Goal: Contribute content: Contribute content

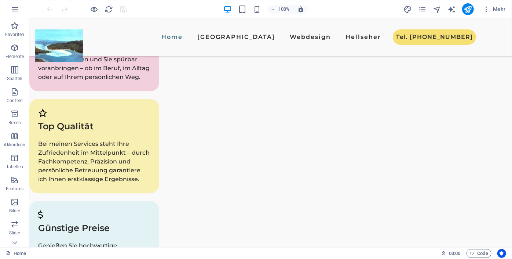
scroll to position [926, 0]
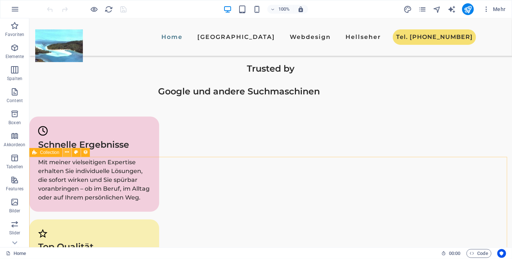
click at [69, 155] on button at bounding box center [67, 152] width 9 height 9
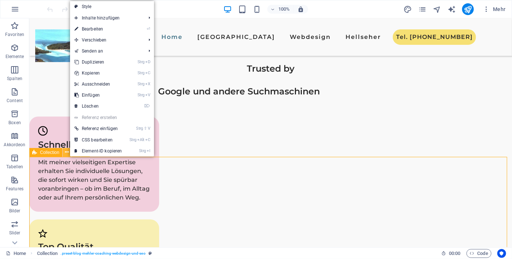
click at [69, 155] on button at bounding box center [67, 152] width 9 height 9
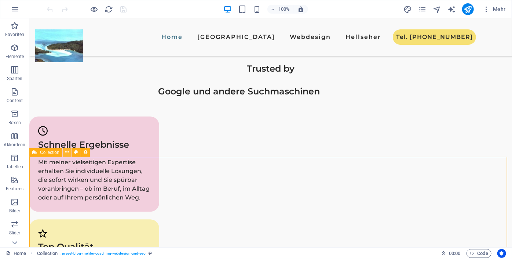
click at [66, 152] on icon at bounding box center [67, 152] width 4 height 8
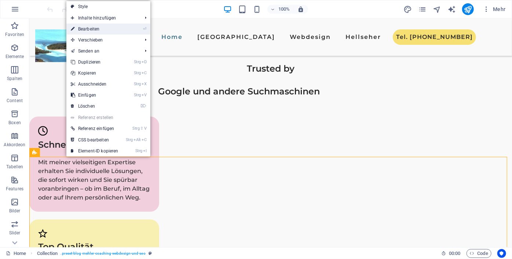
click at [94, 30] on link "⏎ Bearbeiten" at bounding box center [94, 28] width 57 height 11
select select "689ca839f375b4d467044662"
select select "columns.publishing_date_DESC"
select select "columns.status"
select select "columns.publishing_date"
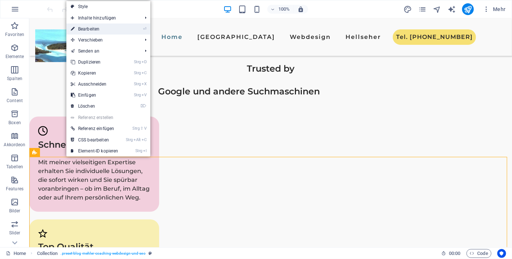
select select "past"
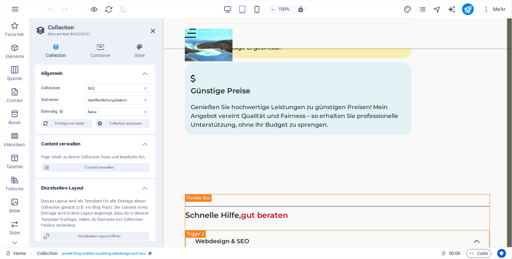
scroll to position [3061, 0]
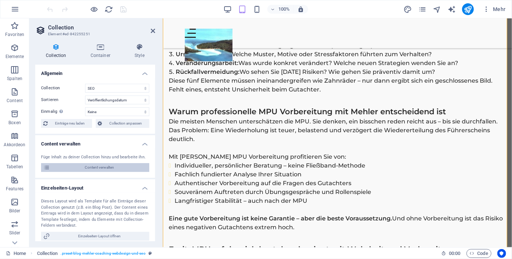
click at [98, 165] on span "Content verwalten" at bounding box center [99, 167] width 95 height 9
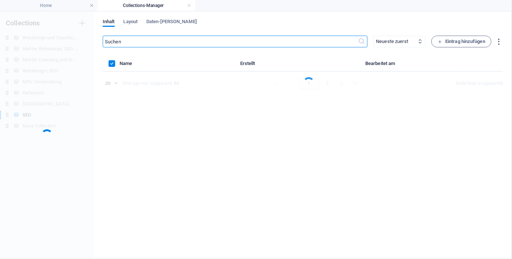
scroll to position [0, 0]
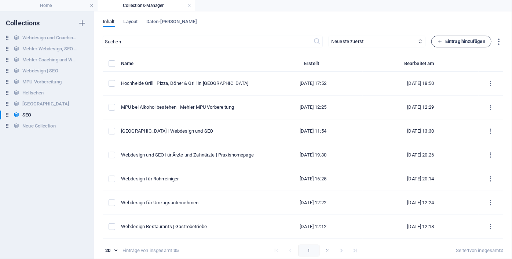
click at [457, 41] on span "Eintrag hinzufügen" at bounding box center [462, 41] width 48 height 9
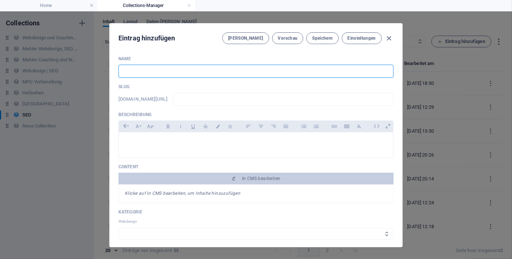
click at [173, 73] on input "text" at bounding box center [256, 71] width 275 height 13
type input "S"
type input "s"
type input "Sc"
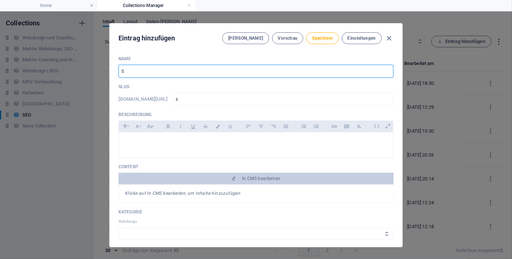
type input "sc"
type input "Sch"
type input "sch"
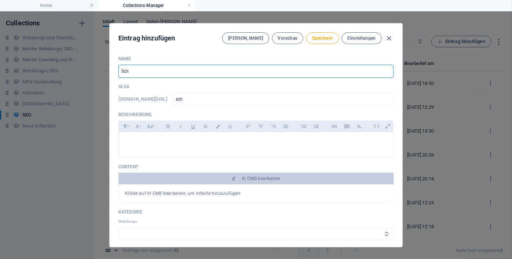
type input "Schl"
type input "schl"
type input "Schlü"
type input "schlue"
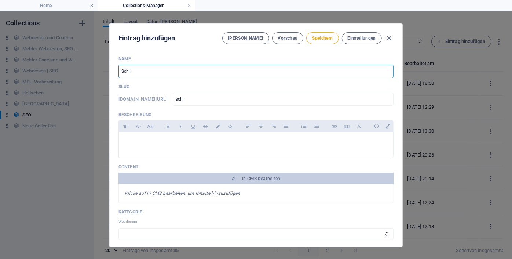
type input "schlue"
type input "Schlüs"
type input "schlues"
type input "Schlüss"
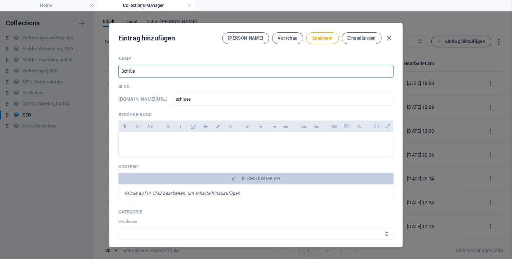
type input "schluess"
type input "Schlüsse"
type input "schluesse"
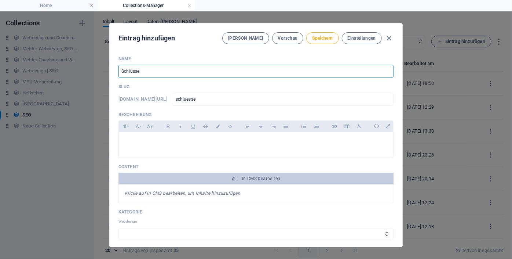
type input "Schlüssel"
type input "schluessel"
type input "Schlüsseld"
type input "schluesseld"
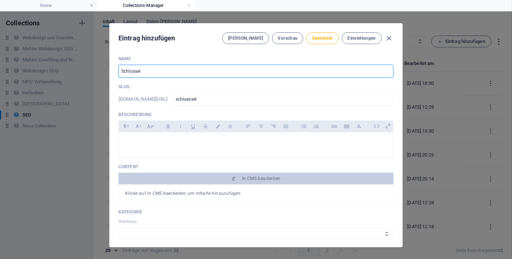
type input "schluesseld"
type input "Schlüsseldi"
type input "schluesseldi"
type input "Schlüsseldie"
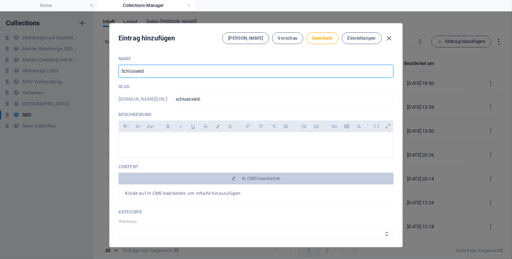
type input "schluesseldie"
type input "Schlüsseldien"
type input "schluesseldien"
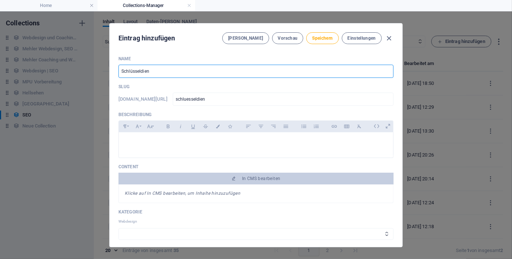
type input "Schlüsseldiens"
type input "schluesseldiens"
type input "Schlüsseldienst"
type input "schluesseldienst"
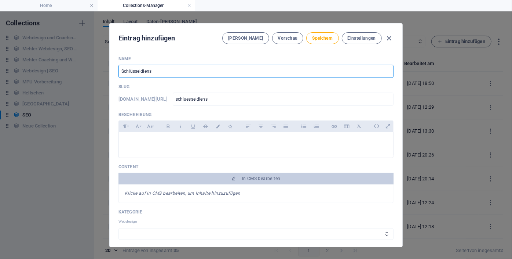
type input "schluesseldienst"
type input "Schlüsseldienst i"
type input "schluesseldienst-i"
type input "Schlüsseldienst in"
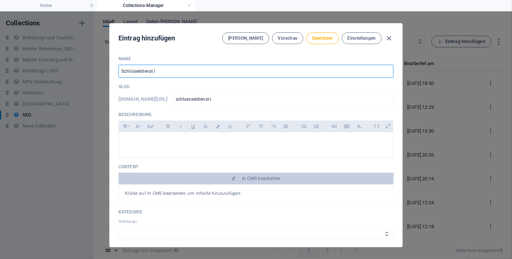
type input "schluesseldienst-in"
type input "Schlüsseldienst in M"
type input "schluesseldienst-in-m"
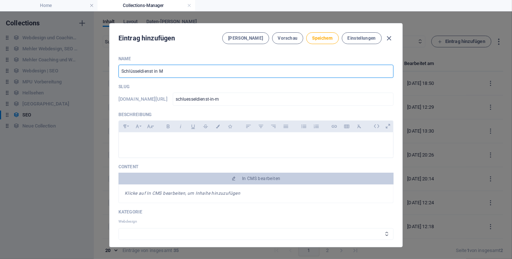
type input "Schlüsseldienst in Mö"
type input "schluesseldienst-in-moe"
type input "Schlüsseldienst in Mön"
type input "schluesseldienst-in-moen"
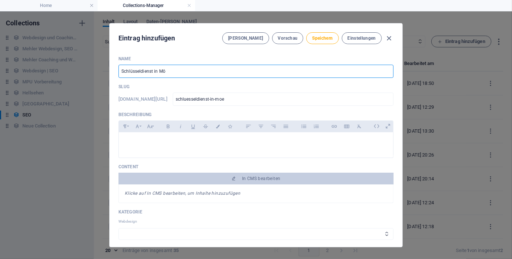
type input "schluesseldienst-in-moen"
type input "Schlüsseldienst in Mönc"
type input "schluesseldienst-in-moenc"
type input "Schlüsseldienst in Mönch"
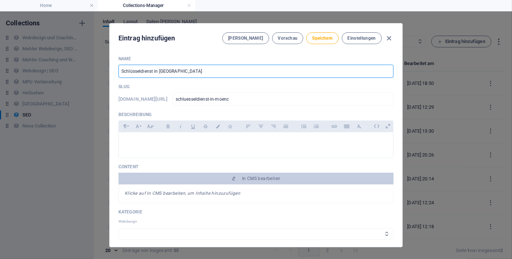
type input "schluesseldienst-in-moench"
type input "Schlüsseldienst in Mönche"
type input "schluesseldienst-in-moenche"
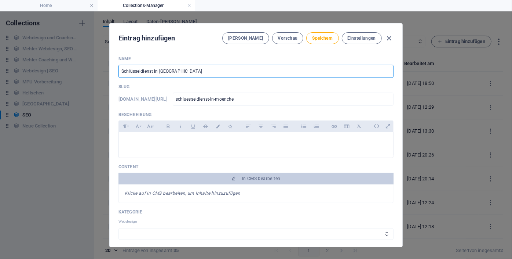
type input "Schlüsseldienst in Mönchen"
type input "schluesseldienst-in-moenchen"
type input "Schlüsseldienst in Möncheng"
type input "schluesseldienst-in-moencheng"
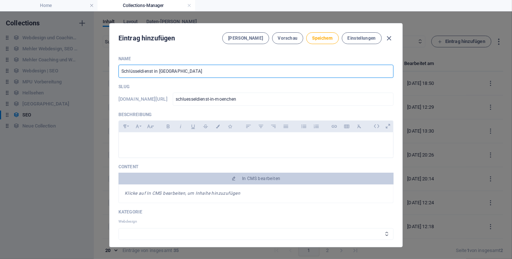
type input "schluesseldienst-in-moencheng"
type input "Schlüsseldienst in Mönchengl"
type input "schluesseldienst-in-moenchengl"
type input "Schlüsseldienst in Mönchengla"
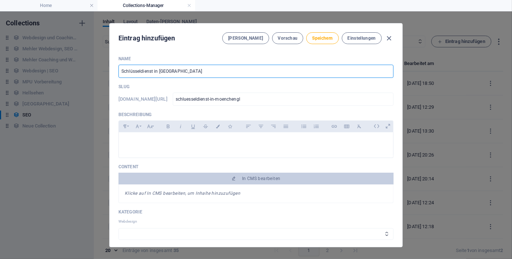
type input "schluesseldienst-in-moenchengla"
type input "Schlüsseldienst in Mönchenglad"
type input "schluesseldienst-in-moenchenglad"
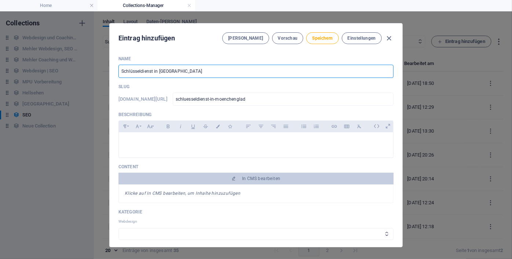
type input "Schlüsseldienst in Mönchengladb"
type input "schluesseldienst-in-moenchengladb"
type input "Schlüsseldienst in Mönchengladba"
type input "schluesseldienst-in-moenchengladba"
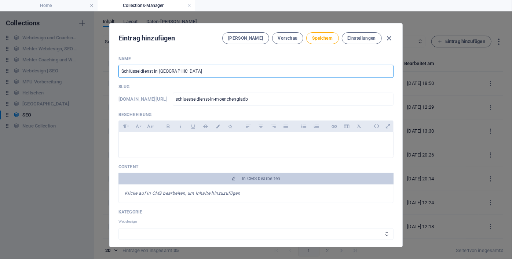
type input "schluesseldienst-in-moenchengladba"
type input "Schlüsseldienst in Mönchengladbac"
type input "schluesseldienst-in-moenchengladbac"
type input "Schlüsseldienst in Mönchengladbach"
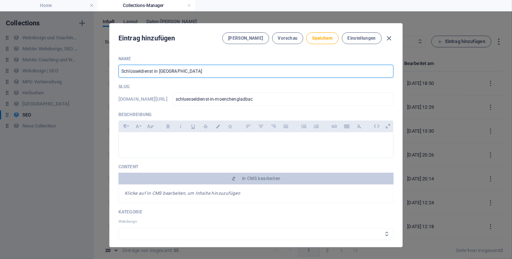
type input "schluesseldienst-in-moenchengladbach"
type input "Schlüsseldienst in Mönchengladbach, W"
type input "schluesseldienst-in-moenchengladbach-w"
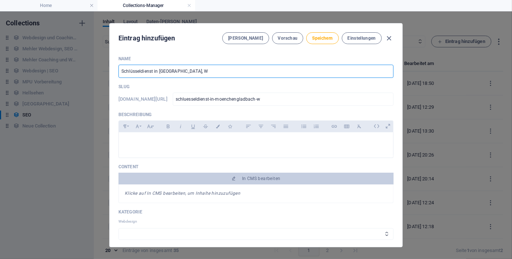
type input "Schlüsseldienst in Mönchengladbach, We"
type input "schluesseldienst-in-moenchengladbach-we"
type input "Schlüsseldienst in Mönchengladbach, Wes"
type input "schluesseldienst-in-moenchengladbach-wes"
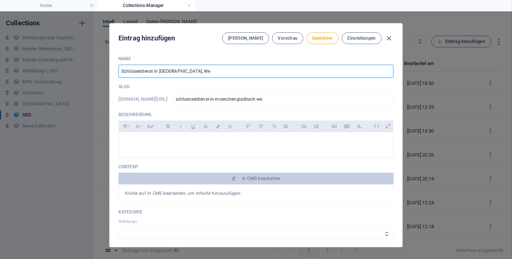
type input "schluesseldienst-in-moenchengladbach-wes"
type input "Schlüsseldienst in Mönchengladbach, Wese"
type input "schluesseldienst-in-moenchengladbach-wese"
type input "Schlüsseldienst in Mönchengladbach, Wesel"
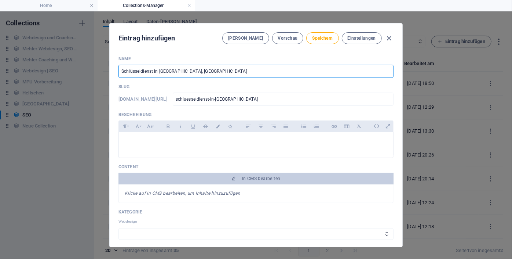
type input "schluesseldienst-in-moenchengladbach-wesel"
type input "Schlüsseldienst in Mönchengladbach, Wesel u"
type input "schluesseldienst-in-moenchengladbach-wesel-u"
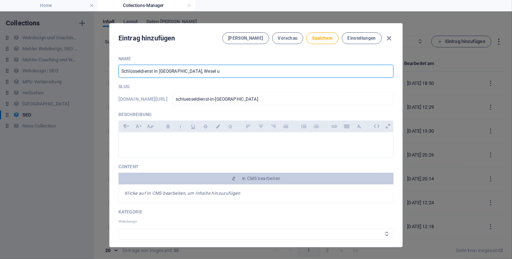
type input "Schlüsseldienst in Mönchengladbach, Wesel un"
type input "schluesseldienst-in-moenchengladbach-wesel-un"
type input "Schlüsseldienst in Mönchengladbach, Wesel und"
type input "schluesseldienst-in-moenchengladbach-wesel-und"
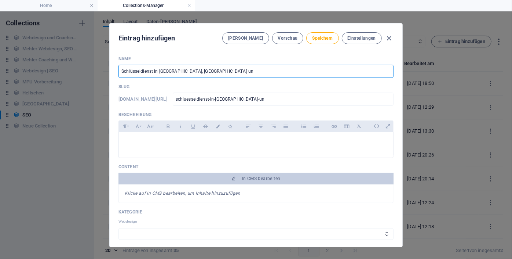
type input "schluesseldienst-in-moenchengladbach-wesel-und"
type input "Schlüsseldienst in Mönchengladbach, Wesel und M"
type input "schluesseldienst-in-moenchengladbach-wesel-und-m"
type input "Schlüsseldienst in Mönchengladbach, Wesel und Mo"
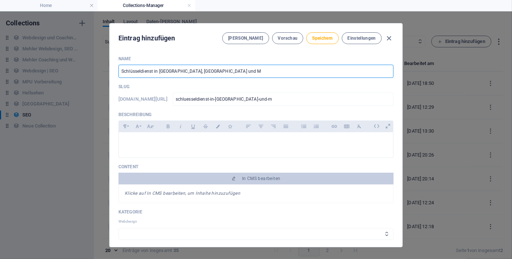
type input "schluesseldienst-in-moenchengladbach-wesel-und-mo"
type input "Schlüsseldienst in Mönchengladbach, Wesel und Moe"
type input "schluesseldienst-in-moenchengladbach-wesel-und-moe"
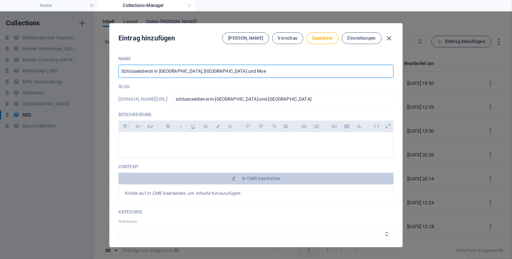
type input "Schlüsseldienst in Mönchengladbach, Wesel und Moer"
type input "schluesseldienst-in-moenchengladbach-wesel-und-moer"
type input "Schlüsseldienst in [GEOGRAPHIC_DATA], Wesel und Moers"
type input "schluesseldienst-in-moenchengladbach-wesel-und-moers"
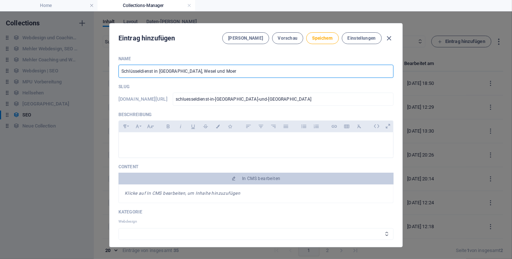
type input "schluesseldienst-in-moenchengladbach-wesel-und-moers"
type input "Schlüsseldienst in [GEOGRAPHIC_DATA], Wesel und Moers"
click at [166, 146] on div at bounding box center [256, 143] width 275 height 22
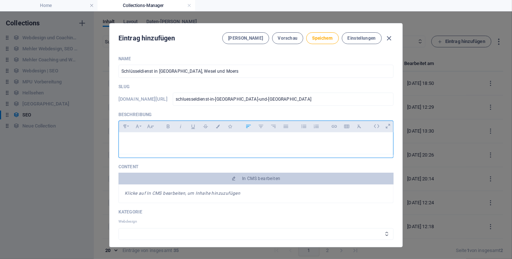
click at [183, 146] on div at bounding box center [256, 143] width 275 height 22
click at [373, 124] on icon at bounding box center [376, 125] width 11 height 11
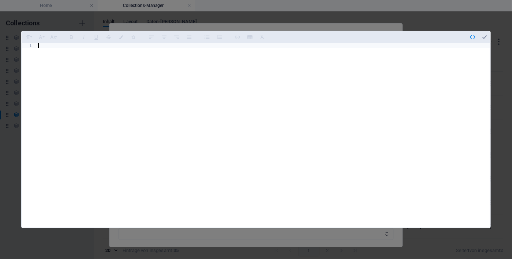
click at [89, 43] on div at bounding box center [264, 140] width 454 height 195
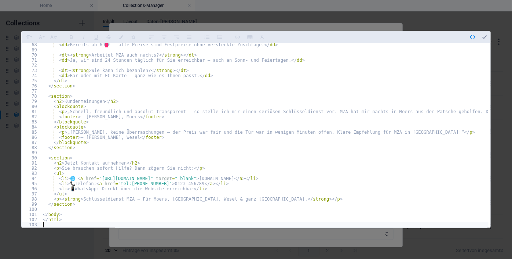
scroll to position [345, 0]
click at [483, 39] on icon "button" at bounding box center [485, 37] width 7 height 7
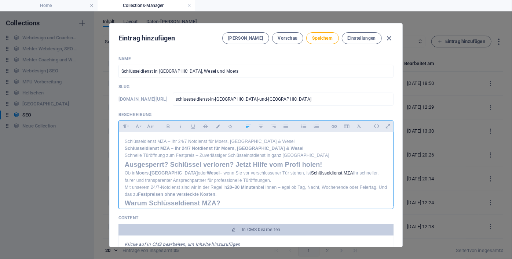
click at [125, 140] on p "Schlüsseldienst MZA – Ihr 24/7 Notdienst für Moers, [GEOGRAPHIC_DATA] & Wesel" at bounding box center [256, 141] width 263 height 7
click at [126, 152] on h1 "Schlüsseldienst MZA – Ihr 24/7 Notdienst für Moers, [GEOGRAPHIC_DATA] & Wesel" at bounding box center [256, 148] width 263 height 7
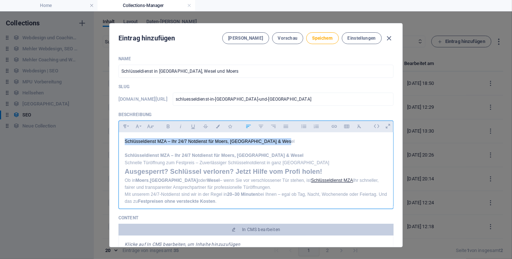
drag, startPoint x: 287, startPoint y: 141, endPoint x: 113, endPoint y: 142, distance: 174.0
click at [113, 142] on div "Name Schlüsseldienst in Mönchengladbach, Wesel und Moers ​ Slug www.example.com…" at bounding box center [256, 148] width 293 height 197
click at [125, 159] on h1 "Schlüsseldienst MZA – Ihr 24/7 Notdienst für Moers, [GEOGRAPHIC_DATA] & Wesel" at bounding box center [256, 155] width 263 height 7
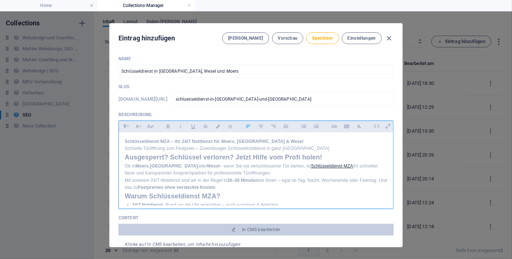
click at [125, 152] on p "Schnelle Türöffnung zum Festpreis – Zuverlässiger Schlüsselnotdienst in ganz [G…" at bounding box center [256, 148] width 263 height 7
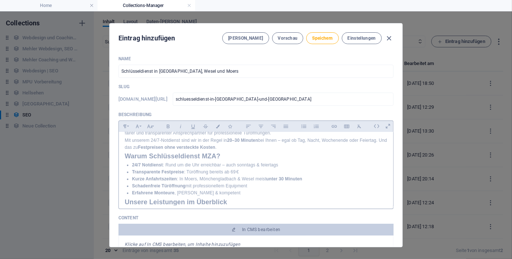
scroll to position [59, 0]
click at [230, 149] on p "Mit unserem 24/7-Notdienst sind wir in der Regel in 20–30 Minuten bei Ihnen – e…" at bounding box center [256, 142] width 263 height 14
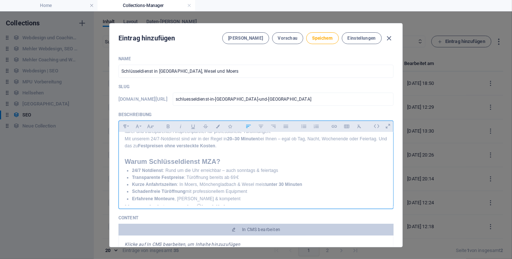
click at [125, 149] on p "Mit unserem 24/7-Notdienst sind wir in der Regel in 20–30 Minuten bei Ihnen – e…" at bounding box center [256, 142] width 263 height 14
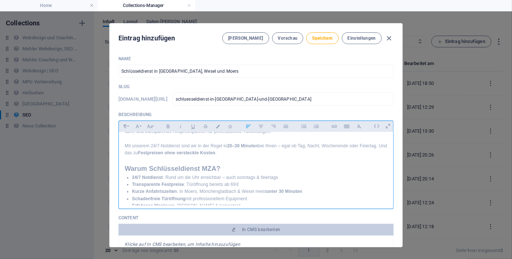
drag, startPoint x: 390, startPoint y: 145, endPoint x: 392, endPoint y: 157, distance: 11.7
click at [392, 157] on div "Name Schlüsseldienst in Mönchengladbach, Wesel und Moers ​ Slug www.example.com…" at bounding box center [256, 148] width 293 height 197
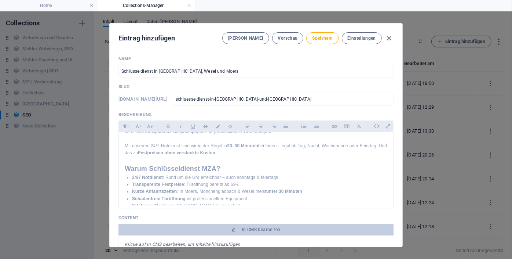
click at [392, 157] on div "Name Schlüsseldienst in Mönchengladbach, Wesel und Moers ​ Slug www.example.com…" at bounding box center [256, 148] width 293 height 197
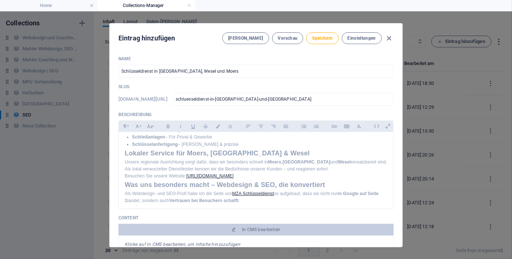
scroll to position [180, 0]
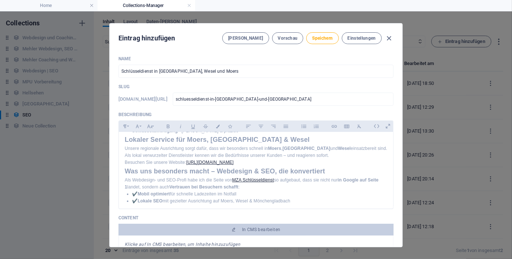
click at [397, 164] on div "Name Schlüsseldienst in Mönchengladbach, Wesel und Moers ​ Slug www.example.com…" at bounding box center [256, 148] width 293 height 197
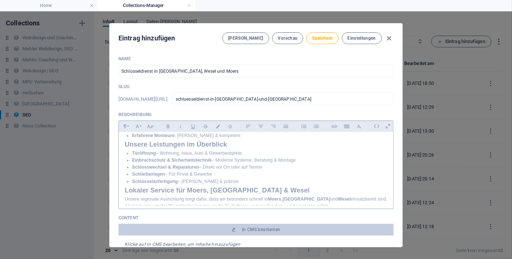
scroll to position [115, 0]
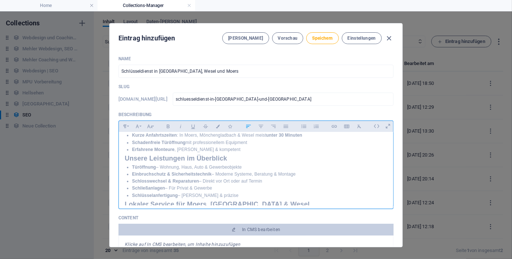
click at [123, 184] on div "Schlüsseldienst MZA – Ihr 24/7 Notdienst für Moers, Mönchengladbach & Wesel Sch…" at bounding box center [256, 236] width 275 height 438
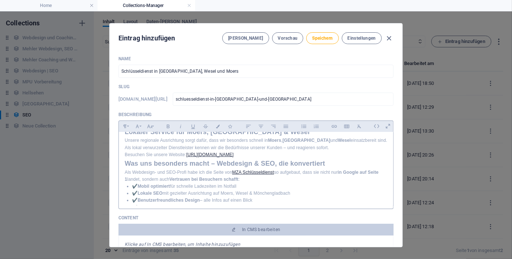
scroll to position [190, 0]
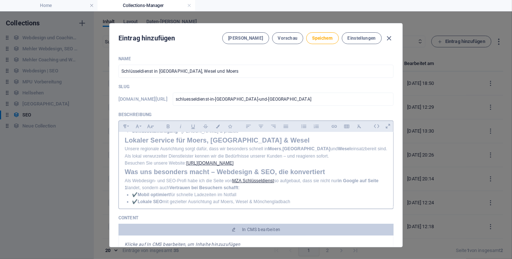
click at [125, 146] on h2 "Lokaler Service für Moers, [GEOGRAPHIC_DATA] & Wesel" at bounding box center [256, 140] width 263 height 11
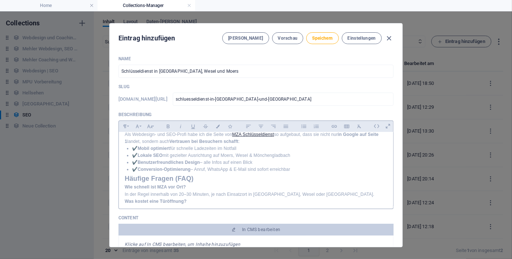
scroll to position [240, 0]
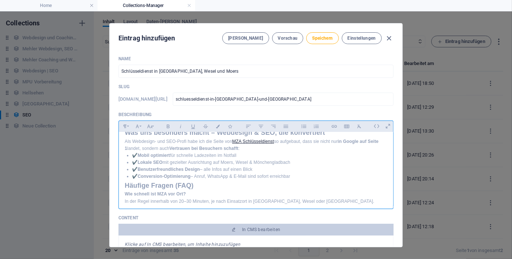
click at [123, 158] on div "Schlüsseldienst MZA – Ihr 24/7 Notdienst für Moers, Mönchengladbach & Wesel Sch…" at bounding box center [256, 121] width 275 height 459
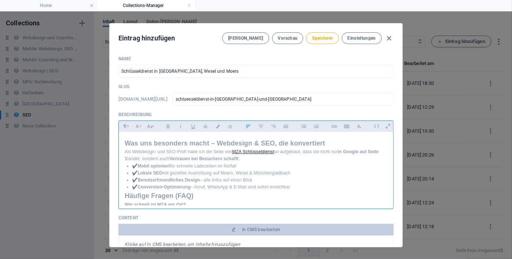
click at [274, 149] on h2 "Was uns besonders macht – Webdesign & SEO, die konvertiert" at bounding box center [256, 143] width 263 height 11
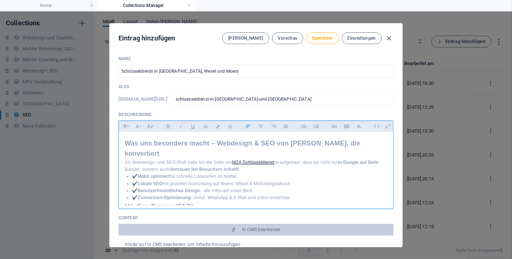
click at [304, 159] on h2 "Was uns besonders macht – Webdesign & SEO von Stedfan Mehler, die konvertiert" at bounding box center [256, 148] width 263 height 21
click at [153, 159] on h2 "Was uns besonders macht – Webdesign & SEO von Stefan Mehler, die konvertiert" at bounding box center [256, 148] width 263 height 21
click at [159, 159] on h2 "Was MZA besonders macht – Webdesign & SEO von Stefan Mehler, die konvertiert" at bounding box center [256, 148] width 263 height 21
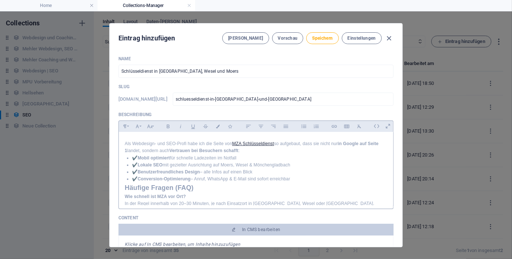
scroll to position [277, 0]
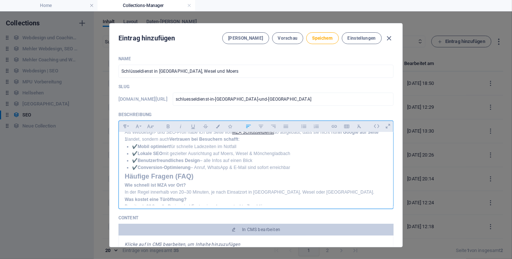
click at [341, 143] on p "Als Webdesign- und SEO-Profi habe ich die Seite von MZA Schlüsseldienst so aufg…" at bounding box center [256, 136] width 263 height 14
click at [230, 171] on li "✔️ Conversion-Optimierung – Anruf, WhatsApp & E-Mail sind sofort erreichbar" at bounding box center [259, 167] width 255 height 7
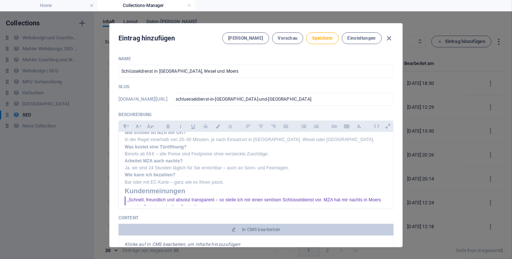
scroll to position [326, 0]
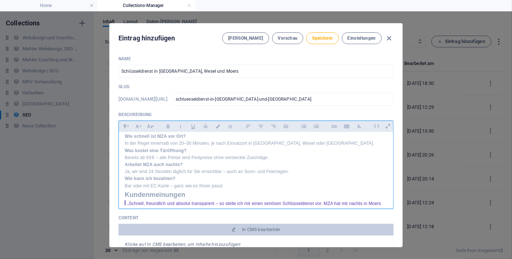
click at [123, 156] on div "Schlüsseldienst MZA – Ihr 24/7 Notdienst für Moers, Mönchengladbach & Wesel Sch…" at bounding box center [256, 50] width 275 height 487
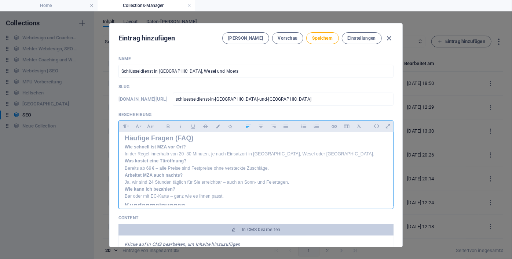
click at [123, 191] on div "Schlüsseldienst MZA – Ihr 24/7 Notdienst für Moers, Mönchengladbach & Wesel Sch…" at bounding box center [256, 56] width 275 height 498
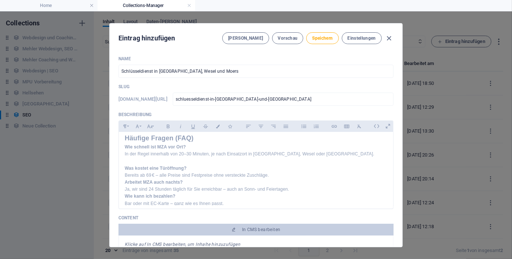
click at [392, 184] on div "Name Schlüsseldienst in Mönchengladbach, Wesel und Moers ​ Slug www.example.com…" at bounding box center [256, 148] width 293 height 197
click at [392, 184] on div "Schlüsseldienst MZA – Ihr 24/7 Notdienst für Moers, Mönchengladbach & Wesel Sch…" at bounding box center [256, 168] width 275 height 73
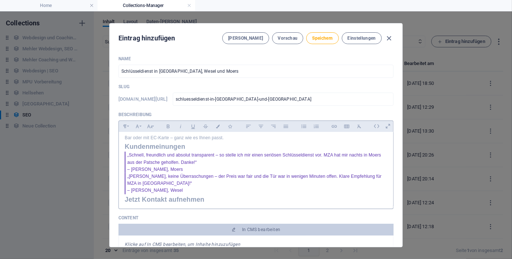
scroll to position [395, 0]
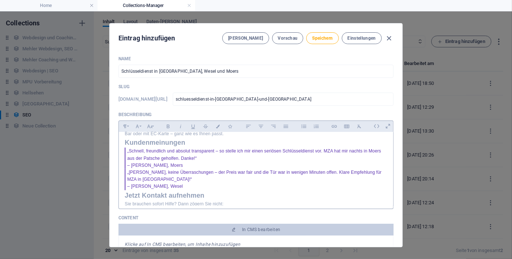
click at [125, 148] on h2 "Kundenmeinungen" at bounding box center [256, 142] width 263 height 11
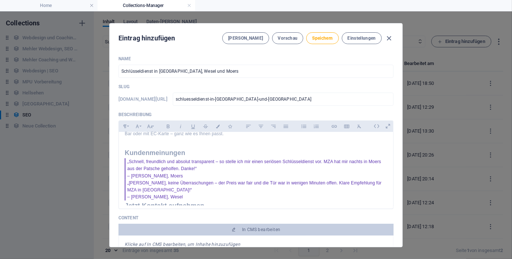
drag, startPoint x: 393, startPoint y: 187, endPoint x: 394, endPoint y: 196, distance: 8.8
click at [394, 196] on div "Name Schlüsseldienst in Mönchengladbach, Wesel und Moers ​ Slug www.example.com…" at bounding box center [256, 148] width 293 height 197
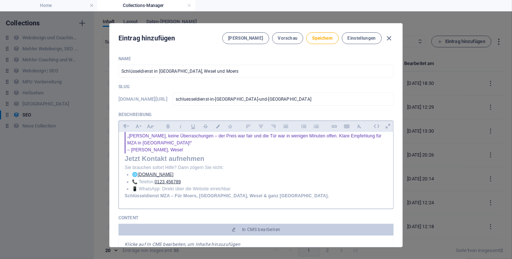
scroll to position [447, 0]
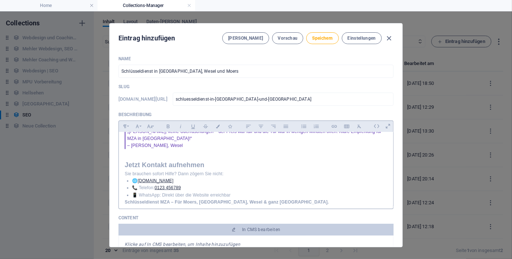
scroll to position [481, 0]
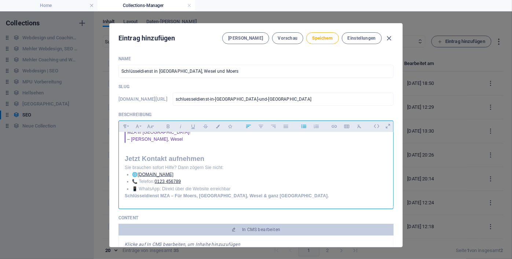
click at [245, 189] on li "📱 WhatsApp: Direkt über die Website erreichbar" at bounding box center [259, 188] width 255 height 7
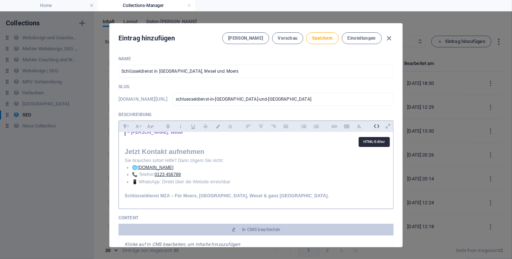
click at [373, 125] on icon at bounding box center [376, 125] width 11 height 11
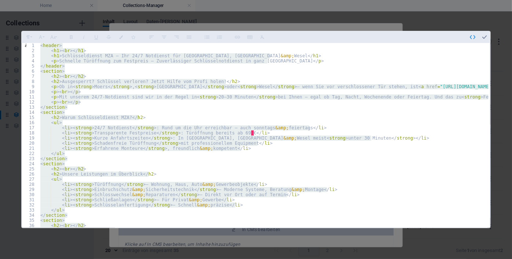
type textarea "<p><strong>Schlüsseldienst MZA – Für Moers, Mönchengladbach, Wesel &amp; ganz N…"
click at [485, 37] on icon "button" at bounding box center [485, 37] width 7 height 7
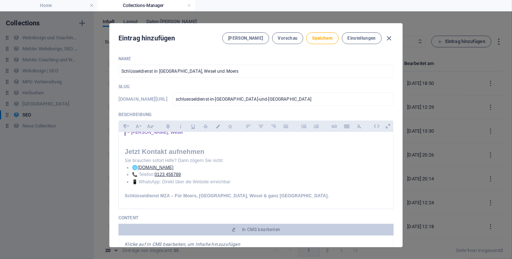
click at [401, 75] on div "Eintrag hinzufügen Felder Vorschau Speichern Einstellungen Name Schlüsseldienst…" at bounding box center [256, 134] width 512 height 247
click at [318, 40] on span "Speichern" at bounding box center [322, 38] width 21 height 6
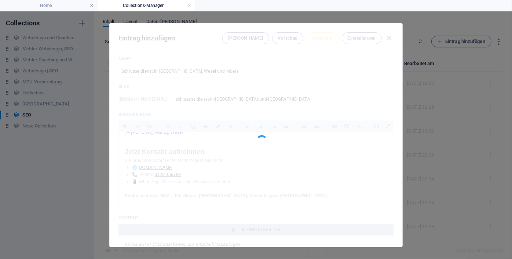
type input "schluesseldienst-in-moenchengladbach-wesel-und-moers"
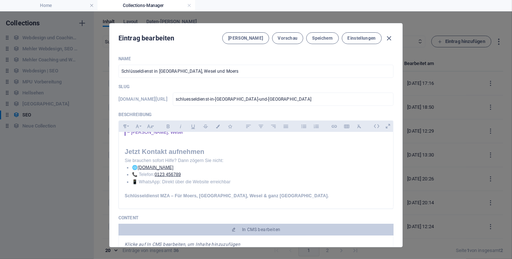
drag, startPoint x: 402, startPoint y: 80, endPoint x: 400, endPoint y: 103, distance: 23.2
click at [400, 103] on div "Name Schlüsseldienst in Mönchengladbach, Wesel und Moers ​ Slug www.example.com…" at bounding box center [256, 148] width 293 height 197
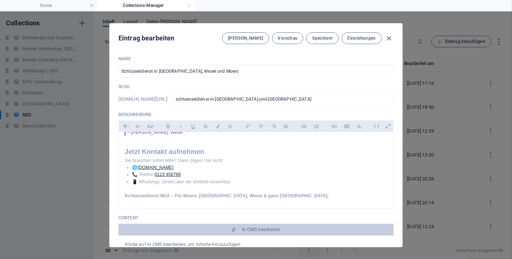
scroll to position [173, 0]
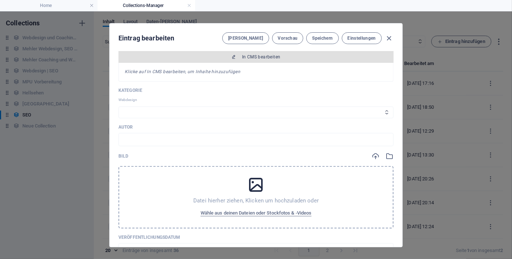
click at [253, 56] on span "In CMS bearbeiten" at bounding box center [261, 57] width 39 height 6
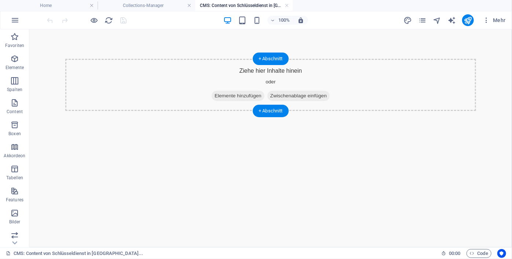
scroll to position [0, 0]
click at [239, 94] on span "Elemente hinzufügen" at bounding box center [237, 95] width 53 height 10
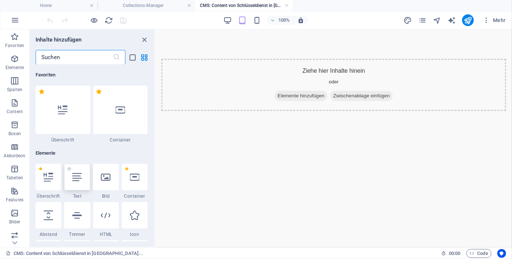
click at [79, 175] on icon at bounding box center [77, 177] width 10 height 10
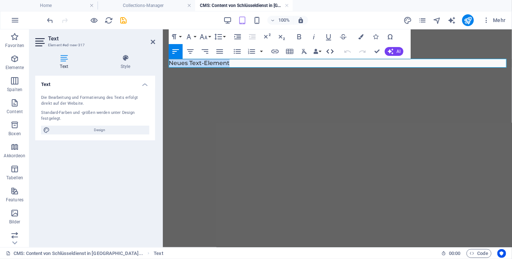
click at [330, 52] on icon "button" at bounding box center [330, 51] width 9 height 9
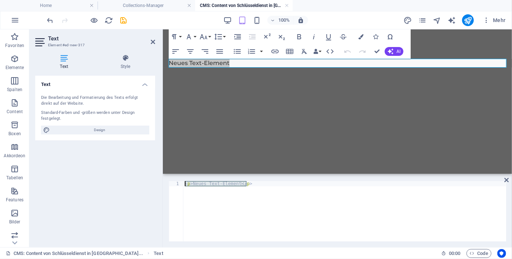
drag, startPoint x: 252, startPoint y: 185, endPoint x: 176, endPoint y: 187, distance: 75.7
click at [176, 187] on div "<p>Neues Text-Element</p> 1 < p > Neues Text-Element </ p > ההההההההההההההההההה…" at bounding box center [338, 211] width 338 height 60
paste textarea "/section"
type textarea "</section>"
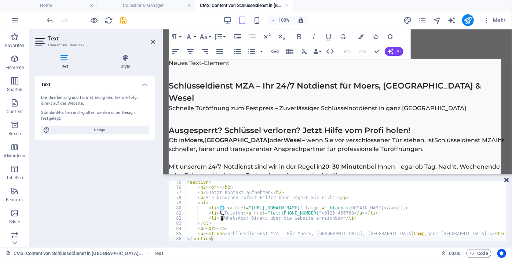
click at [507, 179] on icon at bounding box center [507, 180] width 4 height 6
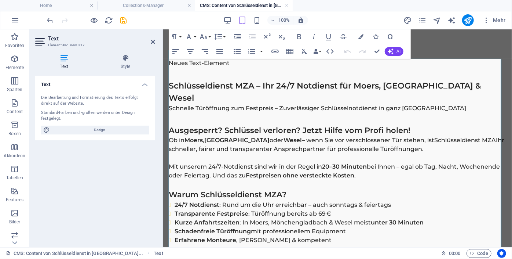
click at [454, 188] on h2 "Warum Schlüsseldienst MZA?" at bounding box center [337, 194] width 338 height 12
click at [234, 63] on p "Neues Text-Element" at bounding box center [337, 62] width 338 height 9
drag, startPoint x: 234, startPoint y: 63, endPoint x: 177, endPoint y: 65, distance: 57.7
click at [177, 65] on p "Neues Text-Element" at bounding box center [337, 62] width 338 height 9
click at [171, 74] on h1 at bounding box center [337, 73] width 338 height 12
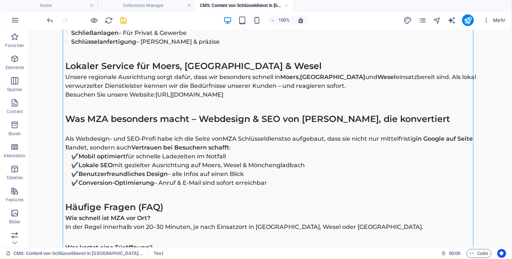
scroll to position [131, 0]
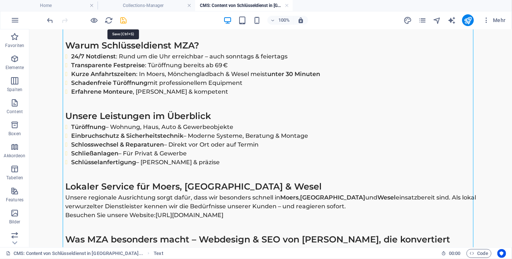
click at [124, 18] on icon "save" at bounding box center [124, 20] width 8 height 8
click at [157, 6] on h4 "Collections-Manager" at bounding box center [147, 5] width 98 height 8
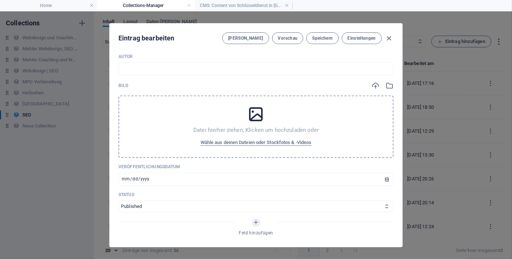
scroll to position [307, 0]
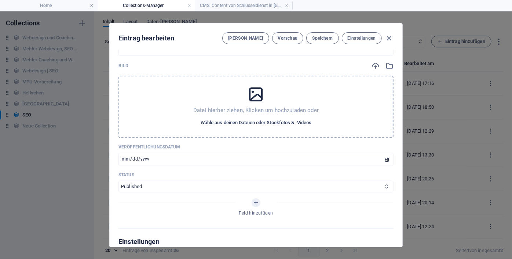
click at [283, 121] on span "Wähle aus deinen Dateien oder Stockfotos & -Videos" at bounding box center [256, 122] width 111 height 9
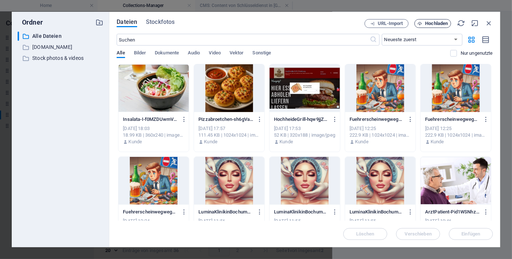
click at [427, 23] on span "Hochladen" at bounding box center [437, 23] width 23 height 4
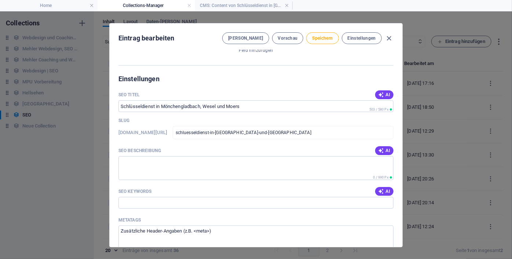
scroll to position [500, 0]
click at [383, 147] on span "AI" at bounding box center [384, 149] width 12 height 6
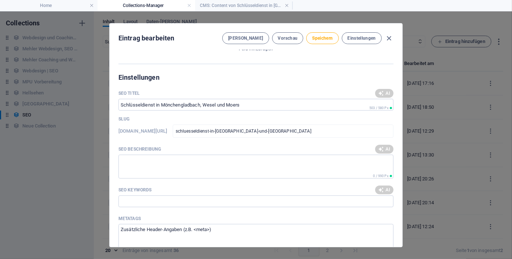
type textarea "Schnelle Türöffnung in Moers, Mönchengladbach & Wesel! 24/7 Notdienst zu fairen…"
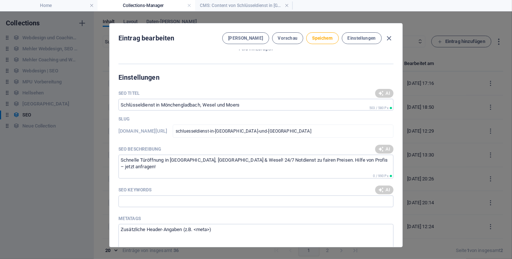
click at [383, 191] on div "AI" at bounding box center [385, 189] width 18 height 9
click at [387, 189] on span "AI" at bounding box center [384, 190] width 12 height 6
type input "Schlüsseldienst Moers, Türöffnung Mönchengladbach, Schlüsselnotdienst Wesel, 24…"
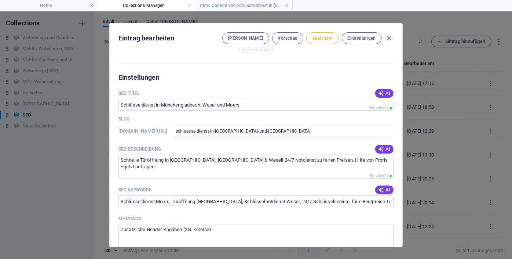
click at [329, 39] on span "Speichern" at bounding box center [322, 38] width 21 height 6
drag, startPoint x: 402, startPoint y: 177, endPoint x: 402, endPoint y: 199, distance: 21.3
click at [402, 199] on div "Name Schlüsseldienst in Mönchengladbach, Wesel und Moers ​ Slug www.example.com…" at bounding box center [256, 148] width 293 height 197
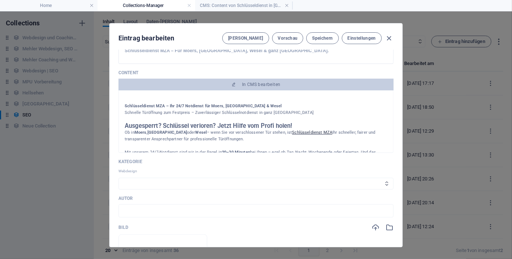
scroll to position [130, 0]
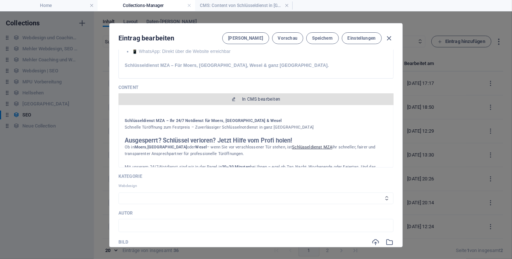
click at [261, 97] on span "In CMS bearbeiten" at bounding box center [261, 99] width 39 height 6
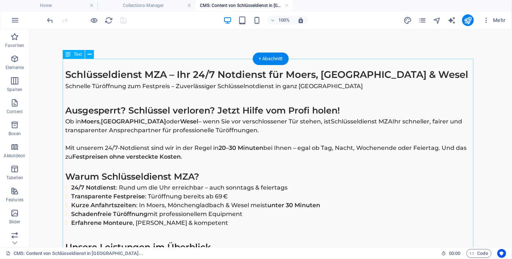
scroll to position [0, 0]
click at [271, 61] on div "+ Abschnitt" at bounding box center [271, 58] width 36 height 12
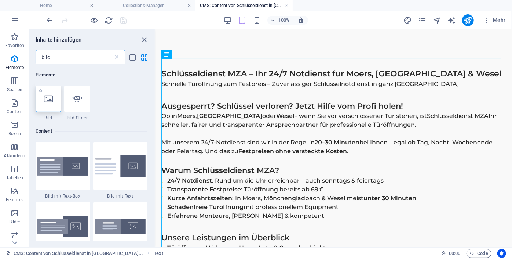
type input "bild"
click at [53, 98] on icon at bounding box center [49, 99] width 10 height 10
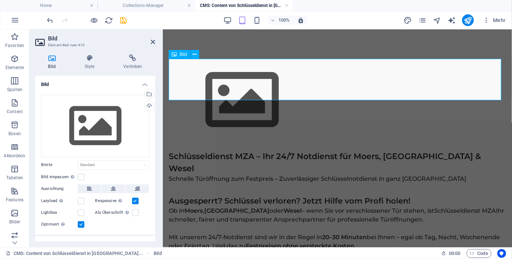
click at [196, 88] on figure at bounding box center [337, 99] width 338 height 83
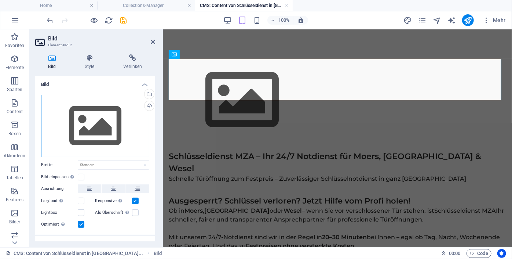
click at [93, 135] on div "Ziehe Dateien zum Hochladen hierher oder klicke hier, um aus Dateien oder koste…" at bounding box center [95, 126] width 108 height 62
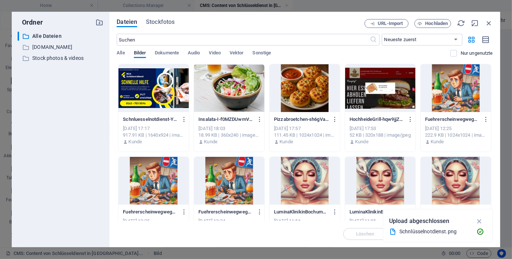
click at [139, 96] on div at bounding box center [154, 88] width 70 height 48
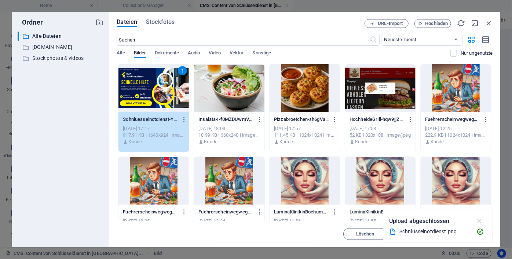
click at [480, 221] on icon "button" at bounding box center [480, 221] width 8 height 8
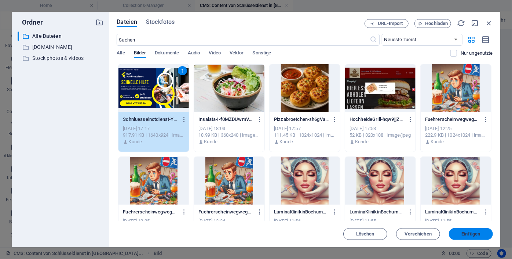
click at [462, 233] on span "Einfügen" at bounding box center [471, 234] width 19 height 4
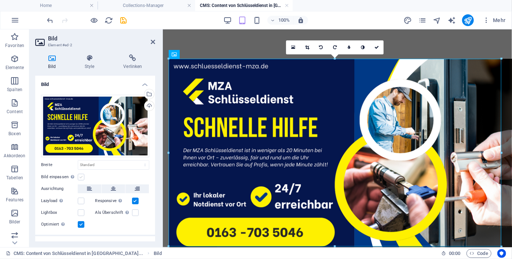
click at [81, 176] on label at bounding box center [81, 177] width 7 height 7
click at [0, 0] on input "Bild einpassen Bild automatisch anhand einer fixen Breite und Höhe einpassen" at bounding box center [0, 0] width 0 height 0
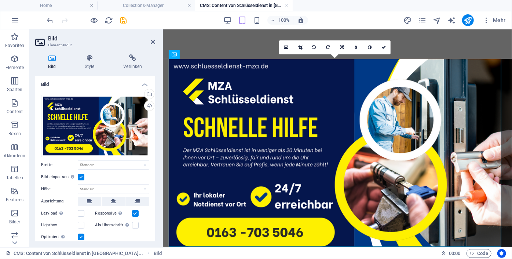
click at [80, 216] on div "Lazyload Bilder auf Seite nachträglich laden. Verbessert Ladezeit (Pagespeed)." at bounding box center [68, 213] width 54 height 9
click at [81, 212] on label at bounding box center [81, 213] width 7 height 7
click at [0, 0] on input "Lazyload Bilder auf Seite nachträglich laden. Verbessert Ladezeit (Pagespeed)." at bounding box center [0, 0] width 0 height 0
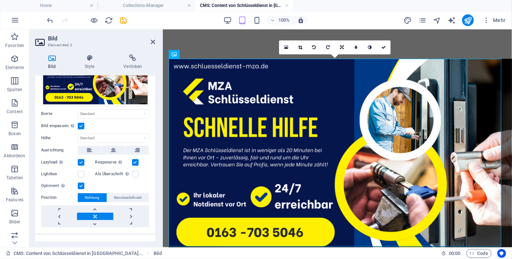
scroll to position [53, 0]
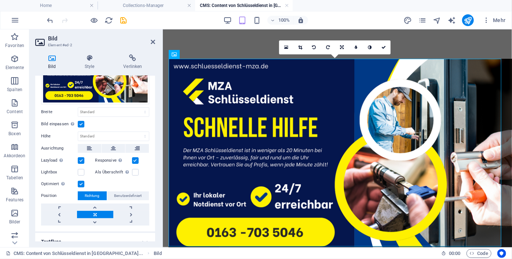
click at [80, 181] on label at bounding box center [81, 184] width 7 height 7
click at [0, 0] on input "Optimiert Bilder werden komprimiert für eine bessere Ladegeschwindigkeit der We…" at bounding box center [0, 0] width 0 height 0
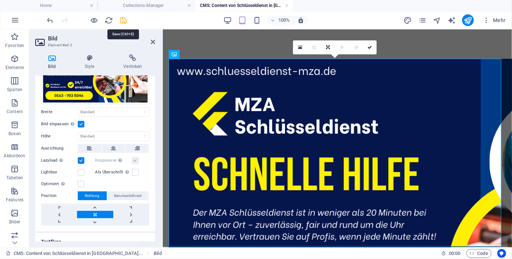
click at [122, 19] on icon "save" at bounding box center [124, 20] width 8 height 8
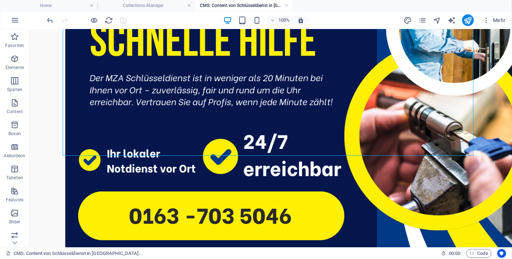
scroll to position [0, 0]
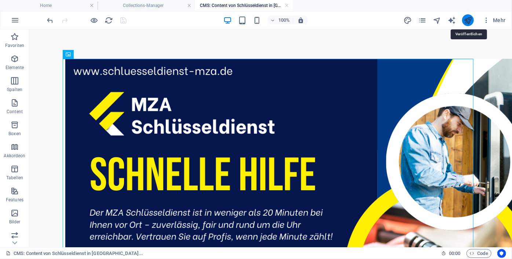
click at [471, 19] on icon "publish" at bounding box center [468, 20] width 8 height 8
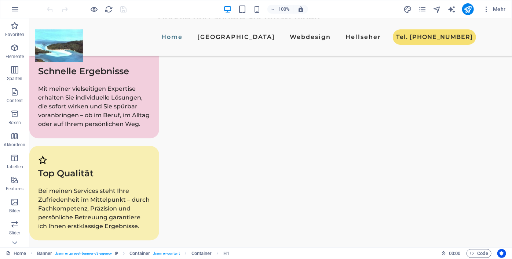
scroll to position [999, 0]
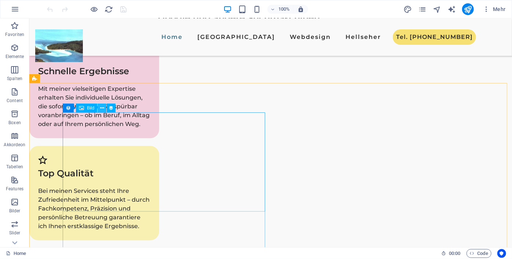
click at [103, 106] on icon at bounding box center [102, 108] width 4 height 8
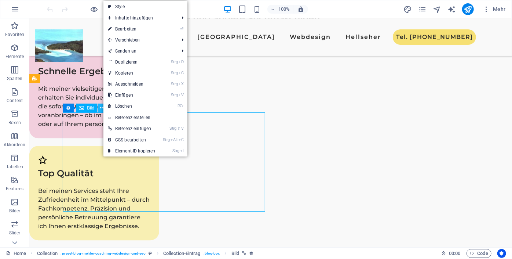
click at [103, 106] on icon at bounding box center [102, 108] width 4 height 8
click at [68, 79] on icon at bounding box center [67, 79] width 4 height 8
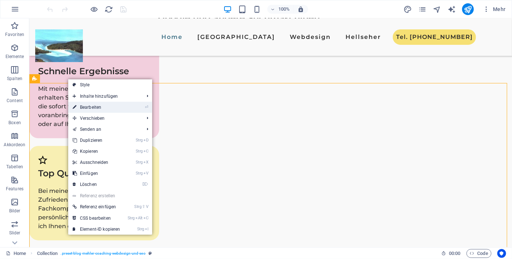
drag, startPoint x: 90, startPoint y: 108, endPoint x: 50, endPoint y: 75, distance: 52.2
click at [90, 108] on link "⏎ Bearbeiten" at bounding box center [96, 107] width 57 height 11
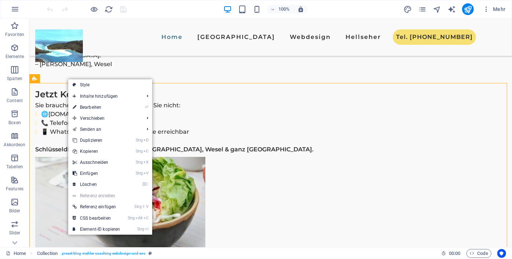
select select "689ca839f375b4d467044662"
select select "columns.publishing_date_DESC"
select select "columns.status"
select select "columns.publishing_date"
select select "past"
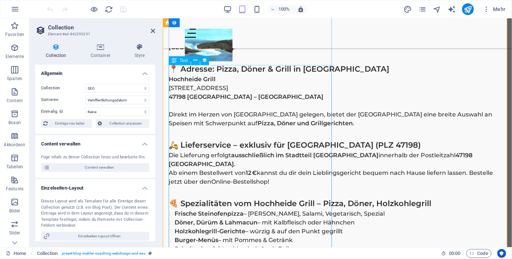
scroll to position [2665, 0]
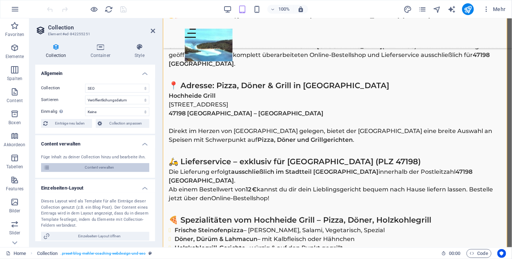
click at [96, 167] on span "Content verwalten" at bounding box center [99, 167] width 95 height 9
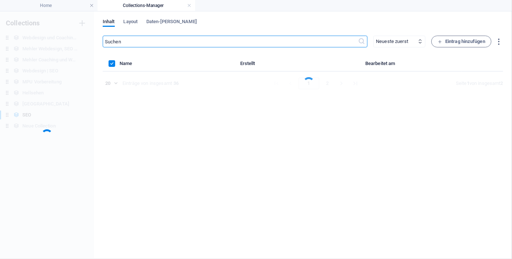
scroll to position [0, 0]
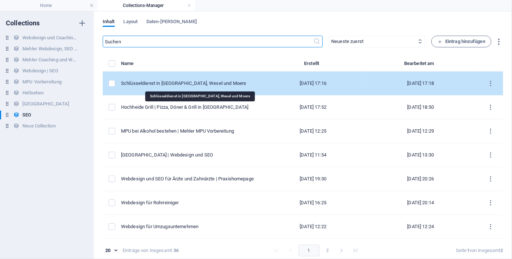
click at [224, 83] on div "Schlüsseldienst in [GEOGRAPHIC_DATA], Wesel und Moers" at bounding box center [189, 83] width 137 height 7
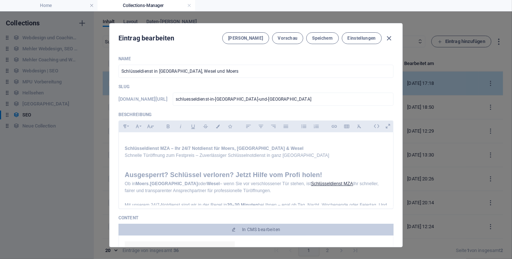
click at [224, 84] on p "Slug" at bounding box center [256, 87] width 275 height 6
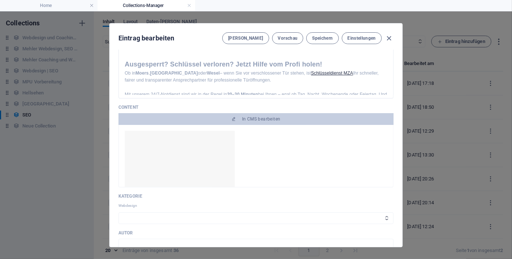
scroll to position [175, 0]
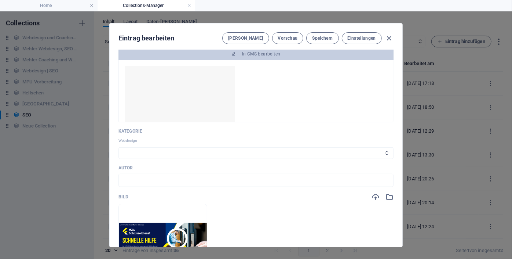
click at [345, 150] on select "Webdesign SEO MPU" at bounding box center [256, 153] width 275 height 12
select select "Webdesign"
click at [119, 147] on select "Webdesign SEO MPU" at bounding box center [256, 153] width 275 height 12
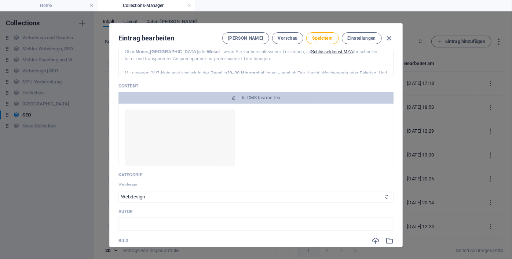
scroll to position [0, 0]
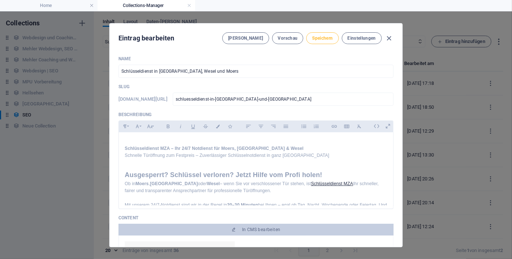
click at [322, 38] on span "Speichern" at bounding box center [322, 38] width 21 height 6
click at [389, 37] on icon "button" at bounding box center [389, 38] width 8 height 8
type input "schluesseldienst-in-moenchengladbach-wesel-und-moers"
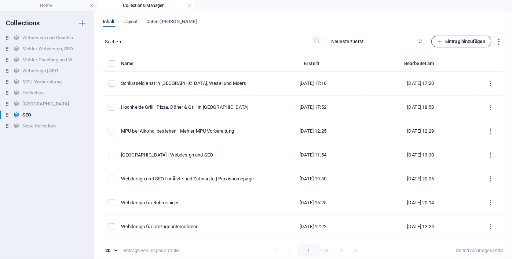
click at [447, 39] on span "Eintrag hinzufügen" at bounding box center [462, 41] width 48 height 9
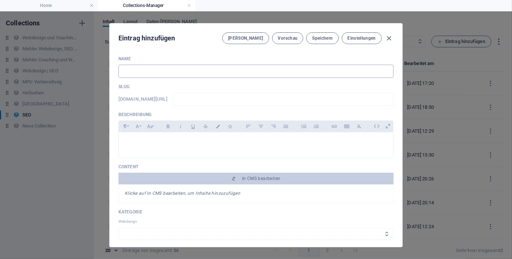
click at [167, 76] on input "text" at bounding box center [256, 71] width 275 height 13
paste input "<!DOCTYPE html> <html lang="de"> <head> <meta charset="UTF-8"> <meta name="view…"
type input "<!DOCTYPE html> <html lang="de"> <head> <meta charset="UTF-8"> <meta name="view…"
type input "doctype-html-html-lang-de-head-meta-charset-utf-8-meta-name-viewport-content-wi…"
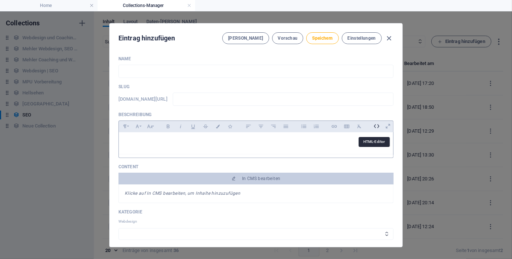
click at [373, 125] on icon at bounding box center [376, 125] width 11 height 11
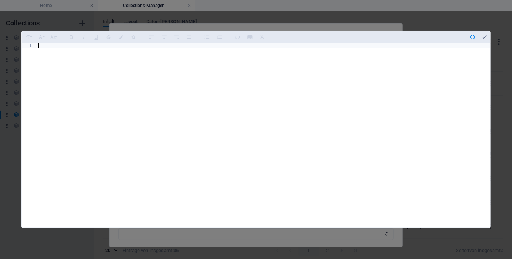
click at [234, 108] on div at bounding box center [264, 140] width 454 height 195
click at [173, 44] on div at bounding box center [264, 140] width 454 height 195
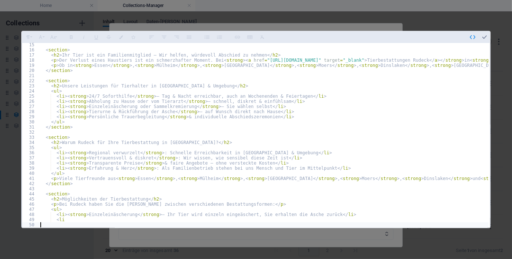
scroll to position [72, 0]
click at [488, 37] on icon "button" at bounding box center [485, 37] width 7 height 7
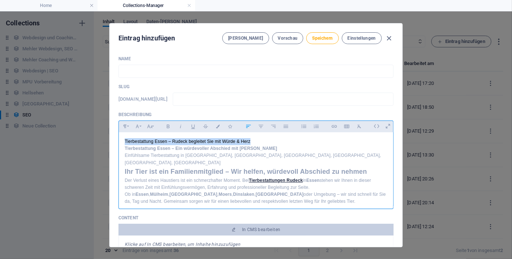
drag, startPoint x: 124, startPoint y: 140, endPoint x: 267, endPoint y: 137, distance: 142.5
click at [267, 137] on div "Tierbestattung Essen – Rudeck begleitet Sie mit Würde & Herz Tierbestattung Ess…" at bounding box center [256, 233] width 275 height 202
copy p "Tierbestattung Essen – Rudeck begleitet Sie mit Würde & Herz"
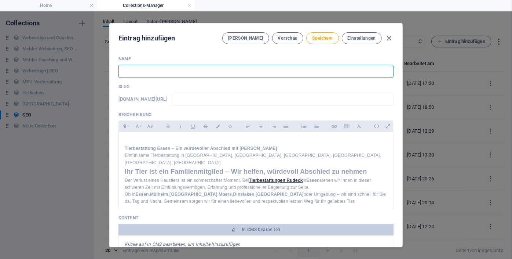
click at [160, 69] on input "text" at bounding box center [256, 71] width 275 height 13
paste input "Tierbestattung Essen – Rudeck begleitet Sie mit Würde & Herz"
type input "Tierbestattung Essen – Rudeck begleitet Sie mit Würde & Herz"
type input "tierbestattung-essen-rudeck-begleitet-sie-mit-wuerde-herz"
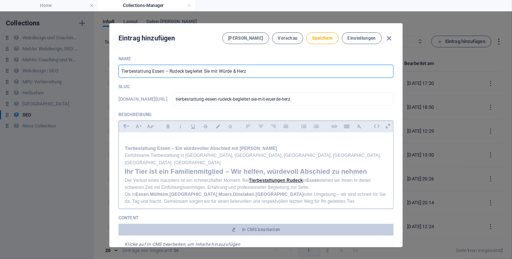
type input "Tierbestattung Essen – Rudeck begleitet Sie mit Würde & Herz"
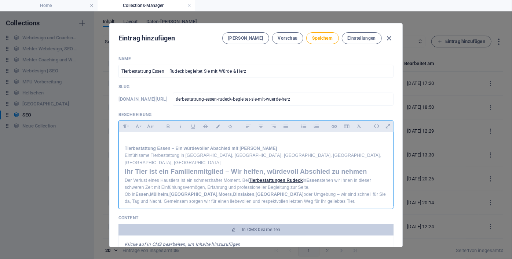
click at [125, 149] on h1 "Tierbestattung Essen – Ein würdevoller Abschied mit [PERSON_NAME]" at bounding box center [256, 148] width 263 height 7
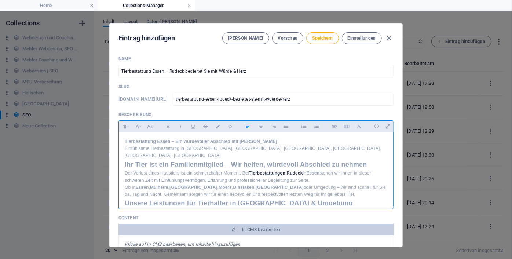
click at [127, 167] on h2 "Ihr Tier ist ein Familienmitglied – Wir helfen, würdevoll Abschied zu nehmen" at bounding box center [256, 164] width 263 height 11
click at [122, 161] on div "Tierbestattung Essen – Ein würdevoller Abschied mit Rudeck Einfühlsame Tierbest…" at bounding box center [256, 229] width 275 height 195
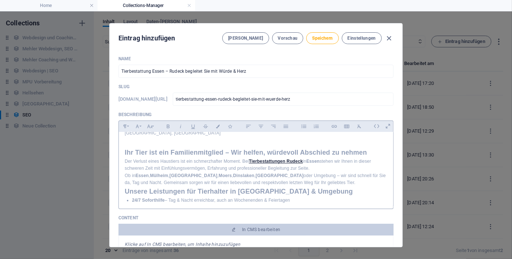
scroll to position [35, 0]
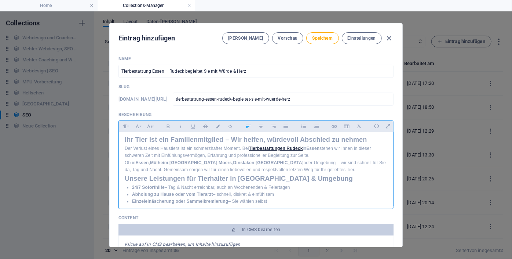
click at [123, 177] on div "Tierbestattung Essen – Ein würdevoller Abschied mit Rudeck Einfühlsame Tierbest…" at bounding box center [256, 200] width 275 height 206
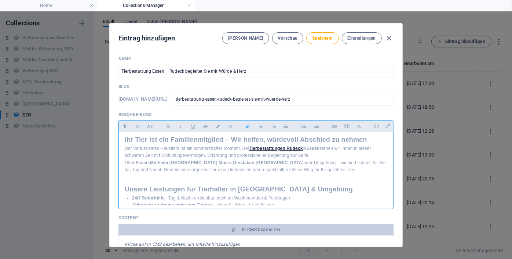
drag, startPoint x: 390, startPoint y: 155, endPoint x: 389, endPoint y: 163, distance: 8.1
click at [389, 163] on div "Tierbestattung Essen – Ein würdevoller Abschied mit Rudeck Einfühlsame Tierbest…" at bounding box center [256, 205] width 275 height 216
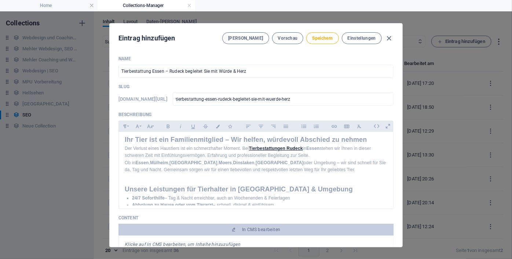
drag, startPoint x: 391, startPoint y: 158, endPoint x: 392, endPoint y: 163, distance: 5.6
click at [392, 163] on div "Name Tierbestattung Essen – Rudeck begleitet Sie mit Würde & Herz ​ Slug www.ex…" at bounding box center [256, 148] width 293 height 197
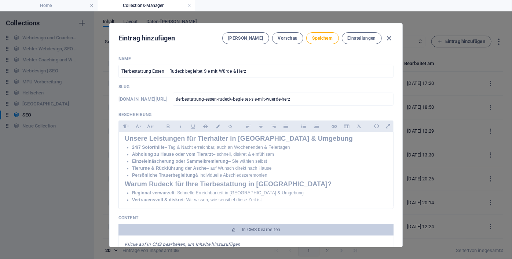
scroll to position [83, 0]
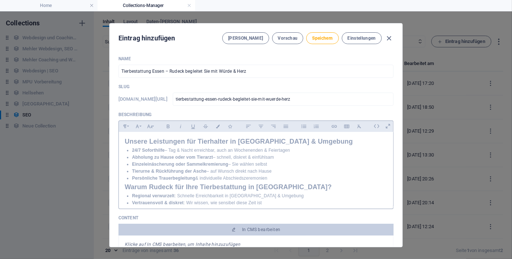
click at [125, 186] on h2 "Warum Rudeck für Ihre Tierbestattung in [GEOGRAPHIC_DATA]?" at bounding box center [256, 187] width 263 height 11
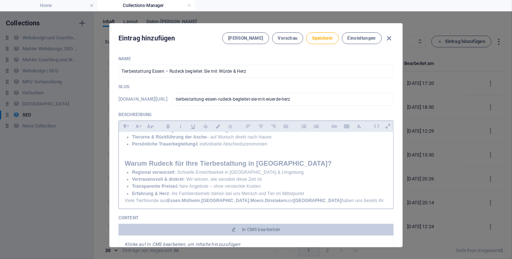
scroll to position [150, 0]
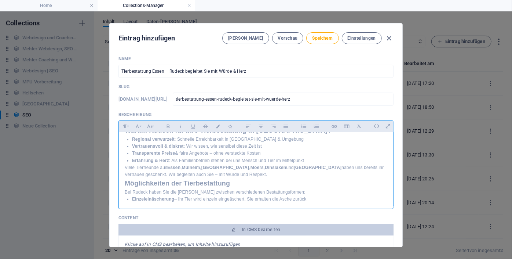
click at [125, 182] on h2 "Möglichkeiten der Tierbestattung" at bounding box center [256, 183] width 263 height 11
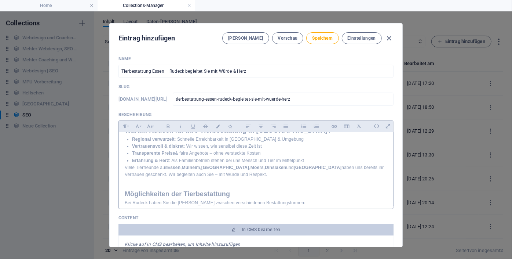
scroll to position [164, 0]
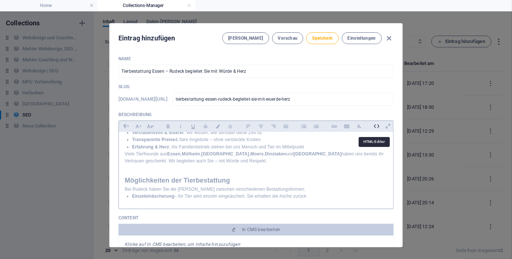
click at [375, 124] on icon at bounding box center [376, 125] width 11 height 11
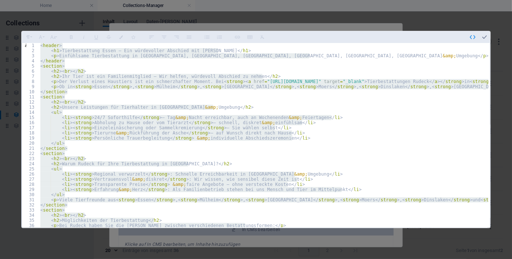
type textarea "</ul> </section>"
paste textarea
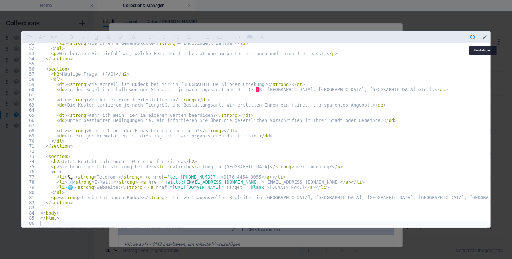
click at [483, 37] on icon "button" at bounding box center [485, 37] width 7 height 7
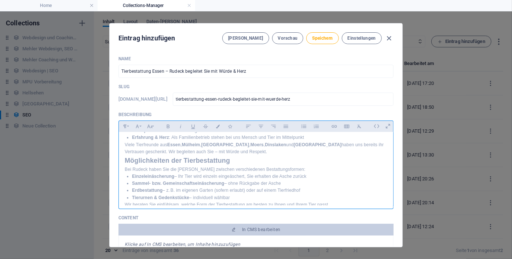
drag, startPoint x: 392, startPoint y: 175, endPoint x: 391, endPoint y: 142, distance: 32.7
click at [391, 142] on div "Tierbestattung Essen – Rudeck begleitet Sie mit Würde & Herz Tierbestattung Ess…" at bounding box center [256, 168] width 275 height 73
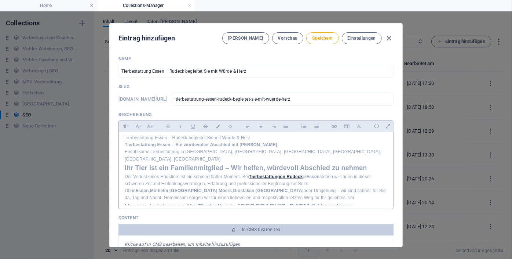
scroll to position [0, 0]
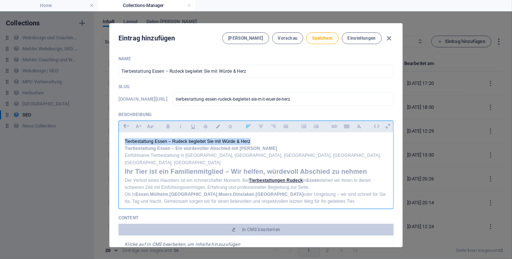
drag, startPoint x: 125, startPoint y: 141, endPoint x: 260, endPoint y: 139, distance: 135.5
click at [260, 139] on p "Tierbestattung Essen – Rudeck begleitet Sie mit Würde & Herz" at bounding box center [256, 141] width 263 height 7
click at [335, 162] on p "Einfühlsame Tierbestattung in [GEOGRAPHIC_DATA], [GEOGRAPHIC_DATA], [GEOGRAPHIC…" at bounding box center [256, 159] width 263 height 14
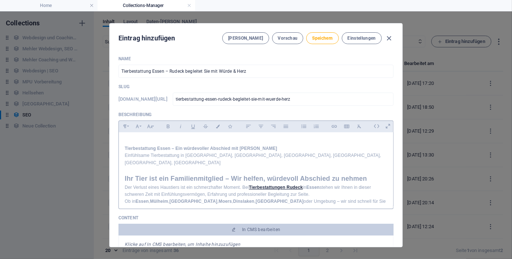
drag, startPoint x: 392, startPoint y: 139, endPoint x: 392, endPoint y: 145, distance: 5.9
click at [392, 145] on div "Name Tierbestattung Essen – Rudeck begleitet Sie mit Würde & Herz ​ Slug www.ex…" at bounding box center [256, 148] width 293 height 197
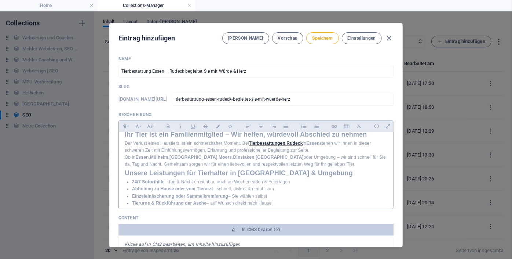
scroll to position [43, 0]
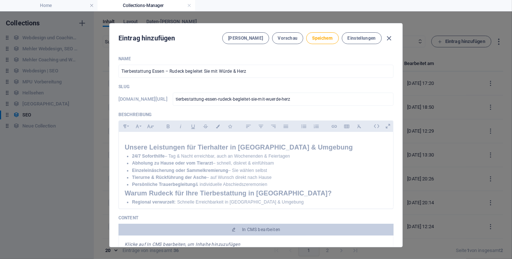
scroll to position [90, 0]
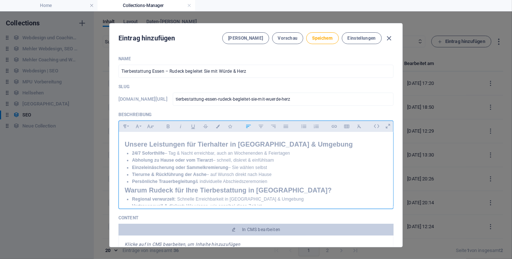
click at [125, 187] on h2 "Warum Rudeck für Ihre Tierbestattung in [GEOGRAPHIC_DATA]?" at bounding box center [256, 190] width 263 height 11
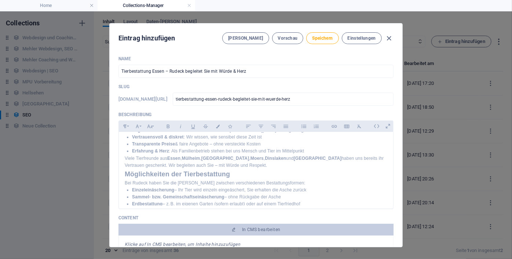
scroll to position [171, 0]
click at [123, 172] on div "​ Tierbestattung Essen – Ein würdevoller Abschied mit Rudeck Einfühlsame Tierbe…" at bounding box center [256, 157] width 275 height 392
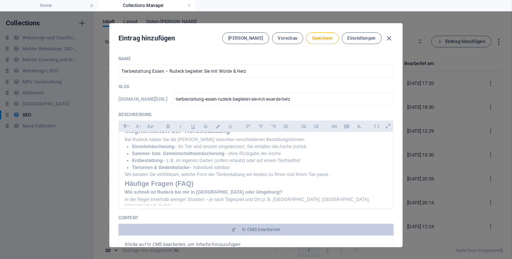
scroll to position [239, 0]
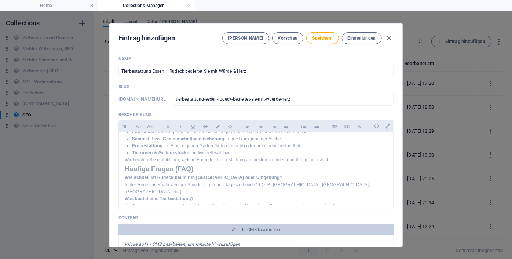
click at [121, 168] on div "​ Tierbestattung Essen – Ein würdevoller Abschied mit Rudeck Einfühlsame Tierbe…" at bounding box center [256, 95] width 275 height 403
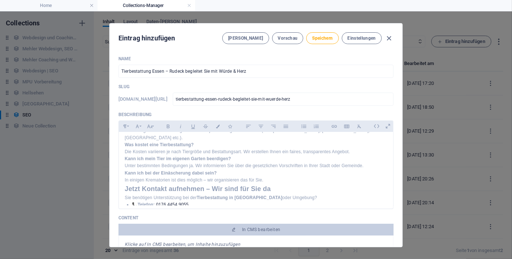
scroll to position [305, 0]
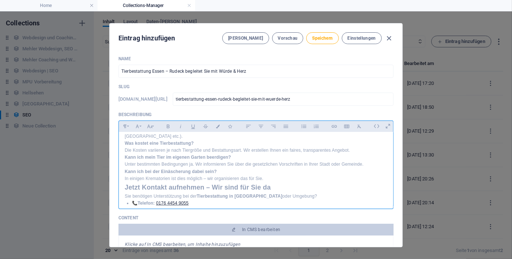
click at [125, 182] on h2 "Jetzt Kontakt aufnehmen – Wir sind für Sie da" at bounding box center [256, 187] width 263 height 11
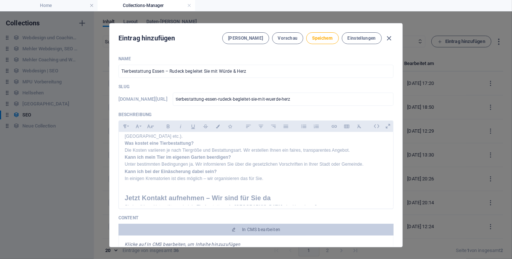
drag, startPoint x: 391, startPoint y: 189, endPoint x: 392, endPoint y: 197, distance: 8.2
click at [392, 197] on div "Name Tierbestattung Essen – Rudeck begleitet Sie mit Würde & Herz ​ Slug www.ex…" at bounding box center [256, 148] width 293 height 197
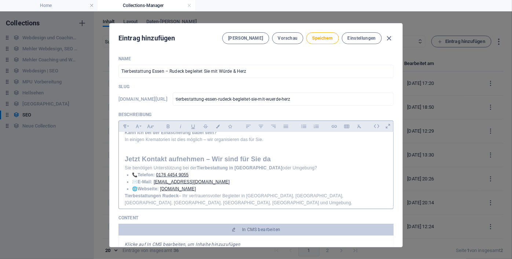
click at [123, 186] on div "​ Tierbestattung Essen – Ein würdevoller Abschied mit Rudeck Einfühlsame Tierbe…" at bounding box center [256, 1] width 275 height 424
drag, startPoint x: 392, startPoint y: 195, endPoint x: 392, endPoint y: 203, distance: 8.1
click at [392, 203] on div "​ Tierbestattung Essen – Ein würdevoller Abschied mit Rudeck Einfühlsame Tierbe…" at bounding box center [256, 168] width 275 height 73
click at [373, 124] on icon at bounding box center [376, 125] width 11 height 11
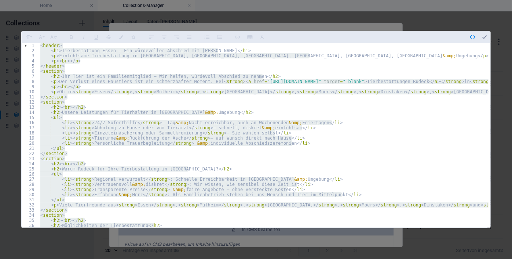
type textarea "<p><strong>Tierbestattungen Rudeck</strong> – Ihr vertrauensvoller Begleiter in…"
click at [482, 40] on icon "button" at bounding box center [485, 37] width 7 height 7
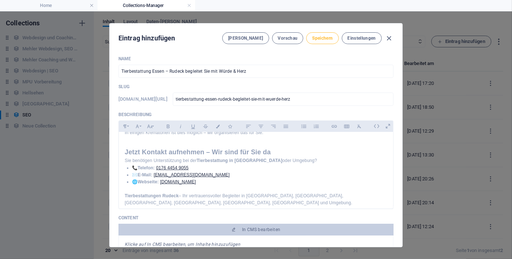
click at [322, 37] on span "Speichern" at bounding box center [322, 38] width 21 height 6
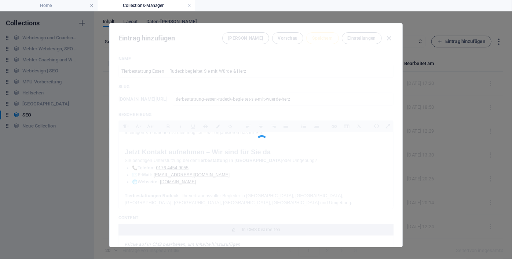
type input "tierbestattung-essen-rudeck-begleitet-sie-mit-wuerde-herz"
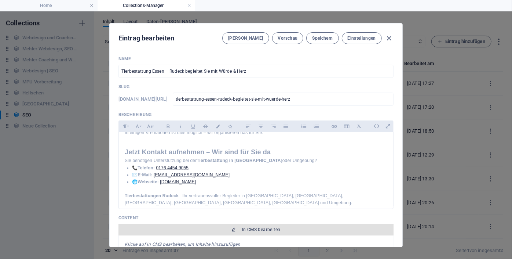
click at [261, 227] on span "In CMS bearbeiten" at bounding box center [261, 229] width 39 height 6
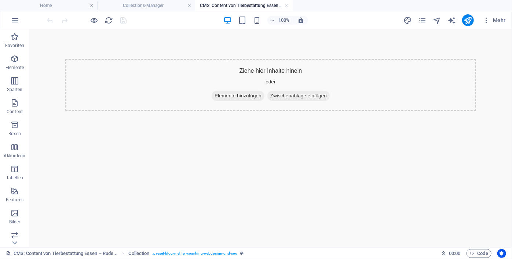
scroll to position [0, 0]
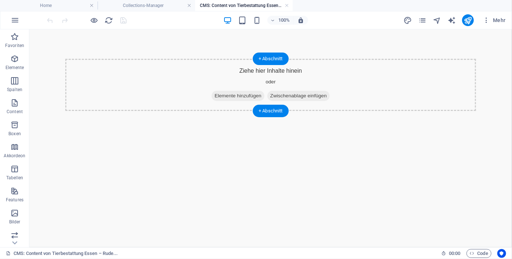
click at [237, 94] on span "Elemente hinzufügen" at bounding box center [237, 95] width 53 height 10
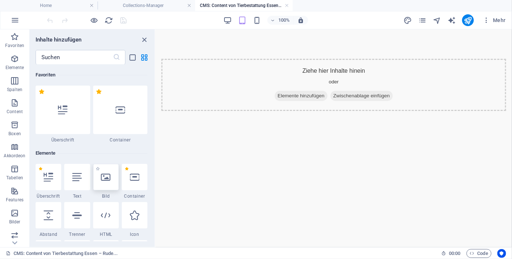
click at [97, 186] on div at bounding box center [106, 177] width 26 height 26
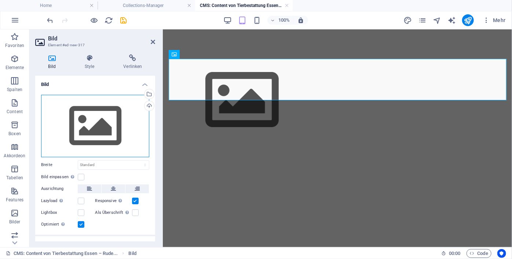
click at [102, 127] on div "Ziehe Dateien zum Hochladen hierher oder klicke hier, um aus Dateien oder koste…" at bounding box center [95, 126] width 108 height 62
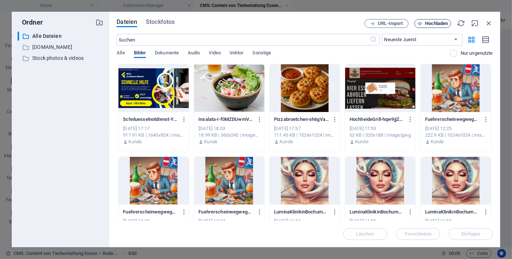
click at [438, 23] on span "Hochladen" at bounding box center [437, 23] width 23 height 4
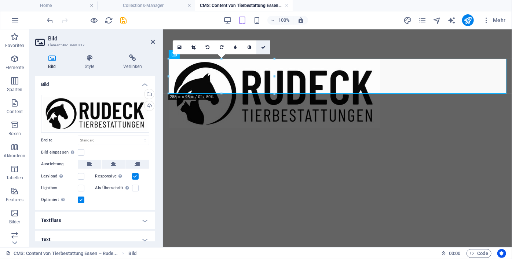
click at [265, 47] on icon at bounding box center [263, 47] width 4 height 4
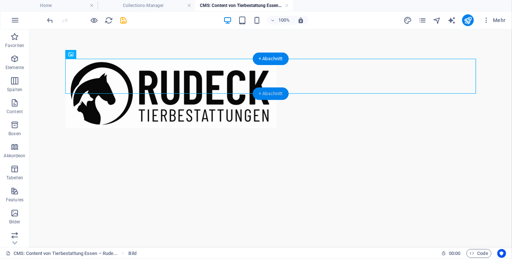
click at [268, 92] on div "+ Abschnitt" at bounding box center [271, 93] width 36 height 12
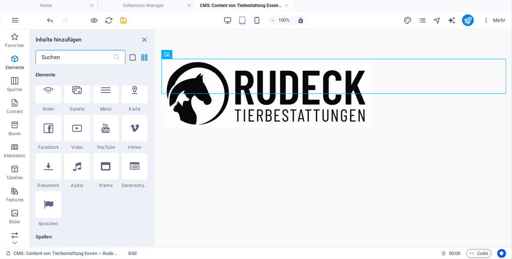
scroll to position [47, 0]
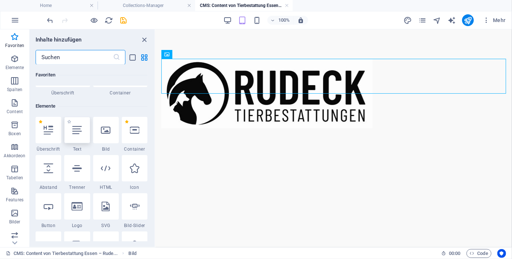
click at [80, 136] on div at bounding box center [77, 130] width 26 height 26
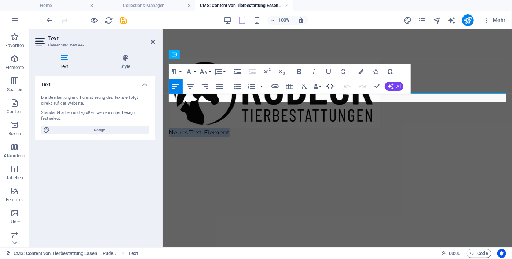
click at [329, 86] on icon "button" at bounding box center [330, 86] width 9 height 9
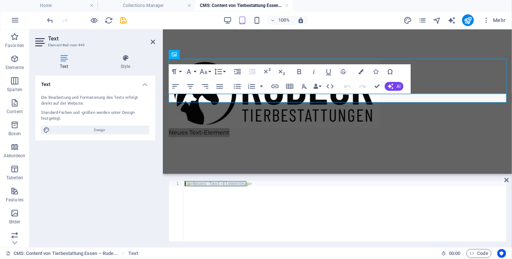
drag, startPoint x: 250, startPoint y: 184, endPoint x: 178, endPoint y: 185, distance: 72.3
click at [178, 185] on div "<p>Neues Text-Element</p> 1 < p > Neues Text-Element </ p > ההההההההההההההההההה…" at bounding box center [338, 211] width 338 height 60
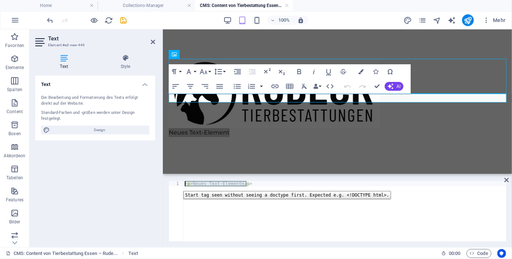
type textarea "</section>"
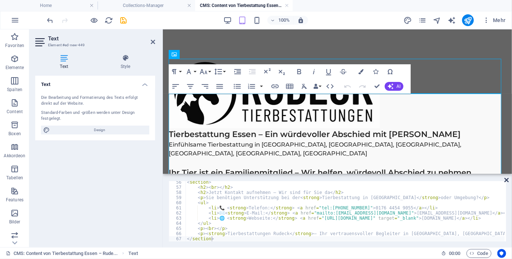
click at [506, 179] on icon at bounding box center [507, 180] width 4 height 6
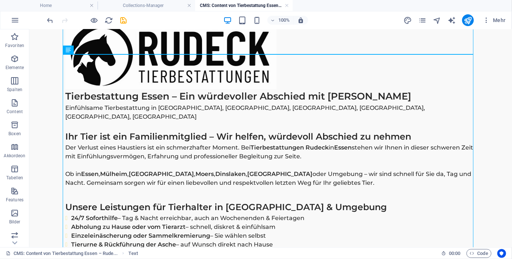
scroll to position [0, 0]
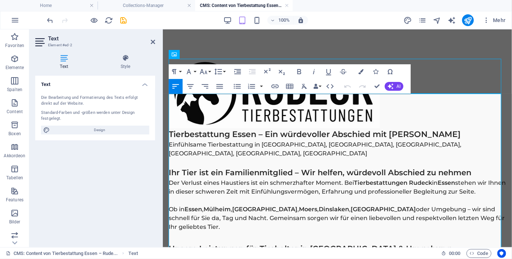
click at [170, 128] on h1 "Tierbestattung Essen – Ein würdevoller Abschied mit [PERSON_NAME]" at bounding box center [337, 134] width 338 height 12
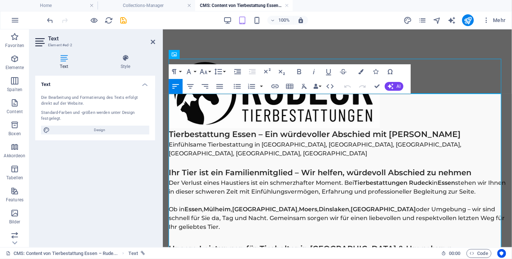
click at [170, 128] on h1 "Tierbestattung Essen – Ein würdevoller Abschied mit [PERSON_NAME]" at bounding box center [337, 134] width 338 height 12
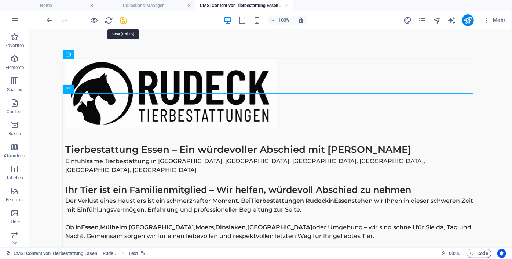
click at [127, 21] on icon "save" at bounding box center [124, 20] width 8 height 8
click at [291, 3] on h4 "CMS: Content von Tierbestattung Essen – Rude..." at bounding box center [244, 5] width 98 height 8
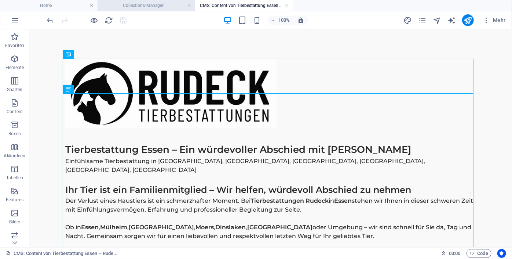
click at [163, 7] on h4 "Collections-Manager" at bounding box center [147, 5] width 98 height 8
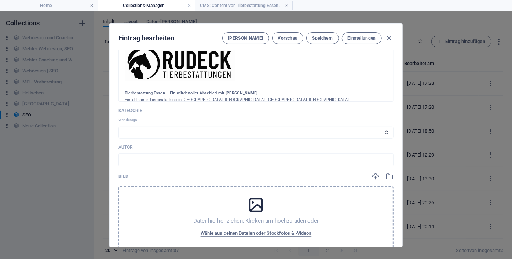
scroll to position [256, 0]
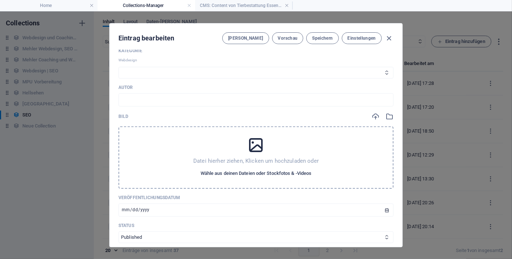
click at [250, 174] on span "Wähle aus deinen Dateien oder Stockfotos & -Videos" at bounding box center [256, 173] width 111 height 9
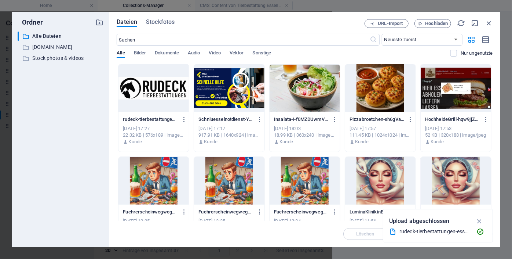
click at [156, 85] on div at bounding box center [154, 88] width 70 height 48
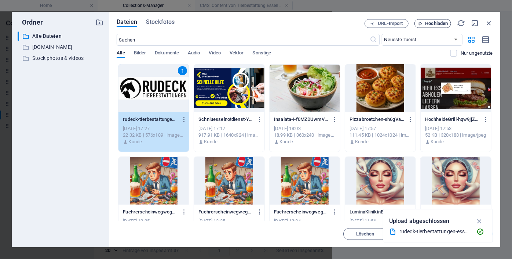
click at [424, 24] on span "Hochladen" at bounding box center [433, 23] width 30 height 5
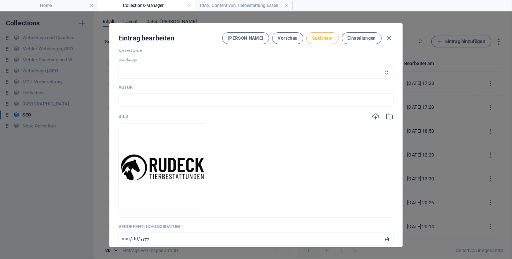
click at [325, 39] on span "Speichern" at bounding box center [322, 38] width 21 height 6
click at [254, 73] on select "Webdesign SEO MPU" at bounding box center [256, 73] width 275 height 12
select select "Webdesign"
click at [119, 67] on select "Webdesign SEO MPU" at bounding box center [256, 73] width 275 height 12
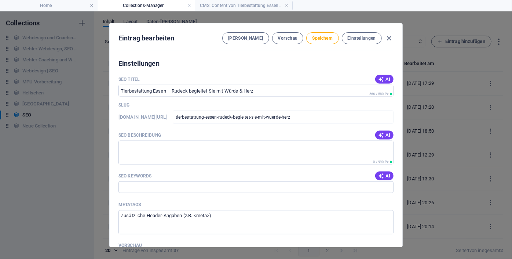
scroll to position [539, 0]
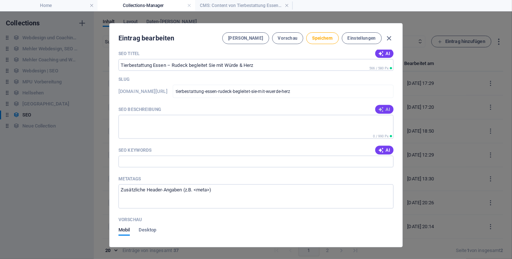
click at [383, 106] on icon "button" at bounding box center [381, 109] width 6 height 6
type textarea "Würdiger Abschied für Ihr geliebtes Tier in Essen. Rudeck bietet einfühlsame Ti…"
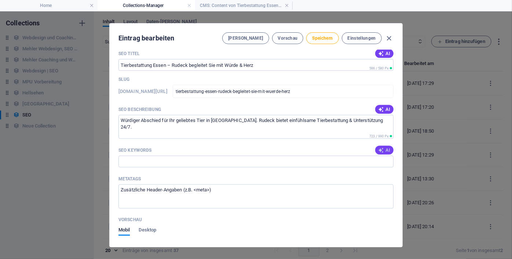
click at [383, 148] on span "AI" at bounding box center [384, 150] width 12 height 6
type input "Tierbestattung Essen, Tierbestattung Rudeck, Einzeleinäscherung, tierische Trau…"
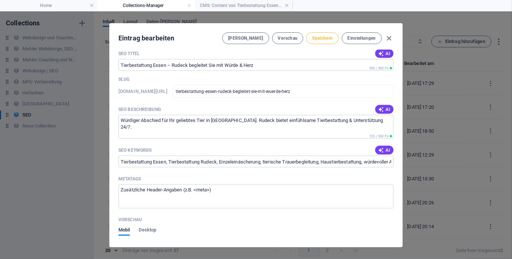
click at [321, 39] on span "Speichern" at bounding box center [322, 38] width 21 height 6
click at [390, 38] on icon "button" at bounding box center [389, 38] width 8 height 8
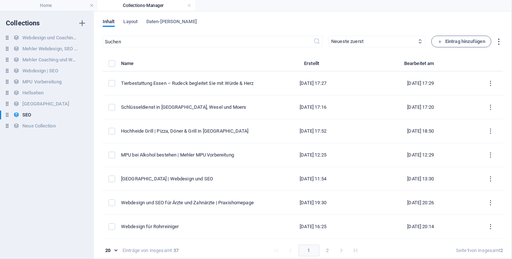
type input "tierbestattung-essen-rudeck-begleitet-sie-mit-wuerde-herz"
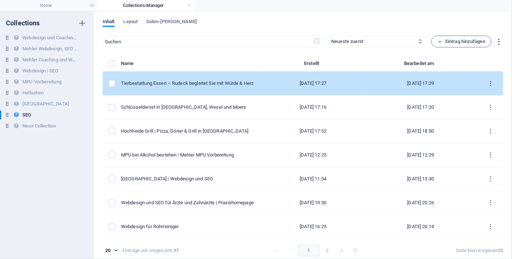
click at [204, 81] on div "Tierbestattung Essen – Rudeck begleitet Sie mit Würde & Herz" at bounding box center [189, 83] width 137 height 7
select select "Webdesign"
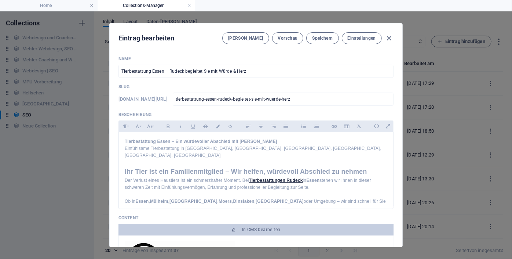
click at [402, 96] on div "Name Tierbestattung Essen – Rudeck begleitet Sie mit Würde & Herz ​ Slug www.ex…" at bounding box center [256, 148] width 293 height 197
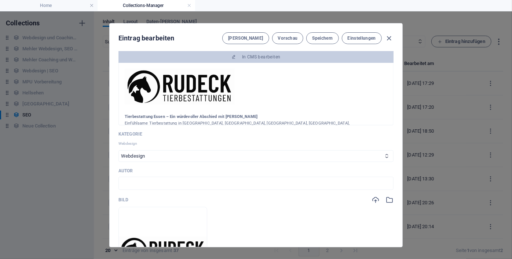
click at [197, 86] on img at bounding box center [180, 87] width 110 height 36
click at [199, 87] on img at bounding box center [180, 87] width 110 height 36
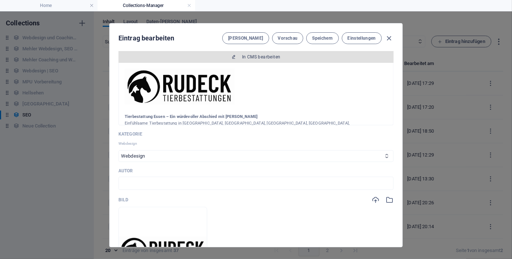
click at [269, 57] on span "In CMS bearbeiten" at bounding box center [261, 57] width 39 height 6
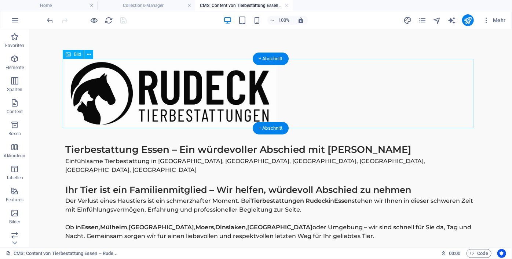
scroll to position [0, 0]
click at [171, 98] on figure at bounding box center [270, 92] width 411 height 69
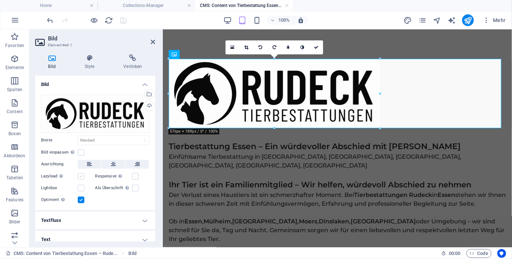
click at [82, 177] on label at bounding box center [81, 176] width 7 height 7
click at [0, 0] on input "Lazyload Bilder auf Seite nachträglich laden. Verbessert Ladezeit (Pagespeed)." at bounding box center [0, 0] width 0 height 0
click at [81, 197] on label at bounding box center [81, 199] width 7 height 7
click at [0, 0] on input "Optimiert Bilder werden komprimiert für eine bessere Ladegeschwindigkeit der We…" at bounding box center [0, 0] width 0 height 0
click at [80, 151] on label at bounding box center [81, 152] width 7 height 7
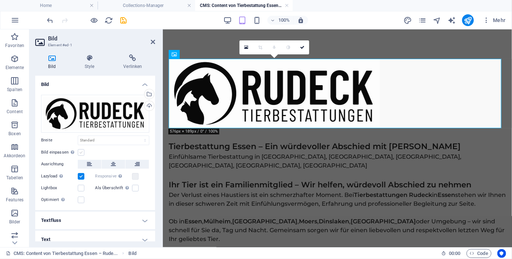
click at [0, 0] on input "Bild einpassen Bild automatisch anhand einer fixen Breite und Höhe einpassen" at bounding box center [0, 0] width 0 height 0
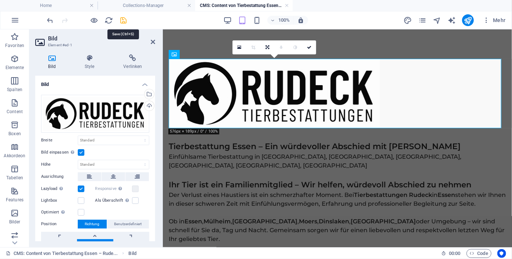
click at [125, 23] on icon "save" at bounding box center [124, 20] width 8 height 8
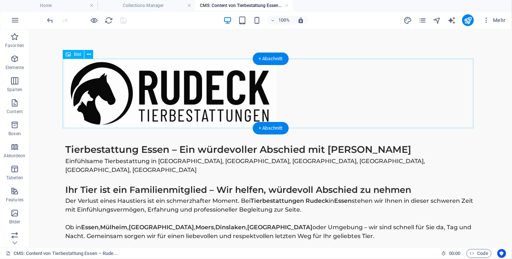
click at [226, 81] on figure at bounding box center [270, 92] width 411 height 69
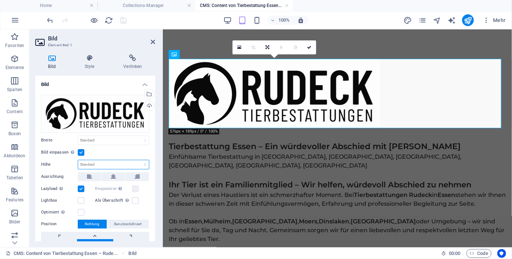
click at [109, 163] on select "Standard auto px" at bounding box center [113, 164] width 71 height 9
select select "px"
click at [137, 160] on select "Standard auto px" at bounding box center [113, 164] width 71 height 9
click at [103, 164] on input "189" at bounding box center [113, 164] width 71 height 9
type input "1"
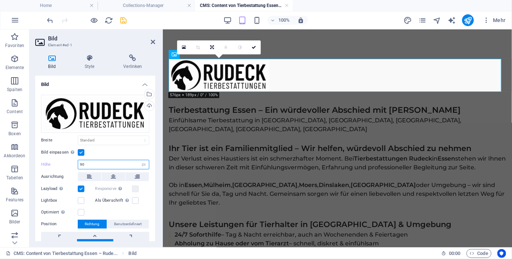
type input "90"
click at [120, 155] on div "Bild einpassen Bild automatisch anhand einer fixen Breite und Höhe einpassen" at bounding box center [95, 152] width 108 height 9
click at [254, 47] on icon at bounding box center [254, 47] width 4 height 4
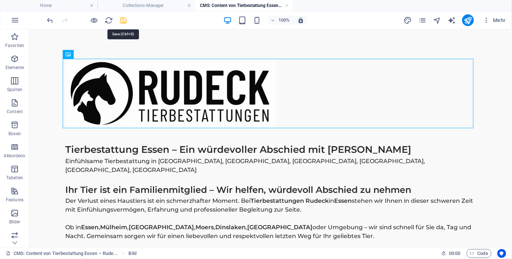
click at [123, 20] on icon "save" at bounding box center [124, 20] width 8 height 8
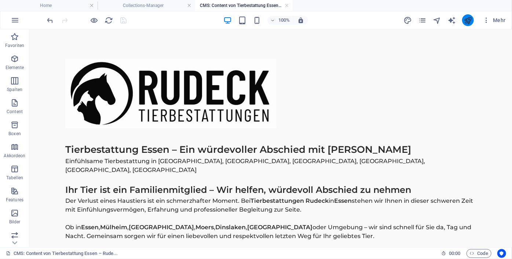
click at [473, 19] on button "publish" at bounding box center [469, 20] width 12 height 12
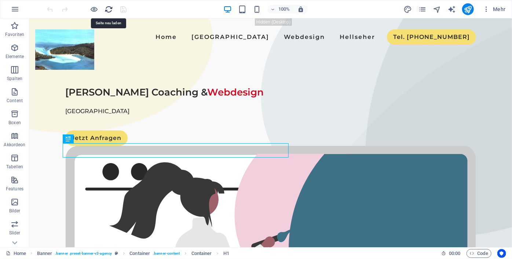
click at [110, 10] on icon "reload" at bounding box center [109, 9] width 8 height 8
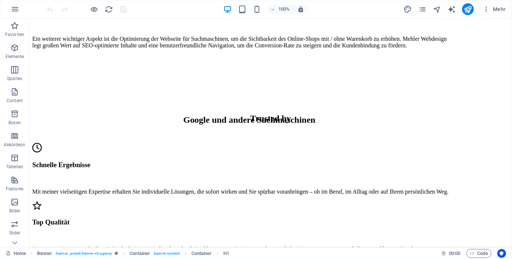
scroll to position [1101, 0]
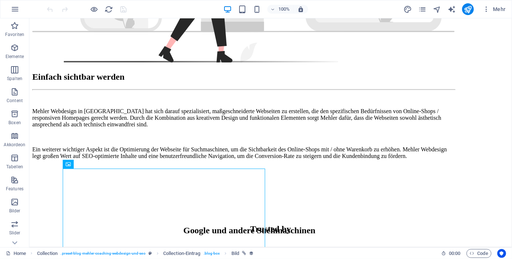
scroll to position [959, 0]
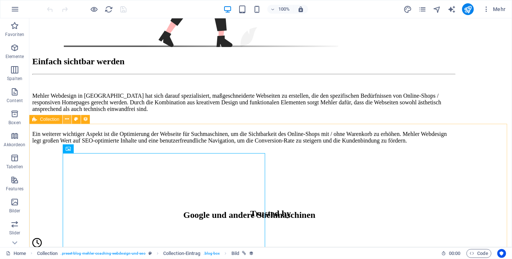
click at [66, 120] on icon at bounding box center [67, 119] width 4 height 8
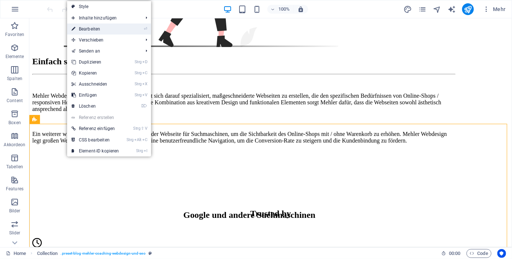
drag, startPoint x: 103, startPoint y: 31, endPoint x: 30, endPoint y: 19, distance: 74.0
click at [103, 31] on link "⏎ Bearbeiten" at bounding box center [95, 28] width 57 height 11
select select "689ca839f375b4d467044662"
select select "columns.publishing_date_DESC"
select select "columns.status"
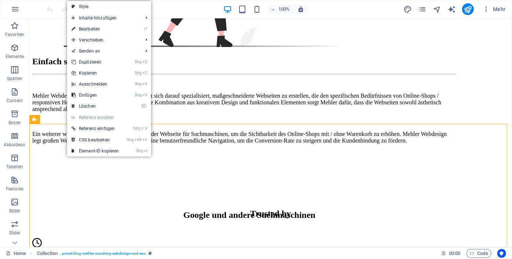
select select "columns.publishing_date"
select select "past"
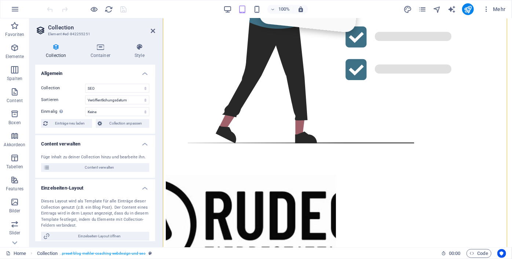
scroll to position [1507, 0]
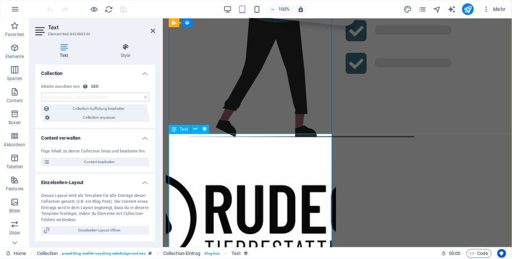
select select "description"
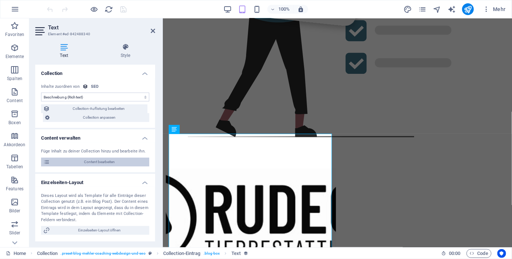
click at [137, 157] on span "Content bearbeiten" at bounding box center [99, 161] width 95 height 9
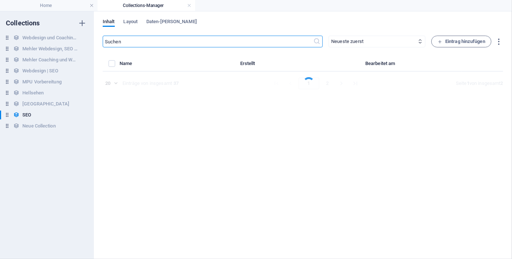
select select "Webdesign"
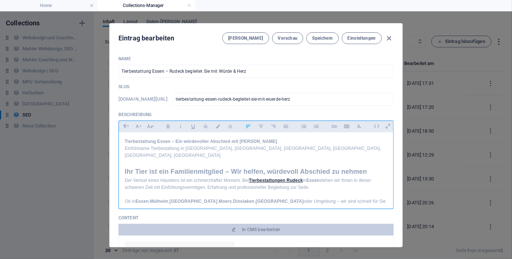
click at [126, 144] on h1 "Tierbestattung Essen – Ein würdevoller Abschied mit [PERSON_NAME]" at bounding box center [256, 141] width 263 height 7
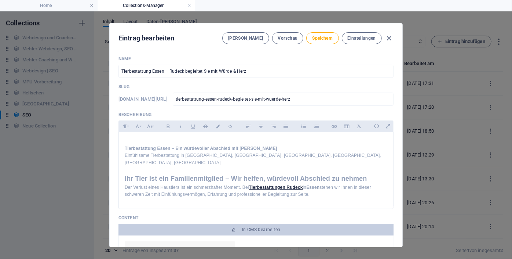
drag, startPoint x: 400, startPoint y: 61, endPoint x: 402, endPoint y: 79, distance: 18.1
click at [402, 79] on div "Name Tierbestattung Essen – Rudeck begleitet Sie mit Würde & Herz ​ Slug www.ex…" at bounding box center [256, 148] width 293 height 197
click at [325, 37] on span "Speichern" at bounding box center [322, 38] width 21 height 6
drag, startPoint x: 390, startPoint y: 36, endPoint x: 342, endPoint y: 57, distance: 52.4
click at [342, 57] on div "Eintrag bearbeiten Felder Vorschau Speichern Einstellungen Name Tierbestattung …" at bounding box center [256, 134] width 293 height 223
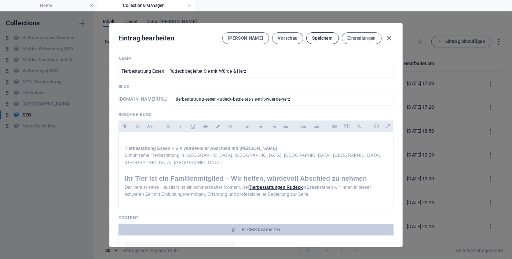
click at [328, 40] on span "Speichern" at bounding box center [322, 38] width 21 height 6
click at [389, 37] on icon "button" at bounding box center [389, 38] width 8 height 8
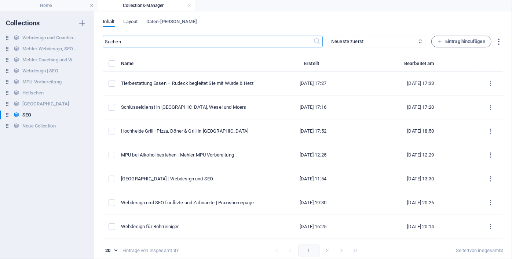
type input "tierbestattung-essen-rudeck-begleitet-sie-mit-wuerde-herz"
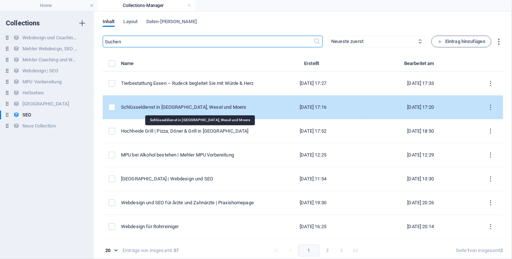
click at [215, 107] on div "Schlüsseldienst in [GEOGRAPHIC_DATA], Wesel und Moers" at bounding box center [189, 107] width 137 height 7
select select "Webdesign"
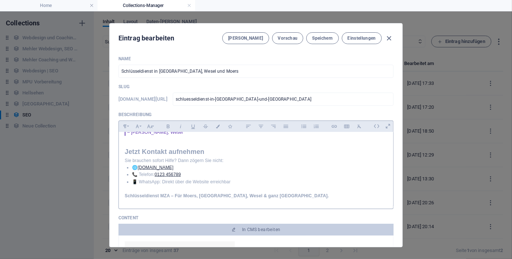
scroll to position [488, 0]
drag, startPoint x: 187, startPoint y: 178, endPoint x: 140, endPoint y: 175, distance: 47.1
click at [139, 175] on ul "🌐 www.schluesseldienst-mza.de 📞 Telefon: 0123 456789 📱 WhatsApp: Direkt über di…" at bounding box center [256, 174] width 263 height 21
click at [145, 177] on li "📞 Telefon: 0123 456789" at bounding box center [259, 174] width 255 height 7
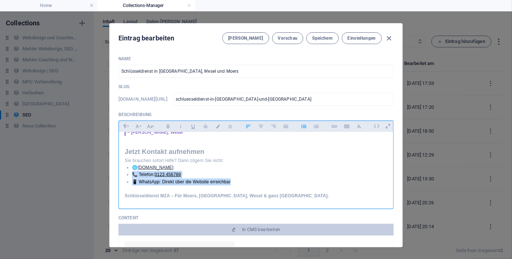
drag, startPoint x: 234, startPoint y: 182, endPoint x: 132, endPoint y: 175, distance: 102.3
click at [132, 175] on ul "🌐 www.schluesseldienst-mza.de 📞 Telefon: 0123 456789 📱 WhatsApp: Direkt über di…" at bounding box center [256, 174] width 263 height 21
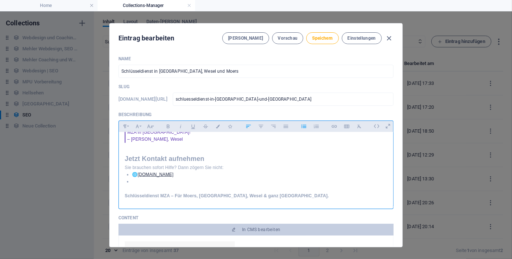
scroll to position [474, 0]
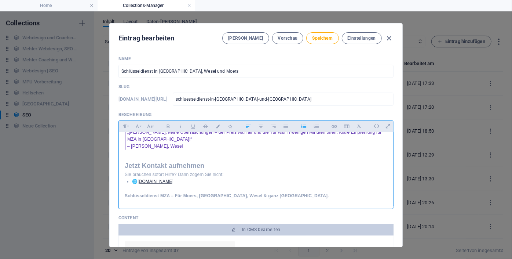
click at [226, 180] on li "🌐 www.schluesseldienst-mza.de" at bounding box center [259, 181] width 255 height 7
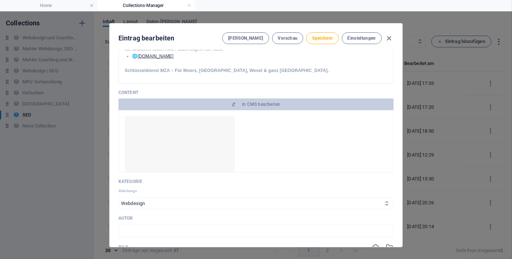
scroll to position [136, 0]
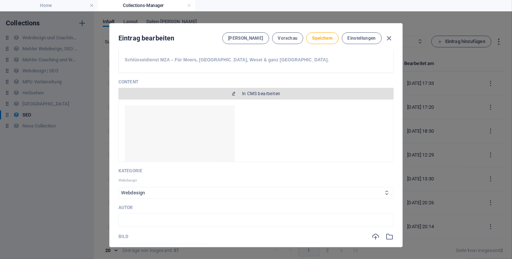
click at [255, 93] on span "In CMS bearbeiten" at bounding box center [261, 94] width 39 height 6
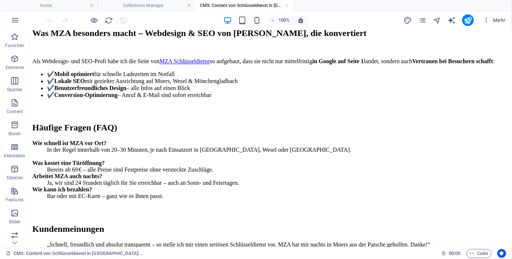
scroll to position [740, 0]
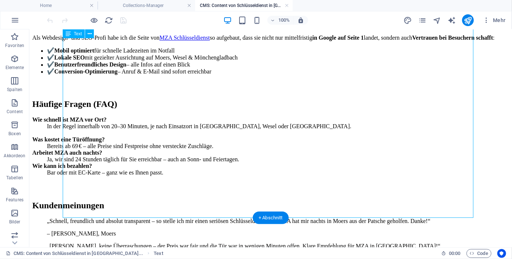
drag, startPoint x: 223, startPoint y: 196, endPoint x: 207, endPoint y: 197, distance: 16.6
click at [207, 197] on div "Schlüsseldienst MZA – Ihr 24/7 Notdienst für Moers, Mönchengladbach & Wesel Sch…" at bounding box center [270, 3] width 477 height 728
click at [216, 197] on div "Schlüsseldienst MZA – Ihr 24/7 Notdienst für Moers, Mönchengladbach & Wesel Sch…" at bounding box center [270, 3] width 477 height 728
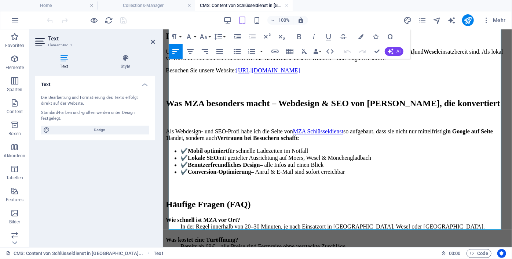
scroll to position [678, 0]
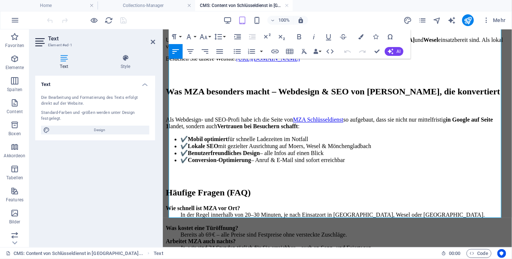
drag, startPoint x: 325, startPoint y: 195, endPoint x: 167, endPoint y: 188, distance: 157.3
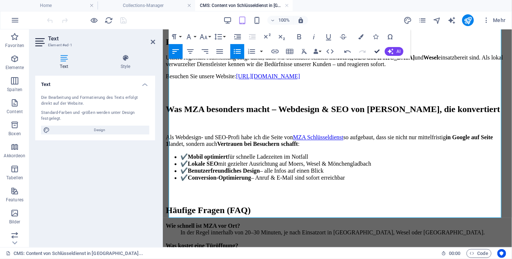
scroll to position [722, 0]
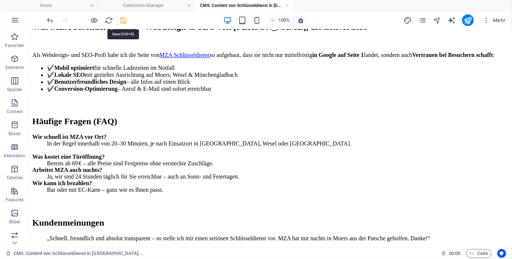
click at [125, 18] on icon "save" at bounding box center [124, 20] width 8 height 8
click at [149, 4] on h4 "Collections-Manager" at bounding box center [147, 5] width 98 height 8
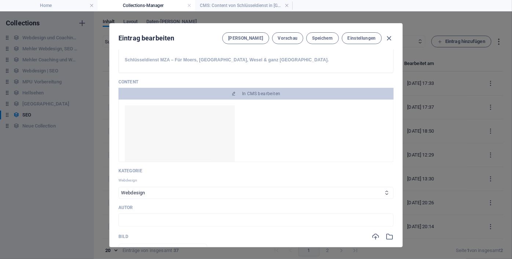
click at [149, 4] on h4 "Collections-Manager" at bounding box center [147, 5] width 98 height 8
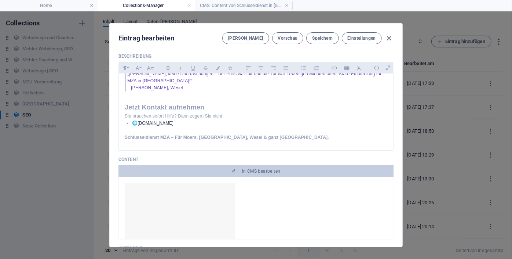
scroll to position [56, 0]
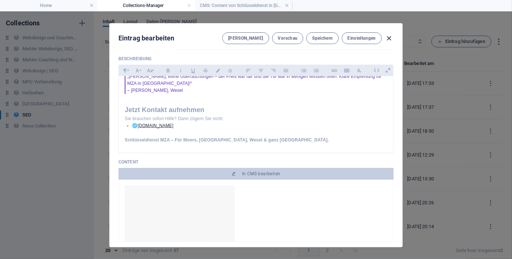
click at [387, 37] on icon "button" at bounding box center [389, 38] width 8 height 8
type input "schluesseldienst-in-moenchengladbach-wesel-und-moers"
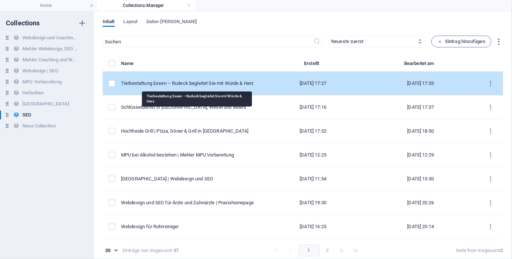
click at [222, 80] on div "Tierbestattung Essen – Rudeck begleitet Sie mit Würde & Herz" at bounding box center [189, 83] width 137 height 7
select select "Webdesign"
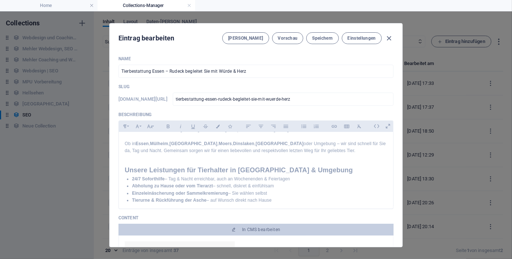
scroll to position [25, 0]
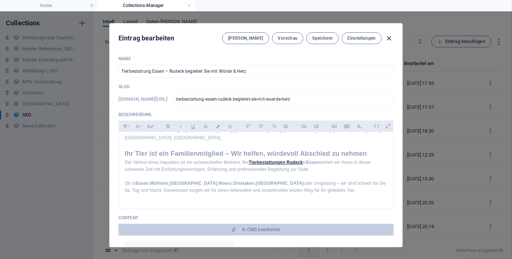
click at [391, 40] on icon "button" at bounding box center [389, 38] width 8 height 8
type input "tierbestattung-essen-rudeck-begleitet-sie-mit-wuerde-herz"
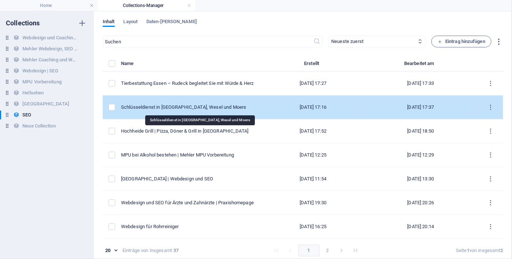
click at [206, 109] on div "Schlüsseldienst in [GEOGRAPHIC_DATA], Wesel und Moers" at bounding box center [189, 107] width 137 height 7
select select "Webdesign"
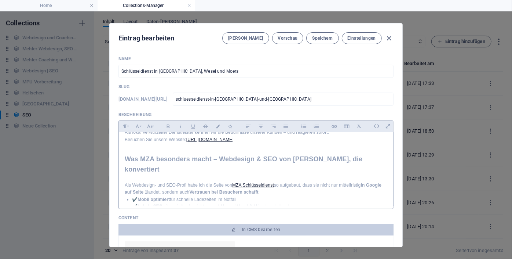
scroll to position [0, 0]
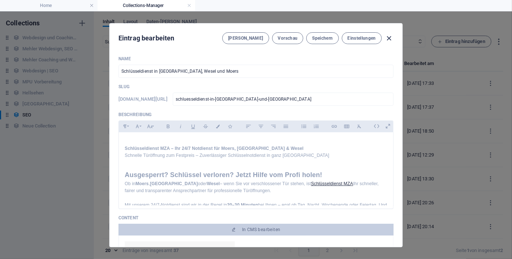
click at [389, 37] on icon "button" at bounding box center [389, 38] width 8 height 8
type input "schluesseldienst-in-moenchengladbach-wesel-und-moers"
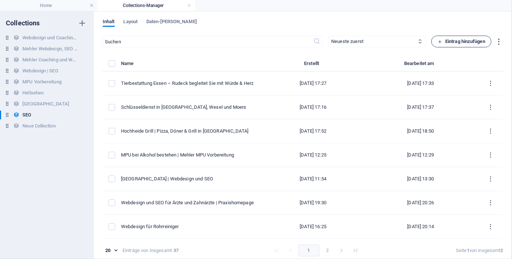
click at [469, 41] on span "Eintrag hinzufügen" at bounding box center [462, 41] width 48 height 9
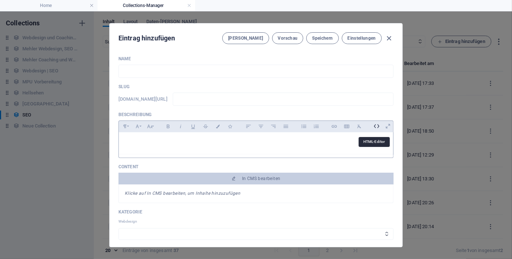
click at [373, 127] on icon at bounding box center [376, 125] width 11 height 11
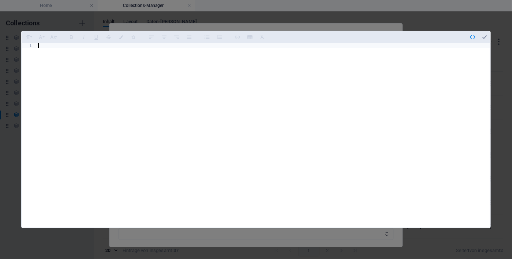
click at [123, 45] on div at bounding box center [264, 140] width 454 height 195
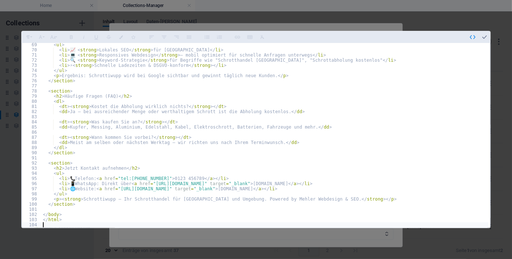
scroll to position [350, 0]
click at [485, 36] on icon "button" at bounding box center [485, 37] width 7 height 7
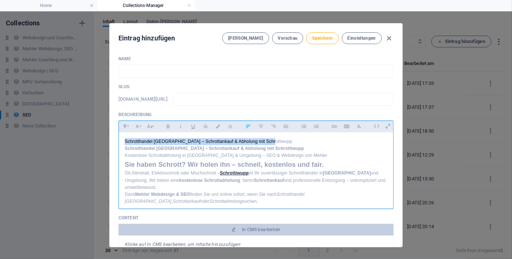
drag, startPoint x: 124, startPoint y: 141, endPoint x: 284, endPoint y: 139, distance: 160.4
click at [284, 139] on p "Schrotthandel [GEOGRAPHIC_DATA] – Schrottankauf & Abholung mit Schrottiwupp" at bounding box center [256, 141] width 263 height 7
copy p "Schrotthandel [GEOGRAPHIC_DATA] – Schrottankauf & Abholung mit Schrottiwupp"
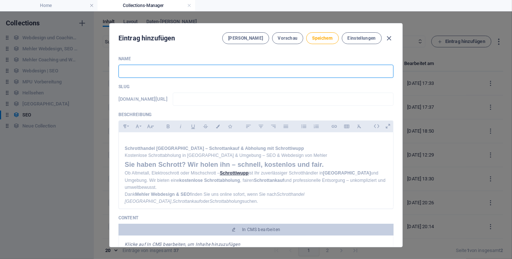
click at [170, 69] on input "text" at bounding box center [256, 71] width 275 height 13
paste input "Schrotthandel [GEOGRAPHIC_DATA] – Schrottankauf & Abholung mit Schrottiwupp"
type input "Schrotthandel [GEOGRAPHIC_DATA] – Schrottankauf & Abholung mit Schrottiwupp"
type input "schrotthandel-wuppertal-schrottankauf-abholung-mit-schrottiwupp"
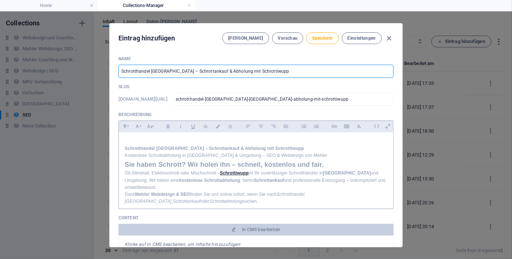
type input "Schrotthandel [GEOGRAPHIC_DATA] – Schrottankauf & Abholung mit Schrottiwupp"
click at [175, 141] on p "​" at bounding box center [256, 141] width 263 height 7
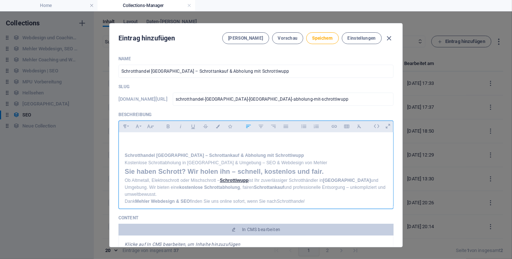
click at [307, 166] on p "Kostenlose Schrottabholung in [GEOGRAPHIC_DATA] & Umgebung – SEO & Webdesign vo…" at bounding box center [256, 162] width 263 height 7
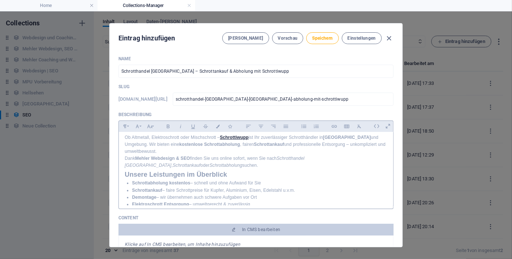
scroll to position [59, 0]
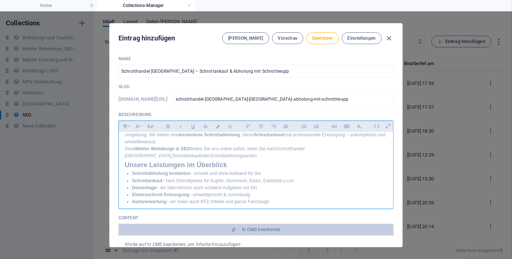
click at [125, 159] on p "Dank Mehler Webdesign & SEO finden Sie uns online sofort, wenn Sie nach Schrott…" at bounding box center [256, 152] width 263 height 14
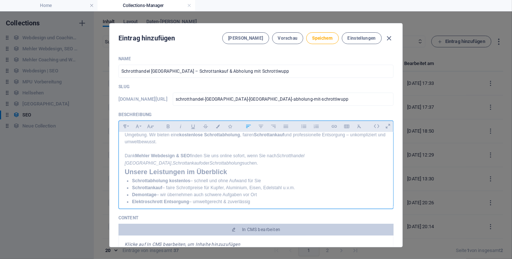
click at [201, 166] on p "Dank Mehler Webdesign & SEO finden Sie uns online sofort, wenn Sie nach Schrott…" at bounding box center [256, 159] width 263 height 14
drag, startPoint x: 389, startPoint y: 145, endPoint x: 389, endPoint y: 150, distance: 4.8
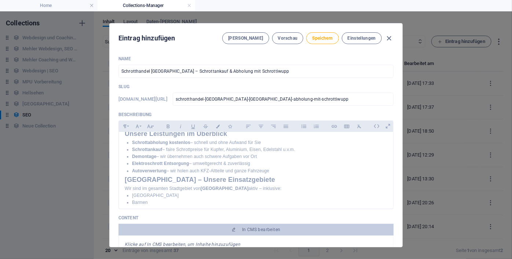
scroll to position [131, 0]
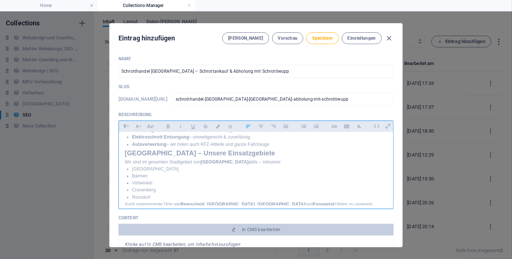
click at [123, 172] on div "​ Schrotthandel Wuppertal – Schrottankauf & Abholung mit Schrottiwupp Kostenlos…" at bounding box center [256, 222] width 275 height 442
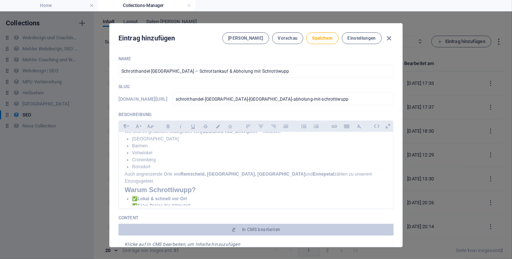
scroll to position [173, 0]
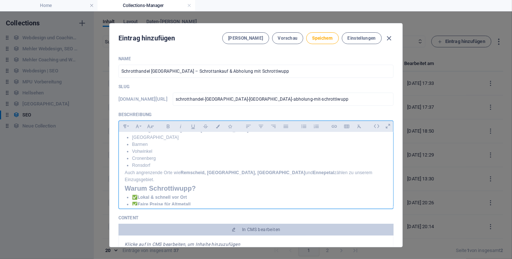
click at [125, 183] on p "Auch angrenzende Orte wie Remscheid, Solingen, Velbert und Ennepetal zählen zu …" at bounding box center [256, 176] width 263 height 14
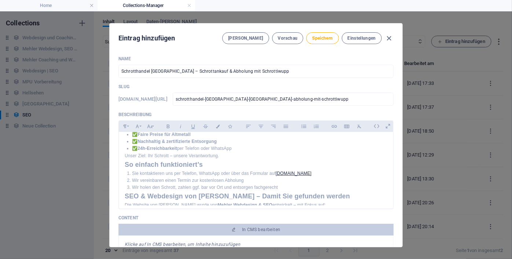
scroll to position [244, 0]
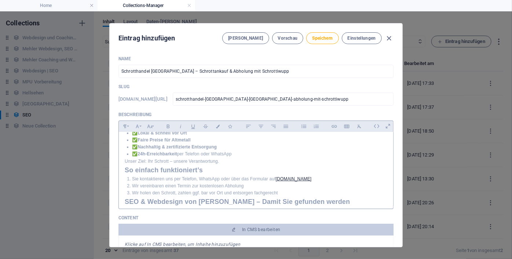
click at [125, 175] on h2 "So einfach funktioniert’s" at bounding box center [256, 170] width 263 height 11
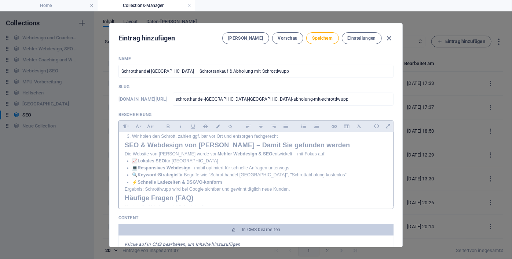
scroll to position [308, 0]
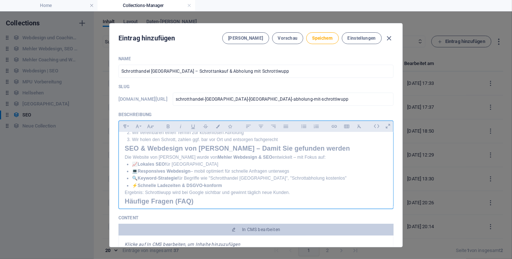
click at [123, 163] on div "​ Schrotthandel Wuppertal – Schrottankauf & Abholung mit Schrottiwupp Kostenlos…" at bounding box center [256, 59] width 275 height 470
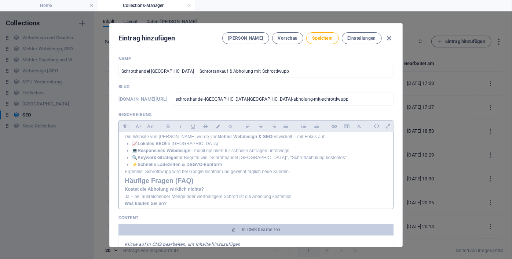
scroll to position [344, 0]
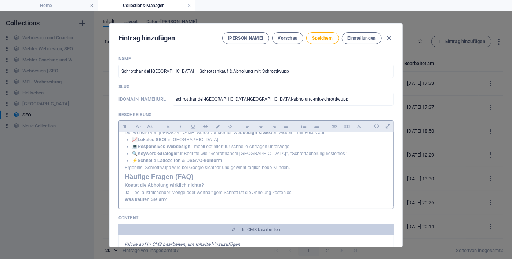
click at [123, 191] on div "​ Schrotthandel Wuppertal – Schrottankauf & Abholung mit Schrottiwupp Kostenlos…" at bounding box center [256, 29] width 275 height 480
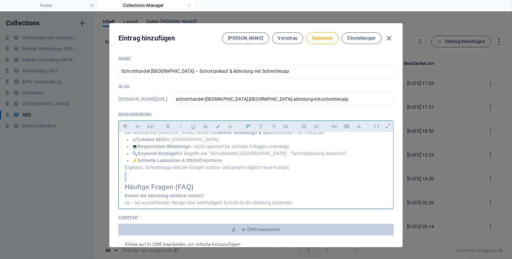
drag, startPoint x: 390, startPoint y: 184, endPoint x: 394, endPoint y: 189, distance: 6.0
click at [394, 189] on div "Name Schrotthandel Wuppertal – Schrottankauf & Abholung mit Schrottiwupp ​ Slug…" at bounding box center [256, 148] width 293 height 197
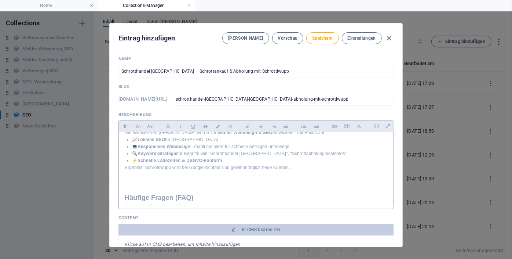
click at [391, 185] on div "​ Schrotthandel Wuppertal – Schrottankauf & Abholung mit Schrottiwupp Kostenlos…" at bounding box center [256, 168] width 275 height 73
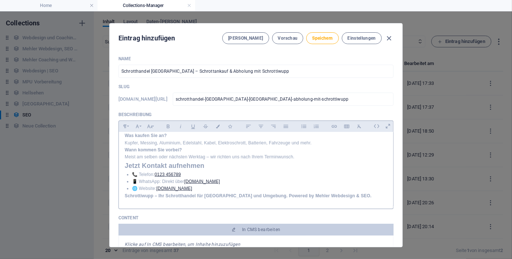
scroll to position [418, 0]
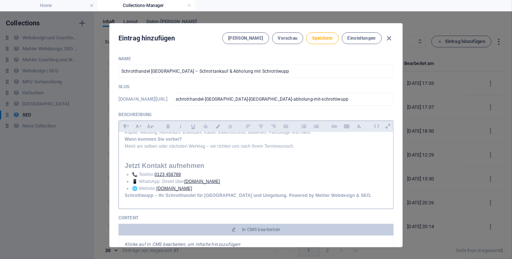
scroll to position [453, 0]
drag, startPoint x: 222, startPoint y: 182, endPoint x: 126, endPoint y: 174, distance: 96.5
click at [126, 174] on ul "📞 Telefon: 0123 456789 📱 WhatsApp: Direkt über schrottiwupp.de 🌐 Website: www.s…" at bounding box center [256, 181] width 263 height 21
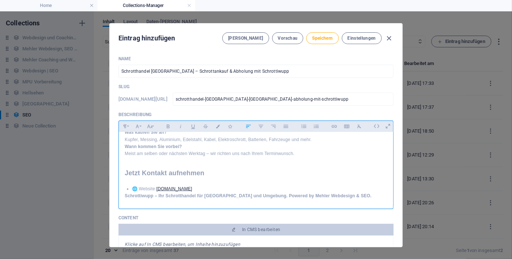
scroll to position [439, 0]
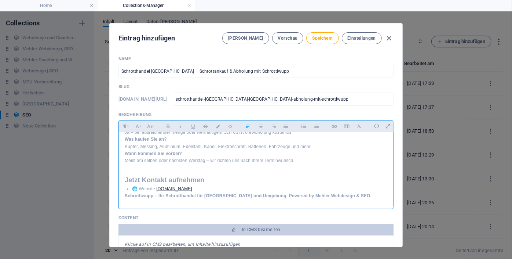
click at [263, 190] on li "🌐 Website: www.schrottiwupp.de" at bounding box center [259, 188] width 255 height 7
click at [269, 187] on li "🌐 Website: www.schrottiwupp.de" at bounding box center [259, 188] width 255 height 7
click at [240, 188] on li "🌐 Website: www.schrottiwupp.de" at bounding box center [259, 188] width 255 height 7
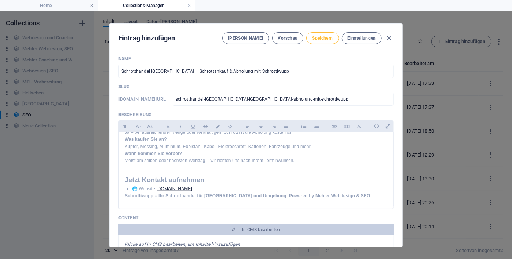
click at [319, 39] on span "Speichern" at bounding box center [322, 38] width 21 height 6
type input "schrotthandel-wuppertal-schrottankauf-abholung-mit-schrottiwupp"
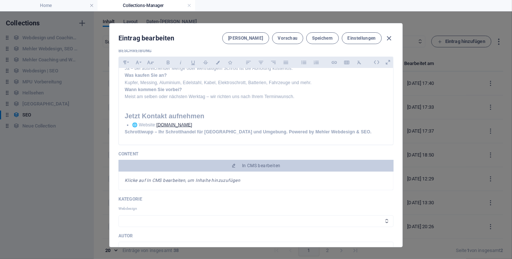
scroll to position [0, 0]
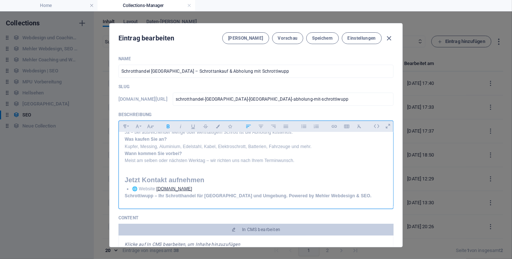
click at [333, 136] on dt "Was kaufen Sie an?" at bounding box center [256, 139] width 263 height 7
click at [373, 124] on icon at bounding box center [376, 125] width 11 height 11
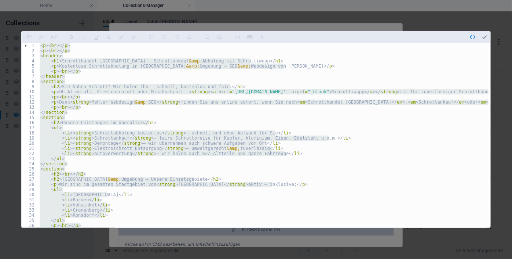
click at [302, 162] on div "< p > < br > </ p > < p > < br > </ p > < header > < h1 > Schrotthandel Wuppert…" at bounding box center [264, 135] width 450 height 184
type textarea "</section>"
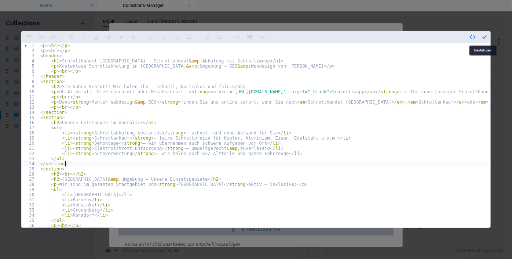
click at [484, 36] on icon "button" at bounding box center [485, 37] width 7 height 7
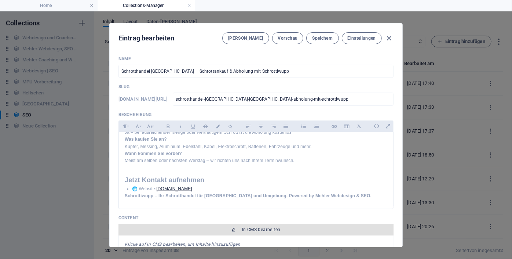
click at [254, 233] on button "In CMS bearbeiten" at bounding box center [256, 230] width 275 height 12
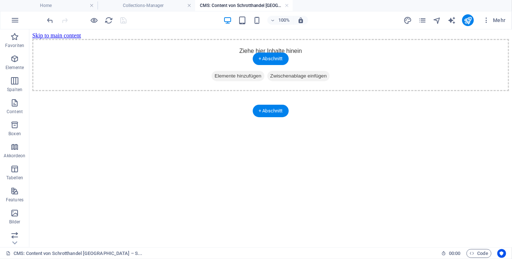
click at [236, 81] on span "Elemente hinzufügen" at bounding box center [237, 75] width 53 height 10
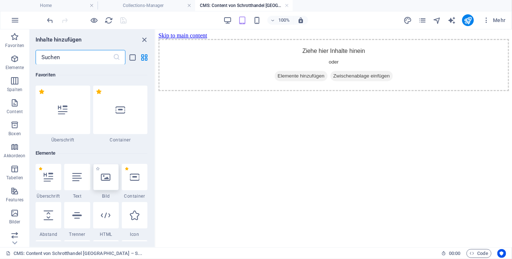
click at [105, 180] on icon at bounding box center [106, 177] width 10 height 10
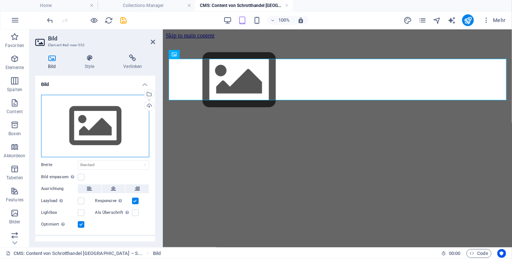
click at [77, 125] on div "Ziehe Dateien zum Hochladen hierher oder klicke hier, um aus Dateien oder koste…" at bounding box center [95, 126] width 108 height 62
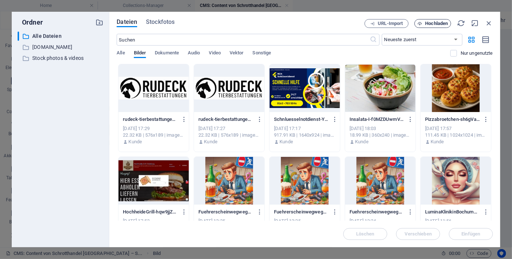
click at [435, 25] on span "Hochladen" at bounding box center [437, 23] width 23 height 4
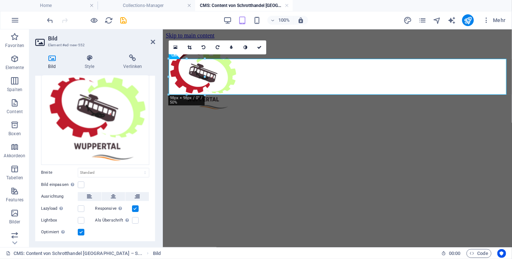
scroll to position [76, 0]
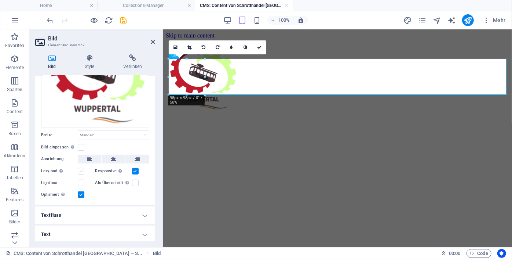
click at [80, 171] on label at bounding box center [81, 171] width 7 height 7
click at [0, 0] on input "Lazyload Bilder auf Seite nachträglich laden. Verbessert Ladezeit (Pagespeed)." at bounding box center [0, 0] width 0 height 0
click at [261, 48] on icon at bounding box center [259, 47] width 4 height 4
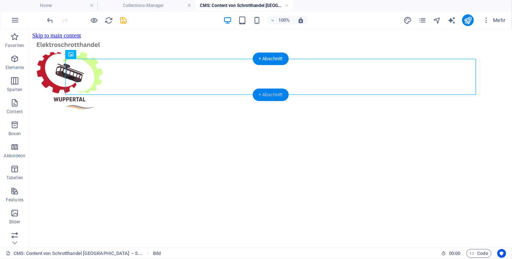
click at [275, 94] on div "+ Abschnitt" at bounding box center [271, 94] width 36 height 12
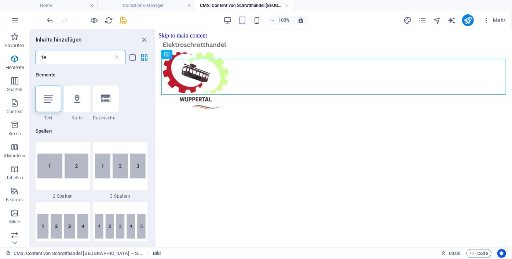
scroll to position [0, 0]
type input "te"
click at [50, 101] on icon at bounding box center [49, 99] width 10 height 10
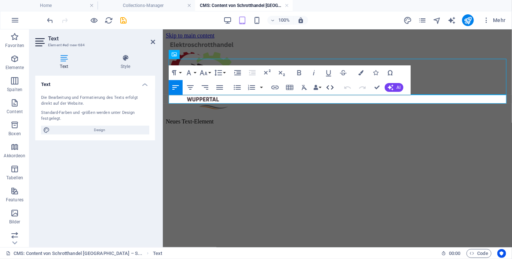
click at [330, 87] on icon "button" at bounding box center [330, 87] width 9 height 9
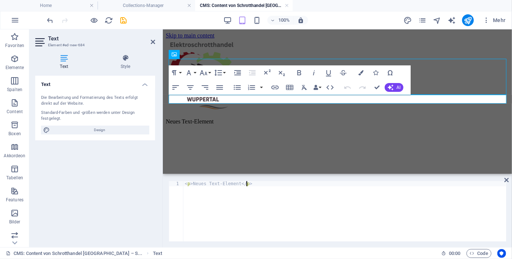
click at [251, 186] on div "< p > Neues Text-Element </ p >" at bounding box center [345, 216] width 323 height 70
drag, startPoint x: 251, startPoint y: 186, endPoint x: 152, endPoint y: 189, distance: 99.9
click at [152, 189] on div "Text Element #ed-new-684 Text Style Text Die Bearbeitung und Formatierung des T…" at bounding box center [270, 138] width 483 height 218
drag, startPoint x: 250, startPoint y: 184, endPoint x: 182, endPoint y: 186, distance: 67.6
click at [182, 186] on div "<p>Neues Text-Element</p> 1 < p > Neues Text-Element </ p > ההההההההההההההההההה…" at bounding box center [338, 211] width 338 height 60
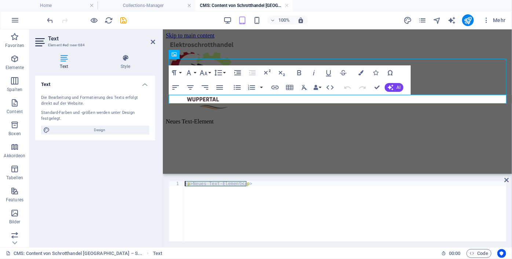
paste textarea "Schrotthandel [GEOGRAPHIC_DATA] – Schrottankauf & Abholung mit Schrottiwupp"
type textarea "Schrotthandel [GEOGRAPHIC_DATA] – Schrottankauf & Abholung mit Schrottiwupp"
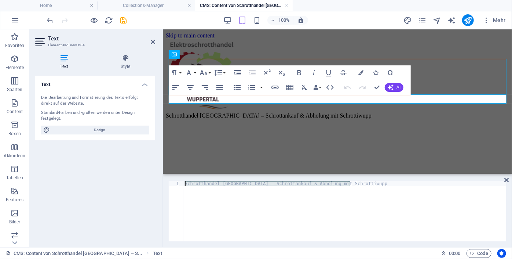
drag, startPoint x: 359, startPoint y: 183, endPoint x: 180, endPoint y: 184, distance: 179.1
click at [180, 184] on div "Schrotthandel Wuppertal – Schrottankauf & Abholung mit Schrottiwupp 1 Schrottha…" at bounding box center [338, 211] width 338 height 60
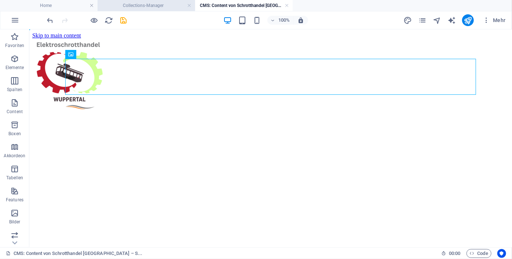
click at [140, 4] on h4 "Collections-Manager" at bounding box center [147, 5] width 98 height 8
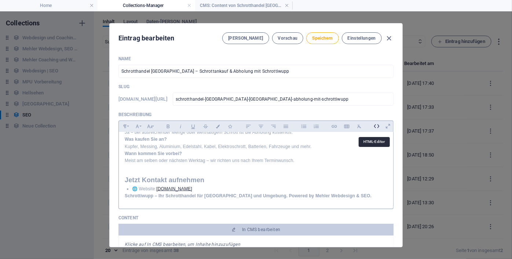
click at [376, 126] on icon at bounding box center [376, 125] width 11 height 11
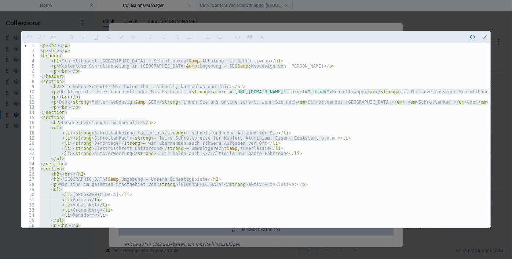
click at [244, 157] on div "< p > < br > </ p > < p > < br > </ p > < header > < h1 > Schrotthandel Wuppert…" at bounding box center [264, 135] width 450 height 184
type textarea "</ul>"
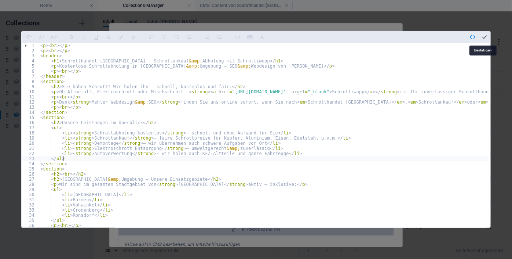
click at [485, 36] on icon "button" at bounding box center [485, 37] width 7 height 7
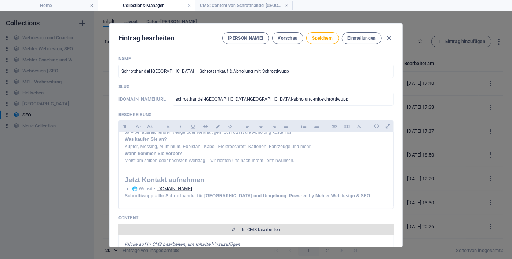
click at [250, 228] on span "In CMS bearbeiten" at bounding box center [261, 229] width 39 height 6
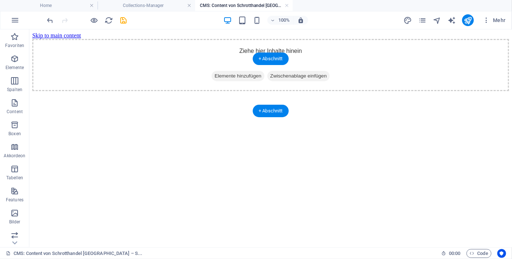
click at [232, 81] on span "Elemente hinzufügen" at bounding box center [237, 75] width 53 height 10
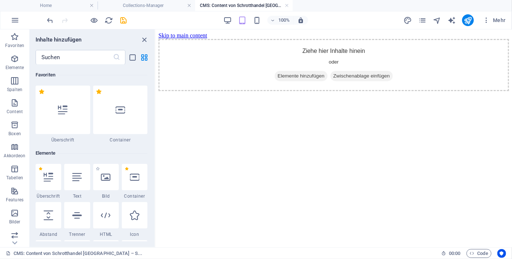
click at [104, 191] on div "1 Star Bild" at bounding box center [106, 181] width 26 height 35
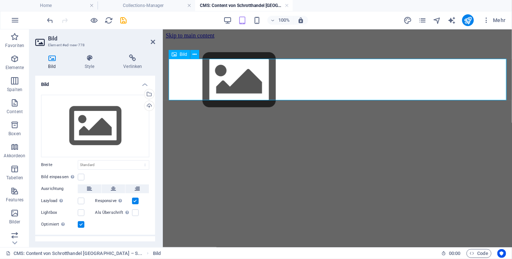
click at [210, 76] on figure at bounding box center [338, 81] width 344 height 84
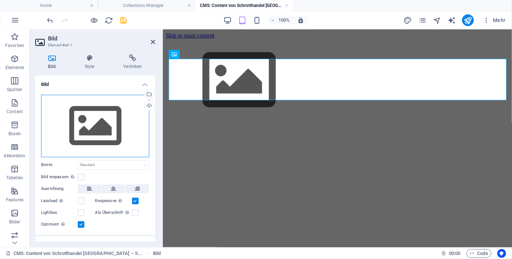
click at [89, 126] on div "Ziehe Dateien zum Hochladen hierher oder klicke hier, um aus Dateien oder koste…" at bounding box center [95, 126] width 108 height 62
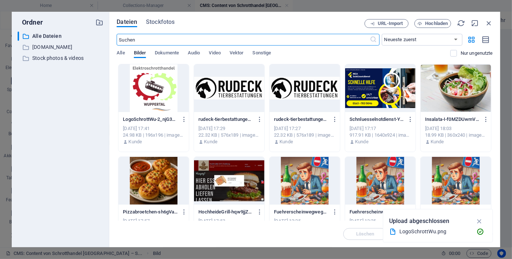
click at [153, 93] on div at bounding box center [154, 88] width 70 height 48
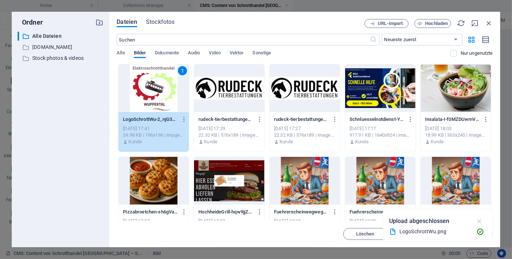
click at [481, 221] on icon "button" at bounding box center [480, 221] width 8 height 8
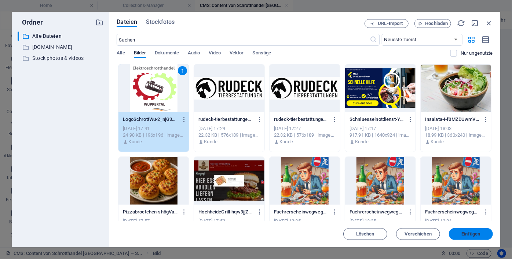
click at [472, 232] on span "Einfügen" at bounding box center [471, 234] width 19 height 4
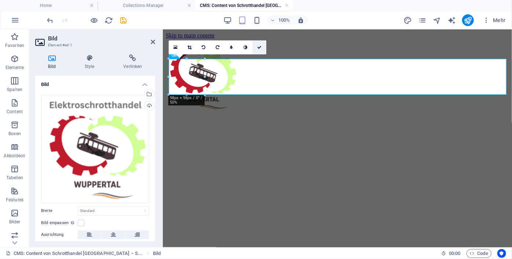
click at [259, 47] on icon at bounding box center [259, 47] width 4 height 4
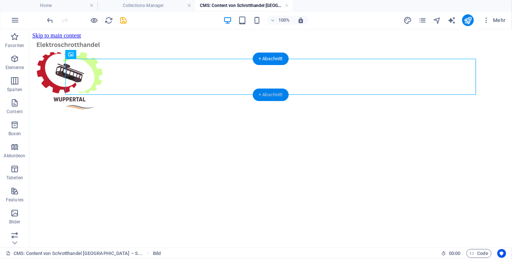
click at [271, 97] on div "+ Abschnitt" at bounding box center [271, 94] width 36 height 12
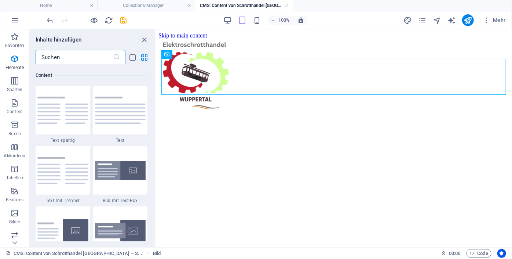
scroll to position [1284, 0]
click at [83, 56] on input "text" at bounding box center [74, 57] width 77 height 15
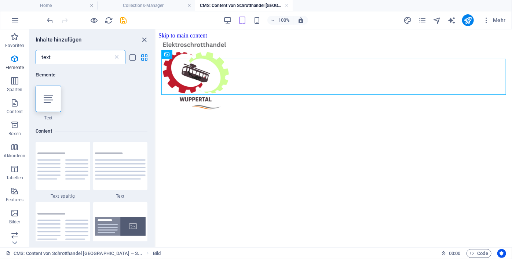
scroll to position [0, 0]
type input "text"
click at [52, 96] on icon at bounding box center [49, 99] width 10 height 10
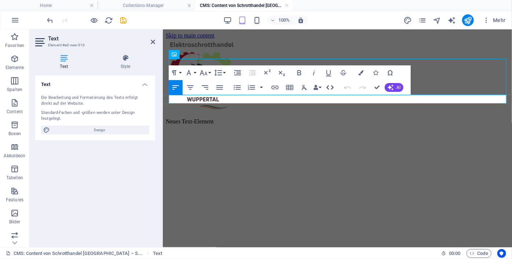
click at [329, 87] on icon "button" at bounding box center [330, 87] width 9 height 9
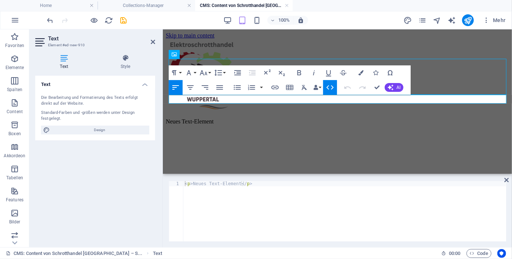
click at [251, 186] on div "< p > Neues Text-Element </ p >" at bounding box center [345, 216] width 323 height 70
drag, startPoint x: 251, startPoint y: 186, endPoint x: 156, endPoint y: 179, distance: 94.6
click at [156, 179] on div "Text Element #ed-new-910 Text Style Text Die Bearbeitung und Formatierung des T…" at bounding box center [270, 138] width 483 height 218
type textarea "</section>"
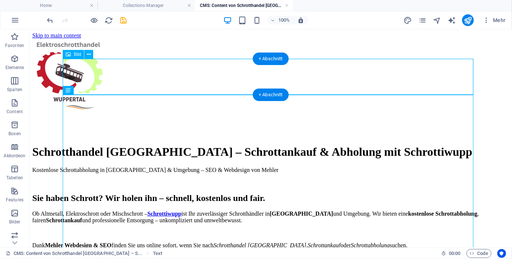
click at [81, 74] on figure at bounding box center [270, 75] width 477 height 73
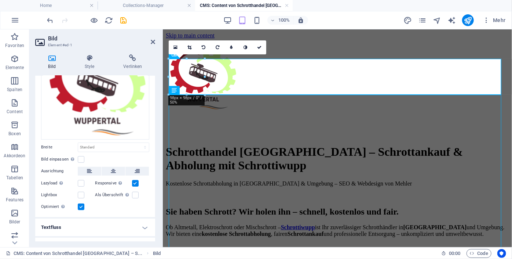
scroll to position [76, 0]
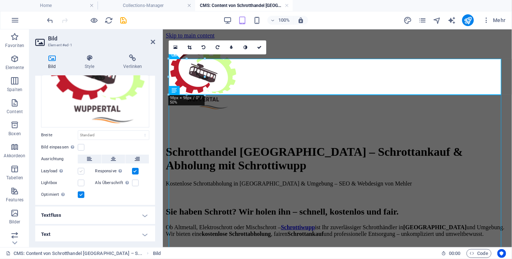
click at [81, 171] on label at bounding box center [81, 171] width 7 height 7
click at [0, 0] on input "Lazyload Bilder auf Seite nachträglich laden. Verbessert Ladezeit (Pagespeed)." at bounding box center [0, 0] width 0 height 0
click at [80, 194] on label at bounding box center [81, 194] width 7 height 7
click at [0, 0] on input "Optimiert Bilder werden komprimiert für eine bessere Ladegeschwindigkeit der We…" at bounding box center [0, 0] width 0 height 0
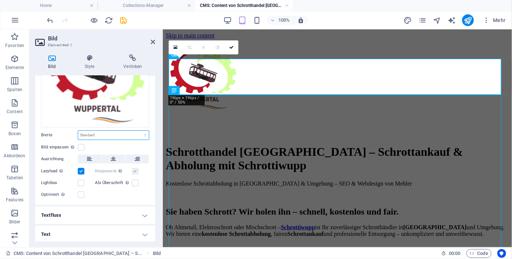
click at [97, 132] on select "Standard auto px rem % em vh vw" at bounding box center [113, 135] width 71 height 9
select select "px"
click at [137, 131] on select "Standard auto px rem % em vh vw" at bounding box center [113, 135] width 71 height 9
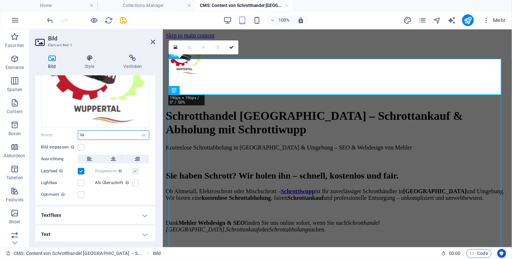
click at [97, 135] on input "98" at bounding box center [113, 135] width 71 height 9
type input "9"
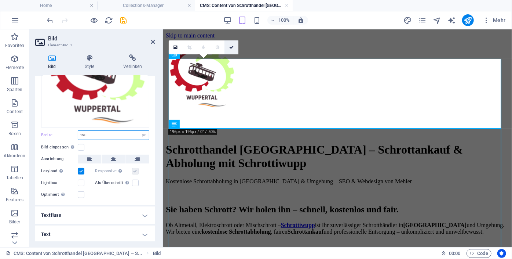
type input "190"
click at [231, 47] on icon at bounding box center [231, 47] width 4 height 4
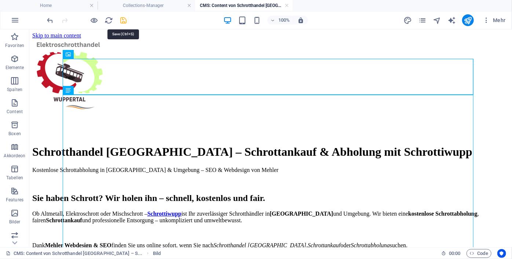
click at [123, 19] on icon "save" at bounding box center [124, 20] width 8 height 8
click at [156, 4] on h4 "Collections-Manager" at bounding box center [147, 5] width 98 height 8
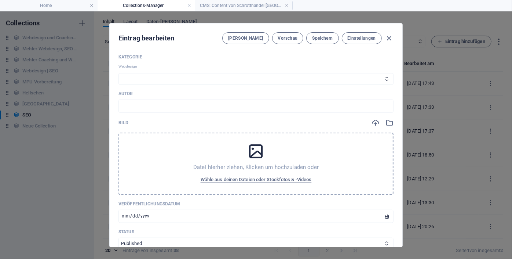
scroll to position [246, 0]
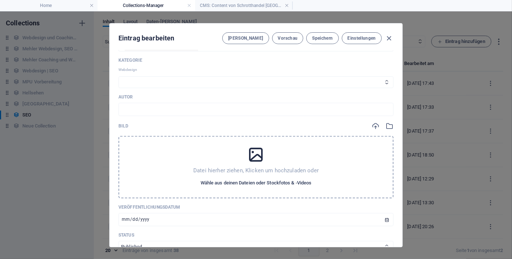
click at [228, 184] on span "Wähle aus deinen Dateien oder Stockfotos & -Videos" at bounding box center [256, 182] width 111 height 9
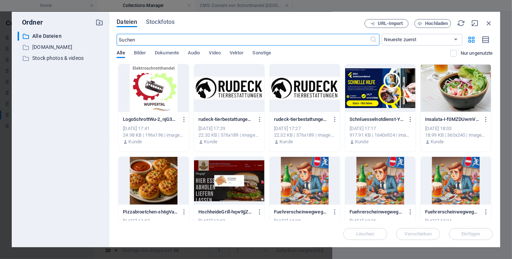
click at [152, 100] on div at bounding box center [154, 88] width 70 height 48
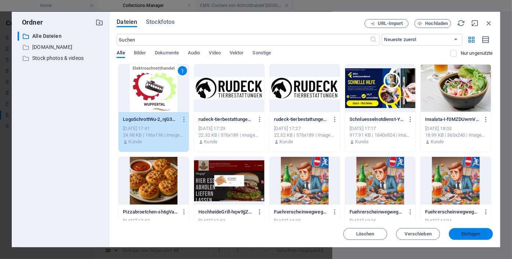
click at [458, 232] on span "Einfügen" at bounding box center [471, 234] width 38 height 4
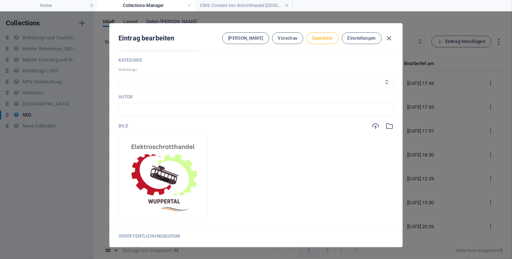
click at [317, 37] on span "Speichern" at bounding box center [322, 38] width 21 height 6
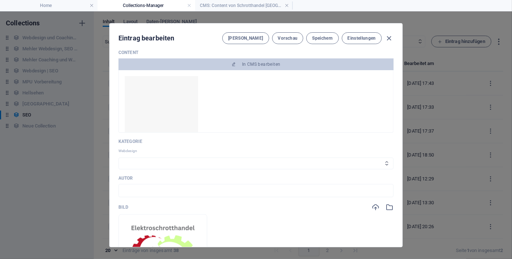
scroll to position [163, 0]
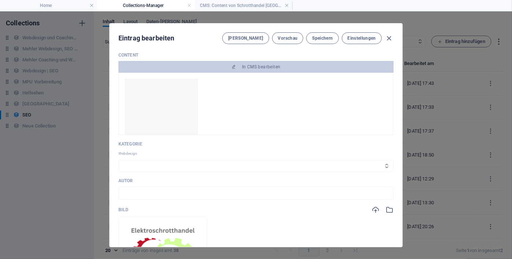
click at [323, 164] on select "Webdesign SEO MPU" at bounding box center [256, 166] width 275 height 12
select select "Webdesign"
click at [119, 160] on select "Webdesign SEO MPU" at bounding box center [256, 166] width 275 height 12
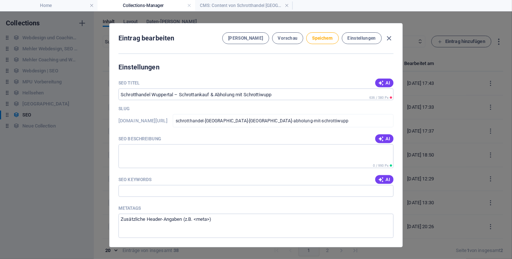
scroll to position [511, 0]
click at [379, 138] on icon "button" at bounding box center [381, 138] width 6 height 6
type textarea "Kostenlose Schrottabholung in Wuppertal! Faire Preise, umweltbewusste Entsorgun…"
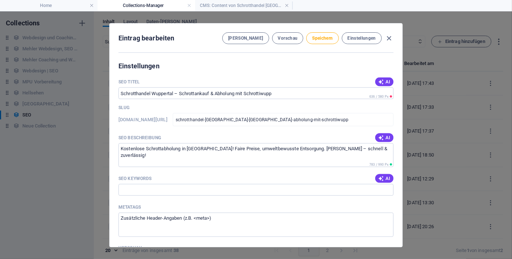
click at [379, 179] on icon "button" at bounding box center [381, 178] width 6 height 6
type input "Schrotthandel Wuppertal, Schrottankauf, Schrottabholung kostenlos, Altmetall En…"
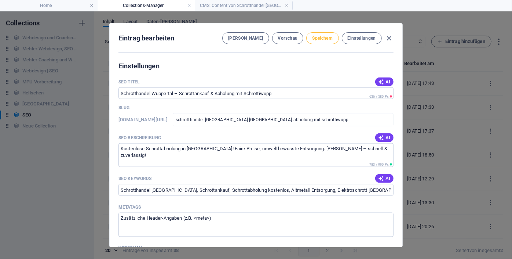
click at [316, 37] on span "Speichern" at bounding box center [322, 38] width 21 height 6
click at [388, 38] on icon "button" at bounding box center [389, 38] width 8 height 8
type input "schrotthandel-wuppertal-schrottankauf-abholung-mit-schrottiwupp"
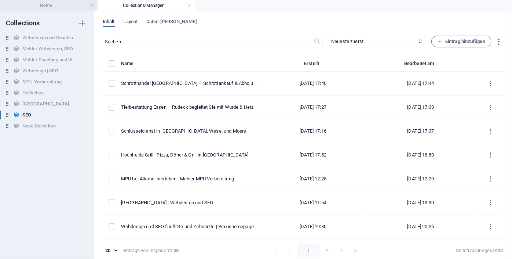
click at [54, 6] on h4 "Home" at bounding box center [49, 5] width 98 height 8
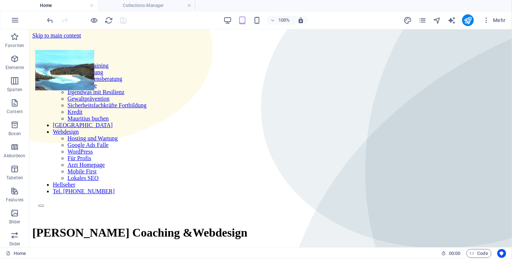
scroll to position [1507, 0]
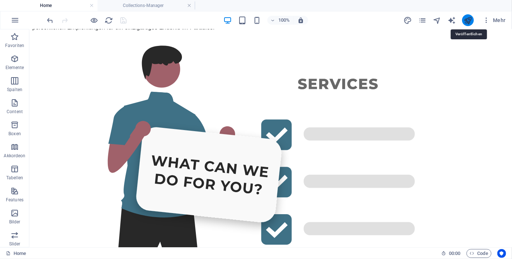
click at [471, 19] on icon "publish" at bounding box center [468, 20] width 8 height 8
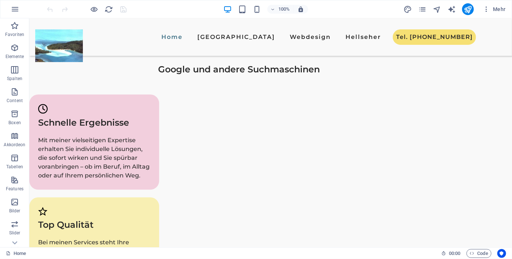
scroll to position [948, 0]
click at [66, 130] on icon at bounding box center [67, 130] width 4 height 8
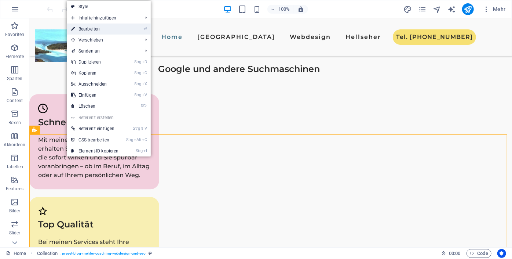
click at [90, 30] on link "⏎ Bearbeiten" at bounding box center [95, 28] width 57 height 11
select select "689ca839f375b4d467044662"
select select "columns.publishing_date_DESC"
select select "columns.status"
select select "columns.publishing_date"
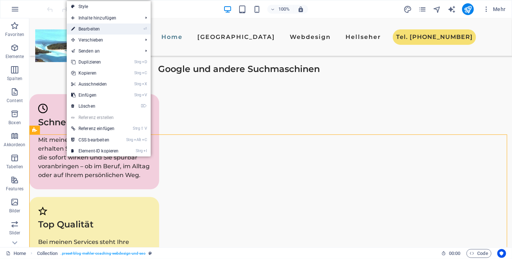
select select "past"
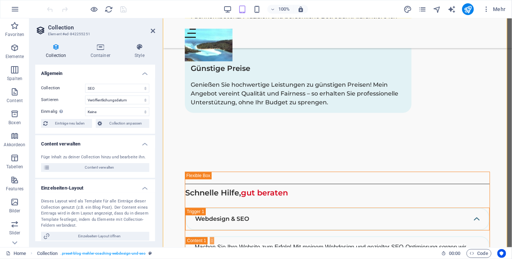
scroll to position [2430, 0]
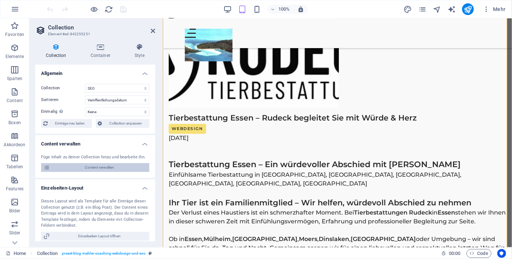
click at [93, 169] on span "Content verwalten" at bounding box center [99, 167] width 95 height 9
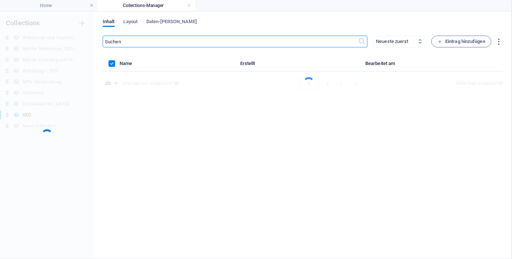
scroll to position [0, 0]
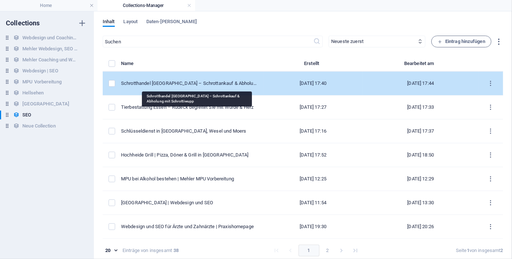
click at [189, 82] on div "Schrotthandel [GEOGRAPHIC_DATA] – Schrottankauf & Abholung mit Schrottiwupp" at bounding box center [189, 83] width 137 height 7
select select "Webdesign"
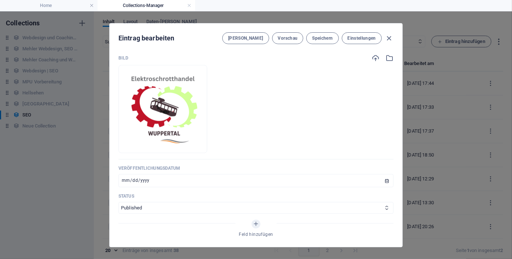
scroll to position [327, 0]
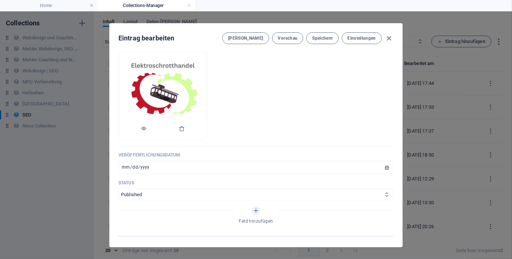
click at [179, 95] on img at bounding box center [163, 96] width 72 height 72
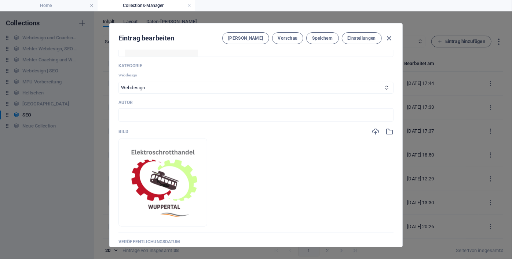
scroll to position [242, 0]
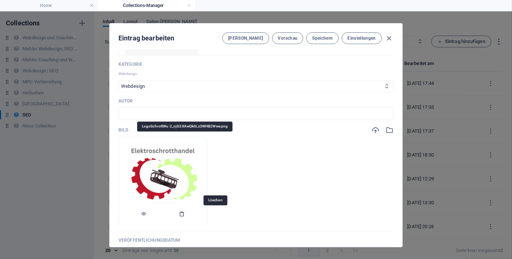
click at [185, 213] on icon "button" at bounding box center [182, 214] width 6 height 6
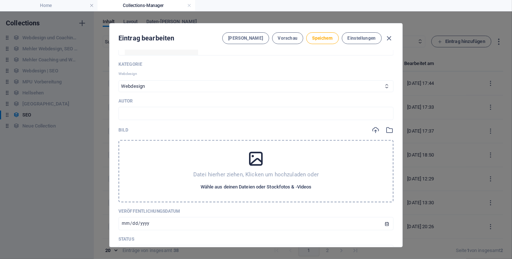
click at [233, 184] on span "Wähle aus deinen Dateien oder Stockfotos & -Videos" at bounding box center [256, 186] width 111 height 9
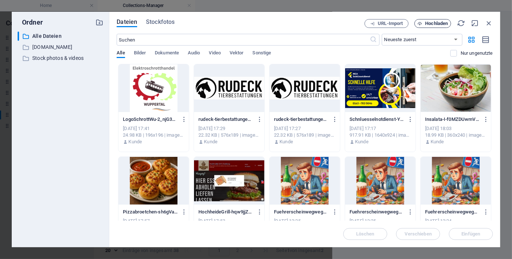
click at [438, 24] on span "Hochladen" at bounding box center [437, 23] width 23 height 4
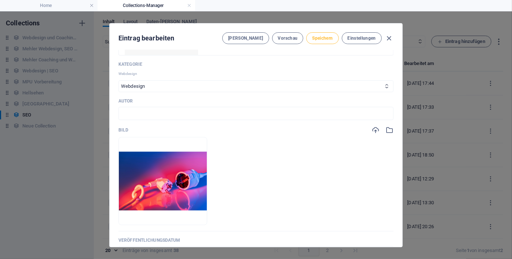
click at [327, 39] on span "Speichern" at bounding box center [322, 38] width 21 height 6
drag, startPoint x: 402, startPoint y: 124, endPoint x: 399, endPoint y: 151, distance: 26.9
click at [399, 151] on div "Name Schrotthandel [GEOGRAPHIC_DATA] – Schrottankauf & Abholung mit Schrottiwup…" at bounding box center [256, 148] width 293 height 197
click at [400, 151] on div "Name Schrotthandel [GEOGRAPHIC_DATA] – Schrottankauf & Abholung mit Schrottiwup…" at bounding box center [256, 148] width 293 height 197
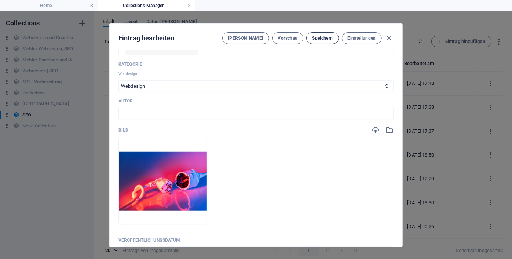
click at [326, 38] on span "Speichern" at bounding box center [322, 38] width 21 height 6
click at [387, 39] on icon "button" at bounding box center [389, 38] width 8 height 8
type input "schrotthandel-[GEOGRAPHIC_DATA]-[GEOGRAPHIC_DATA]-abholung-mit-schrottiwupp"
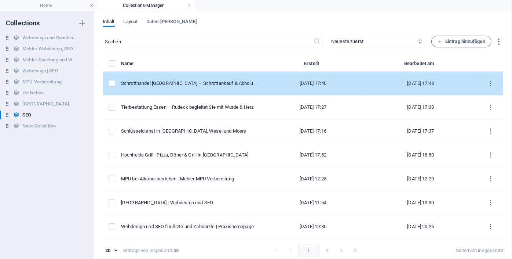
click at [209, 79] on td "Schrotthandel [GEOGRAPHIC_DATA] – Schrottankauf & Abholung mit Schrottiwupp" at bounding box center [192, 84] width 142 height 24
select select "Webdesign"
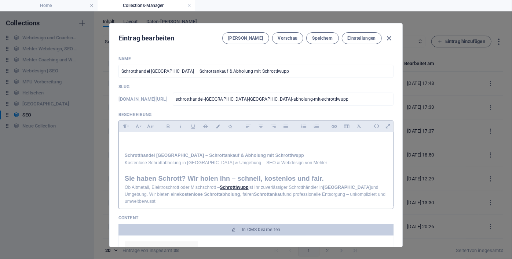
click at [390, 137] on div "Schrotthandel [GEOGRAPHIC_DATA] – Schrottankauf & Abholung mit Schrottiwupp Kos…" at bounding box center [256, 168] width 275 height 73
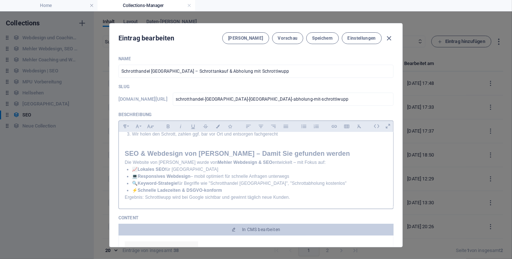
scroll to position [439, 0]
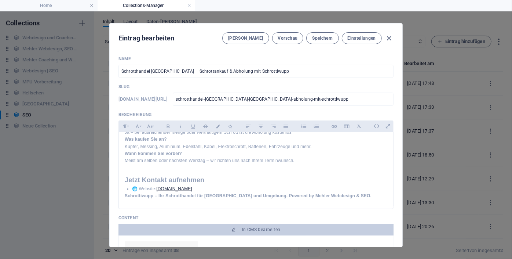
click at [399, 68] on div "Name Schrotthandel [GEOGRAPHIC_DATA] – Schrottankauf & Abholung mit Schrottiwup…" at bounding box center [256, 148] width 293 height 197
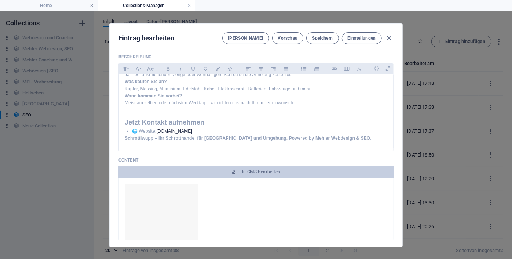
scroll to position [68, 0]
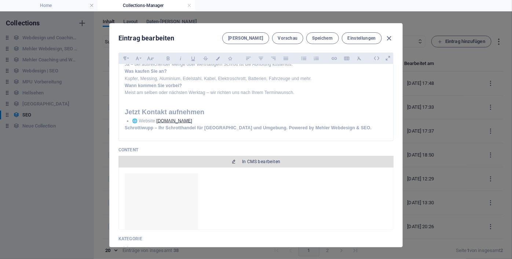
click at [246, 161] on span "In CMS bearbeiten" at bounding box center [261, 162] width 39 height 6
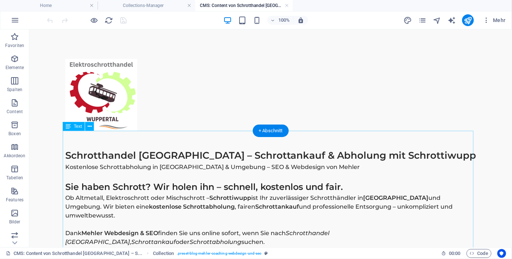
scroll to position [0, 0]
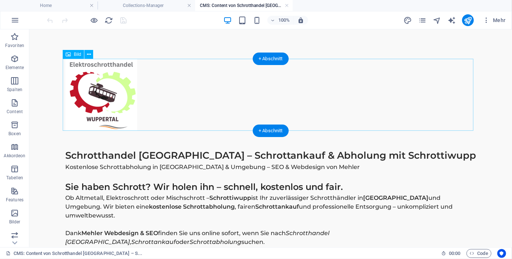
click at [122, 105] on figure at bounding box center [270, 94] width 411 height 72
select select "px"
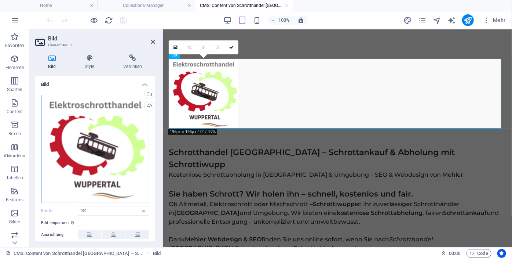
click at [112, 142] on div "Ziehe Dateien zum Hochladen hierher oder klicke hier, um aus Dateien oder koste…" at bounding box center [95, 149] width 108 height 108
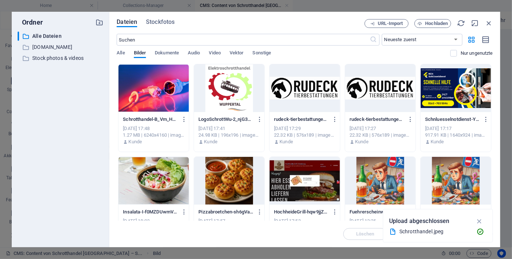
click at [144, 104] on div at bounding box center [154, 88] width 70 height 48
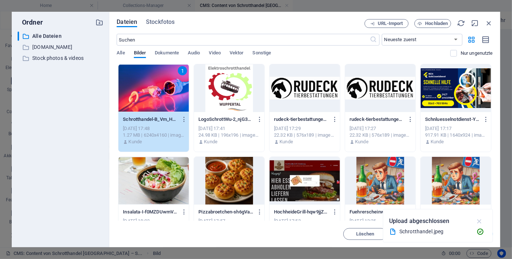
click at [481, 220] on icon "button" at bounding box center [480, 221] width 8 height 8
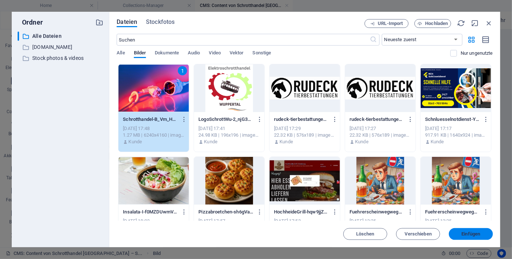
click at [460, 232] on span "Einfügen" at bounding box center [471, 234] width 38 height 4
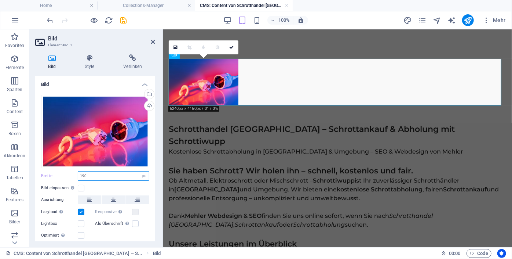
click at [106, 175] on input "190" at bounding box center [113, 175] width 71 height 9
type input "1"
click at [143, 175] on select "Standard auto px rem % em vh vw" at bounding box center [144, 175] width 10 height 9
click at [139, 171] on select "Standard auto px rem % em vh vw" at bounding box center [144, 175] width 10 height 9
select select "DISABLED_OPTION_VALUE"
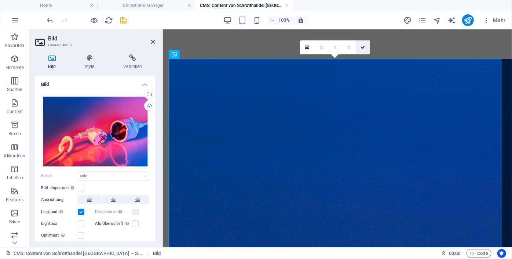
click at [365, 46] on icon at bounding box center [363, 47] width 4 height 4
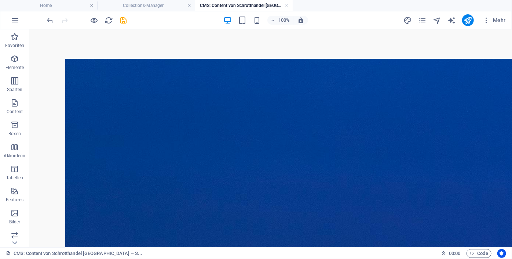
drag, startPoint x: 512, startPoint y: 75, endPoint x: 417, endPoint y: 41, distance: 100.8
click at [123, 21] on icon "save" at bounding box center [124, 20] width 8 height 8
click at [156, 8] on h4 "Collections-Manager" at bounding box center [147, 5] width 98 height 8
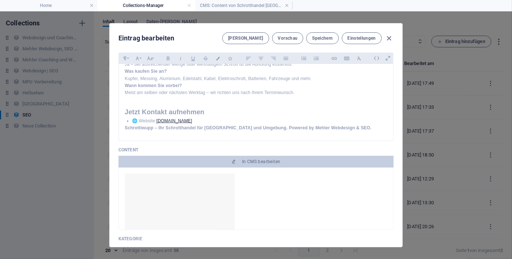
drag, startPoint x: 388, startPoint y: 37, endPoint x: 337, endPoint y: 46, distance: 51.4
click at [337, 46] on div "Eintrag bearbeiten Felder Vorschau Speichern Einstellungen" at bounding box center [256, 36] width 293 height 26
click at [330, 40] on span "Speichern" at bounding box center [322, 38] width 21 height 6
click at [388, 38] on icon "button" at bounding box center [389, 38] width 8 height 8
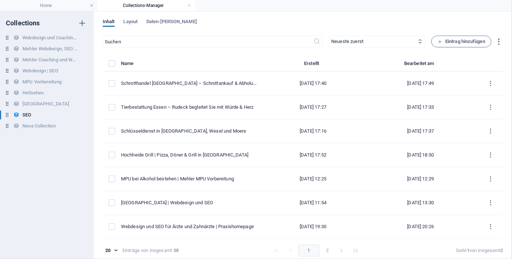
type input "schrotthandel-wuppertal-schrottankauf-abholung-mit-schrottiwupp"
click at [468, 41] on span "Eintrag hinzufügen" at bounding box center [462, 41] width 48 height 9
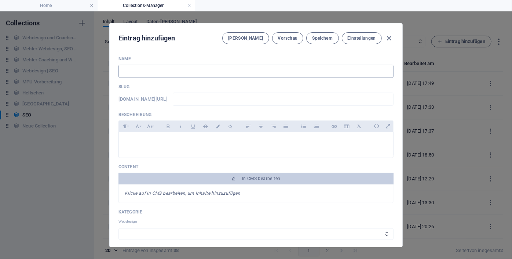
click at [196, 70] on input "text" at bounding box center [256, 71] width 275 height 13
paste input "Medical GmbH – Hyaluron Filler & Mesotherapie Produkte für Ärzte & Kliniken"
type input "Medical GmbH – Hyaluron Filler & Mesotherapie Produkte für Ärzte & Kliniken"
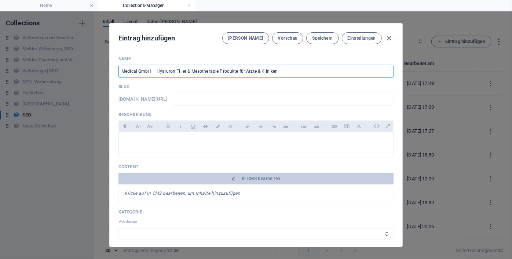
type input "medical-gmbh-hyaluron-filler-mesotherapie-produkte-fuer-aerzte-kliniken"
type input "Medical GmbH – Hyaluron Filler & Mesotherapie Produkte für Ärzte & Kliniken"
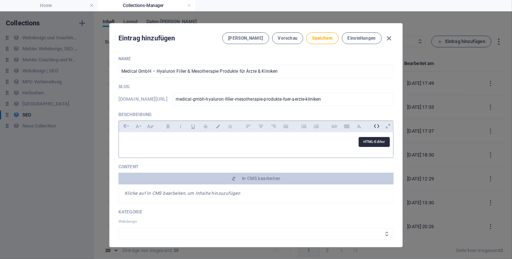
click at [377, 126] on icon at bounding box center [376, 125] width 11 height 11
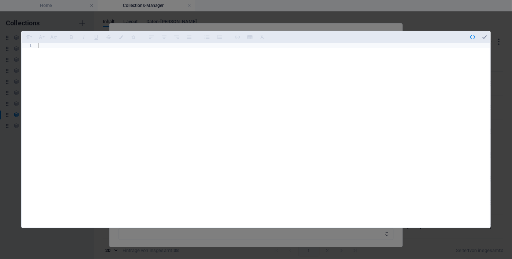
click at [247, 41] on div "Formatierung Normal Überschrift 1 Überschrift 2 Überschrift 3 Überschrift 4 Hea…" at bounding box center [256, 129] width 470 height 197
click at [104, 49] on div at bounding box center [264, 140] width 454 height 195
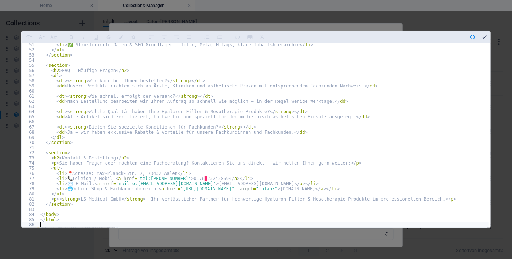
click at [483, 37] on icon "button" at bounding box center [485, 37] width 7 height 7
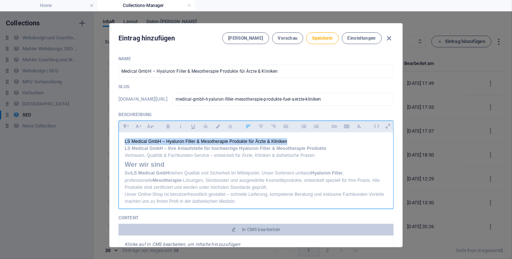
drag, startPoint x: 124, startPoint y: 141, endPoint x: 293, endPoint y: 136, distance: 168.6
click at [125, 170] on h2 "Wer wir sind" at bounding box center [256, 164] width 263 height 11
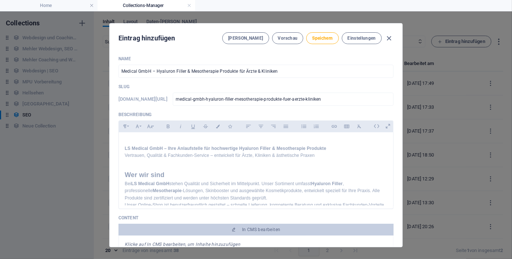
drag, startPoint x: 391, startPoint y: 138, endPoint x: 392, endPoint y: 145, distance: 7.4
click at [392, 145] on div "Name Medical GmbH – Hyaluron Filler & Mesotherapie Produkte für Ärzte & Klinike…" at bounding box center [256, 148] width 293 height 197
click at [391, 147] on div "Name Medical GmbH – Hyaluron Filler & Mesotherapie Produkte für Ärzte & Klinike…" at bounding box center [256, 148] width 293 height 197
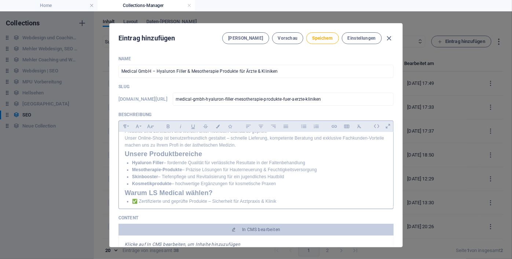
scroll to position [55, 0]
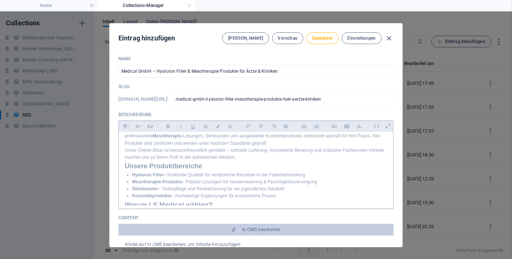
click at [249, 147] on p "Bei LS Medical GmbH stehen Qualität und Sicherheit im Mittelpunkt. Unser Sortim…" at bounding box center [256, 136] width 263 height 21
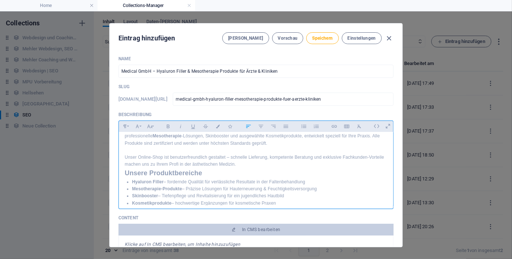
click at [240, 168] on p "Unser Online-Shop ist benutzerfreundlich gestaltet – schnelle Lieferung, kompet…" at bounding box center [256, 161] width 263 height 14
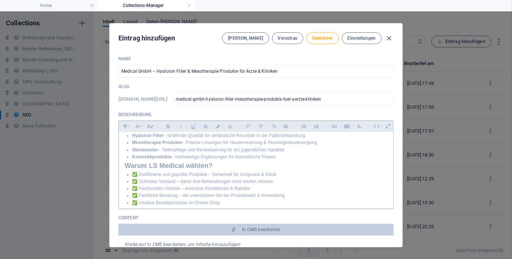
scroll to position [110, 0]
click at [123, 184] on div "​ LS Medical GmbH – Ihre Anlaufstelle für hochwertige Hyaluron Filler & Mesothe…" at bounding box center [256, 202] width 275 height 360
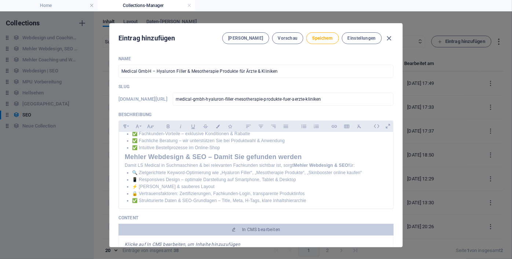
scroll to position [170, 0]
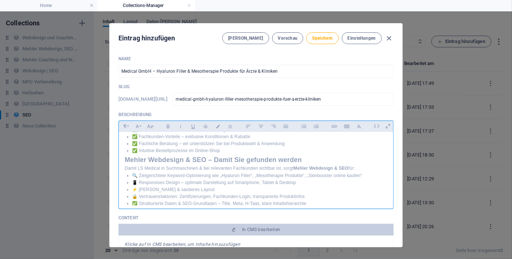
click at [123, 179] on div "​ LS Medical GmbH – Ihre Anlaufstelle für hochwertige Hyaluron Filler & Mesothe…" at bounding box center [256, 147] width 275 height 371
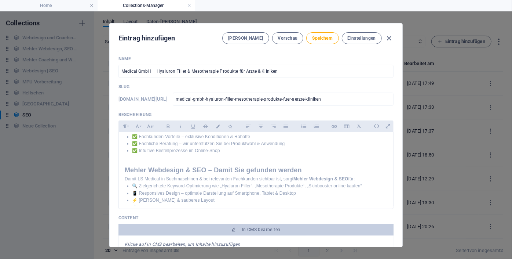
click at [391, 169] on div "​ LS Medical GmbH – Ihre Anlaufstelle für hochwertige Hyaluron Filler & Mesothe…" at bounding box center [256, 168] width 275 height 73
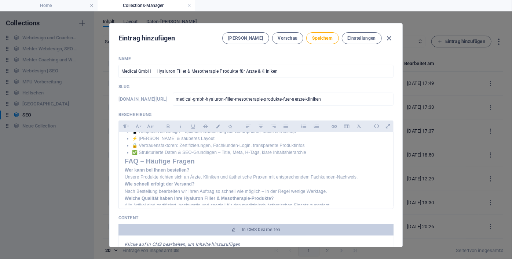
scroll to position [236, 0]
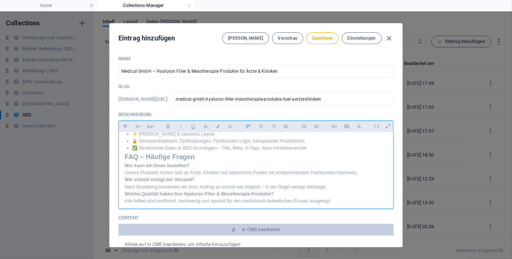
click at [123, 177] on div "​ LS Medical GmbH – Ihre Anlaufstelle für hochwertige Hyaluron Filler & Mesothe…" at bounding box center [256, 86] width 275 height 381
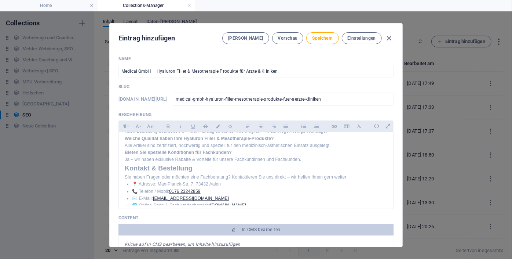
scroll to position [290, 0]
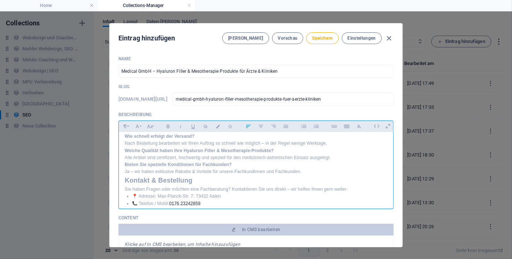
click at [123, 200] on div "​ LS Medical GmbH – Ihre Anlaufstelle für hochwertige Hyaluron Filler & Mesothe…" at bounding box center [256, 38] width 275 height 392
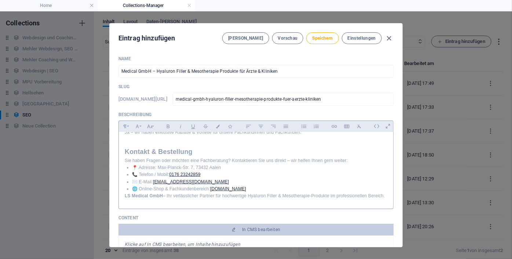
scroll to position [358, 0]
click at [122, 190] on div "​ LS Medical GmbH – Ihre Anlaufstelle für hochwertige Hyaluron Filler & Mesothe…" at bounding box center [256, 4] width 275 height 403
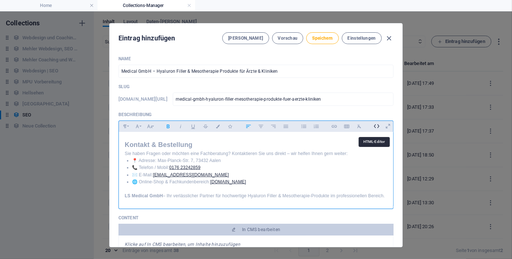
click at [373, 125] on icon at bounding box center [376, 125] width 11 height 11
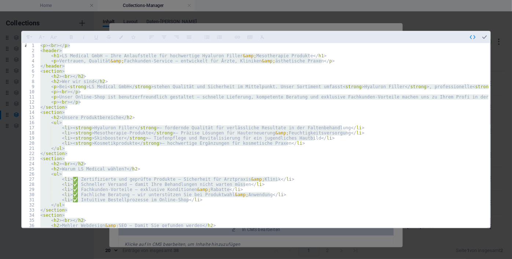
type textarea "<p><strong>LS Medical GmbH</strong> – Ihr verlässlicher Partner für hochwertige…"
click at [321, 41] on div "Formatierung Normal Überschrift 1 Überschrift 2 Überschrift 3 Überschrift 4 Hea…" at bounding box center [256, 129] width 470 height 197
click at [483, 34] on icon "button" at bounding box center [485, 37] width 7 height 7
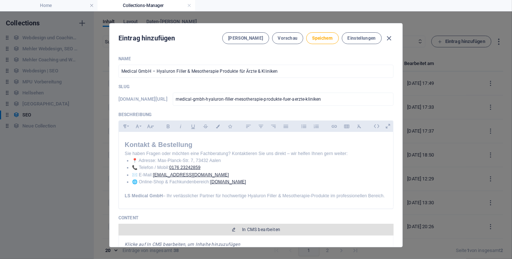
click at [251, 226] on span "In CMS bearbeiten" at bounding box center [261, 229] width 39 height 6
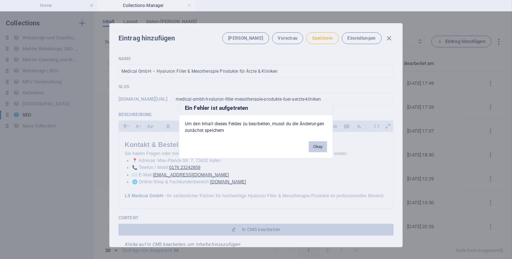
click at [312, 142] on button "Okay" at bounding box center [318, 146] width 18 height 11
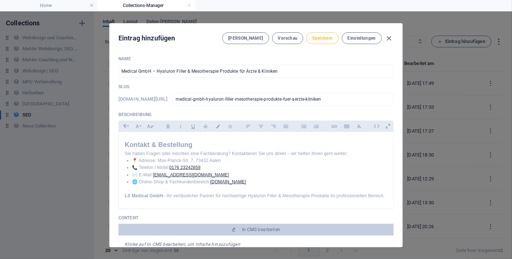
click at [320, 35] on button "Speichern" at bounding box center [323, 38] width 32 height 12
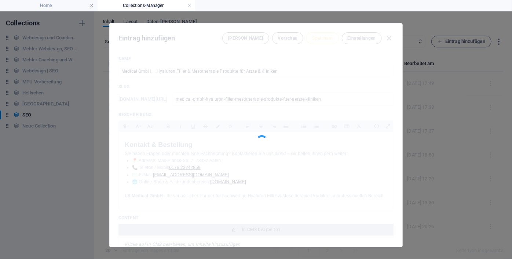
type input "medical-gmbh-hyaluron-filler-mesotherapie-produkte-fuer-aerzte-kliniken"
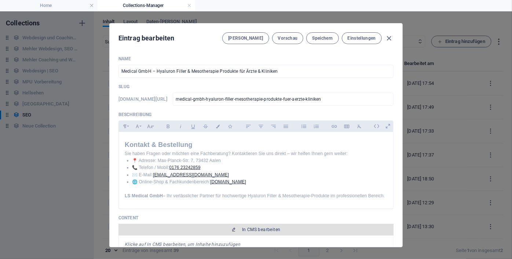
click at [236, 226] on span "In CMS bearbeiten" at bounding box center [256, 229] width 269 height 6
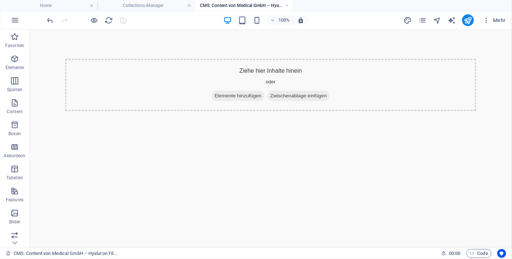
scroll to position [0, 0]
click at [241, 91] on span "Elemente hinzufügen" at bounding box center [237, 95] width 53 height 10
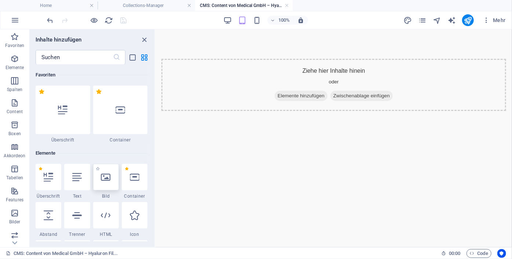
click at [106, 181] on icon at bounding box center [106, 177] width 10 height 10
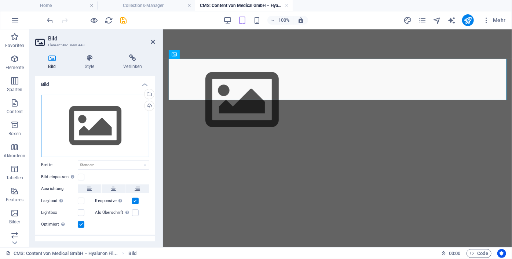
click at [106, 128] on div "Ziehe Dateien zum Hochladen hierher oder klicke hier, um aus Dateien oder koste…" at bounding box center [95, 126] width 108 height 62
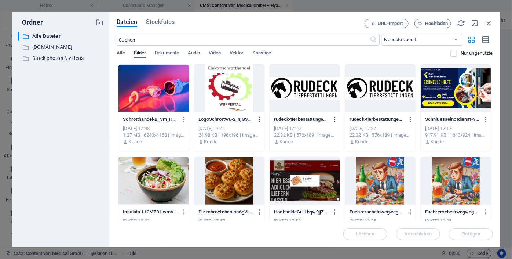
click at [159, 99] on div at bounding box center [154, 88] width 70 height 48
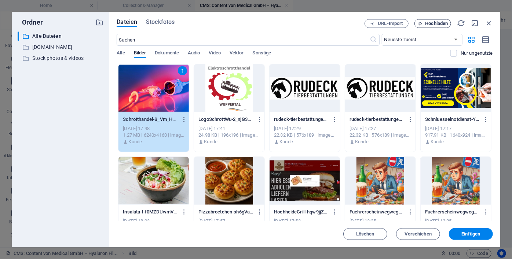
click at [432, 22] on span "Hochladen" at bounding box center [437, 23] width 23 height 4
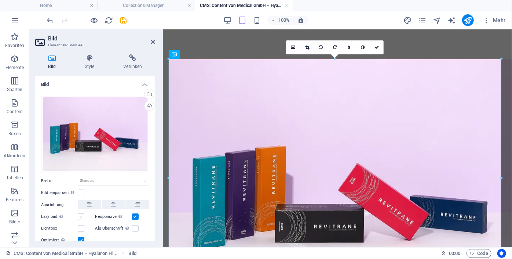
click at [78, 215] on label at bounding box center [81, 216] width 7 height 7
click at [0, 0] on input "Lazyload Bilder auf Seite nachträglich laden. Verbessert Ladezeit (Pagespeed)." at bounding box center [0, 0] width 0 height 0
click at [81, 237] on label at bounding box center [81, 240] width 7 height 7
click at [0, 0] on input "Optimiert Bilder werden komprimiert für eine bessere Ladegeschwindigkeit der We…" at bounding box center [0, 0] width 0 height 0
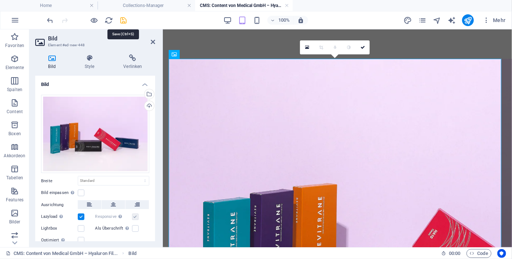
click at [124, 21] on icon "save" at bounding box center [124, 20] width 8 height 8
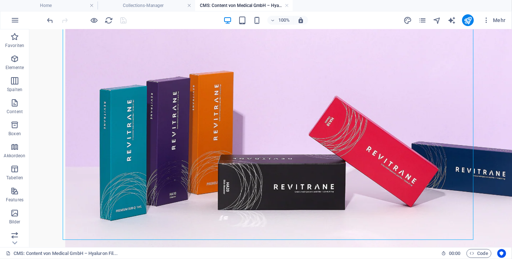
scroll to position [134, 0]
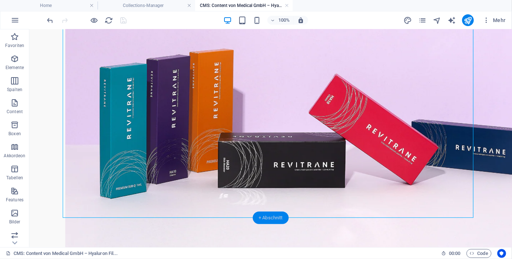
click at [273, 214] on div "+ Abschnitt" at bounding box center [271, 217] width 36 height 12
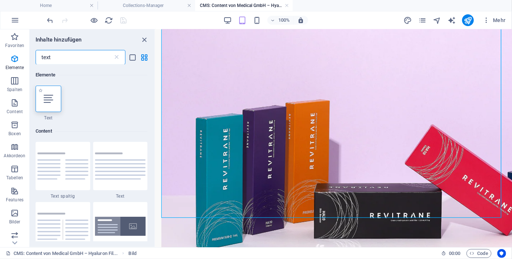
scroll to position [0, 0]
type input "text"
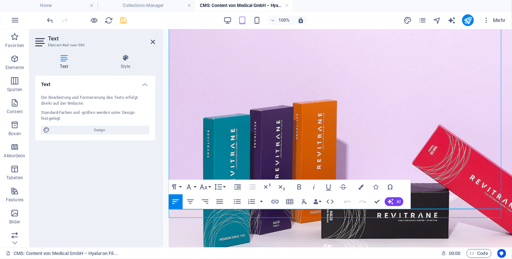
scroll to position [87, 0]
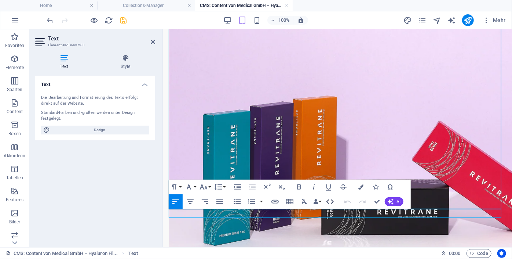
click at [330, 201] on icon "button" at bounding box center [330, 201] width 9 height 9
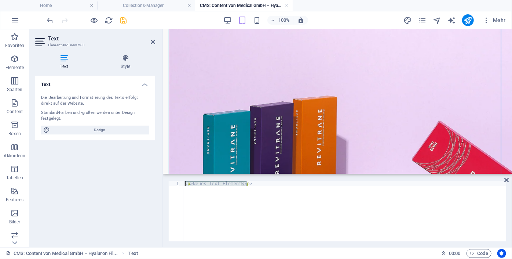
drag, startPoint x: 262, startPoint y: 187, endPoint x: 183, endPoint y: 185, distance: 79.3
click at [183, 185] on div "<p>Neues Text-Element</p> 1 < p > Neues Text-Element </ p > ההההההההההההההההההה…" at bounding box center [338, 211] width 338 height 60
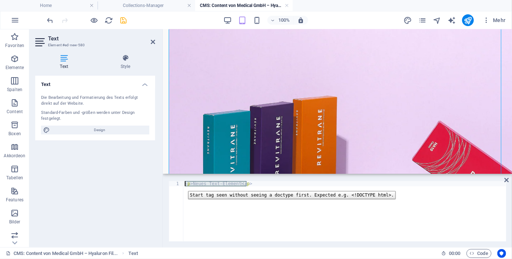
paste textarea "/section"
type textarea "</section>"
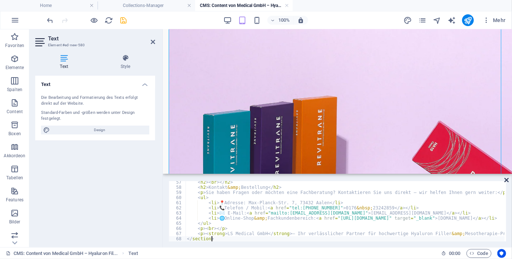
click at [506, 180] on icon at bounding box center [507, 180] width 4 height 6
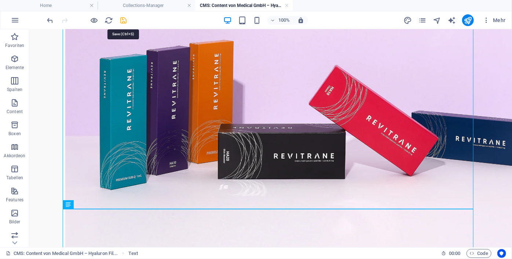
click at [123, 23] on icon "save" at bounding box center [124, 20] width 8 height 8
click at [141, 7] on h4 "Collections-Manager" at bounding box center [147, 5] width 98 height 8
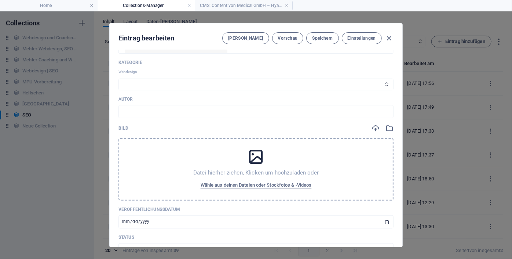
scroll to position [261, 0]
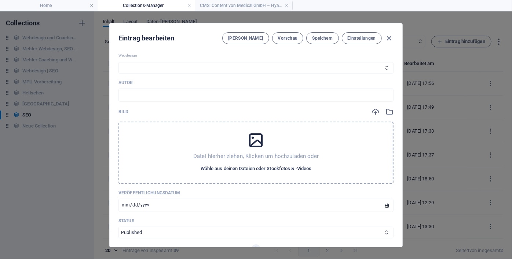
click at [297, 164] on span "Wähle aus deinen Dateien oder Stockfotos & -Videos" at bounding box center [256, 168] width 111 height 9
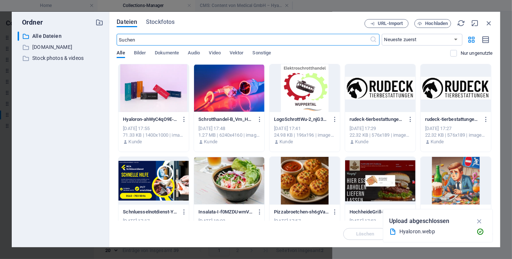
click at [166, 72] on div at bounding box center [154, 88] width 70 height 48
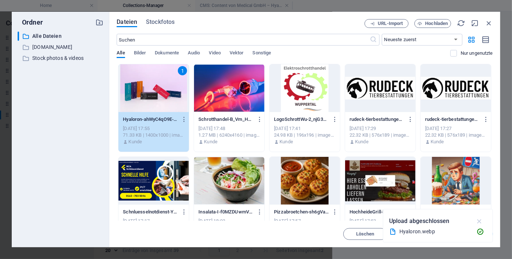
click at [478, 218] on icon "button" at bounding box center [480, 221] width 8 height 8
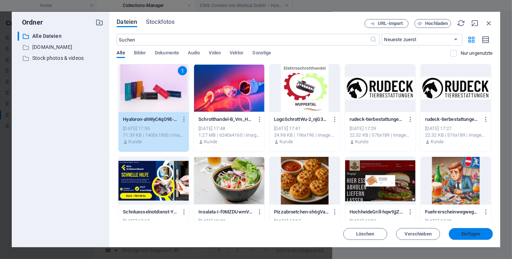
click at [469, 232] on span "Einfügen" at bounding box center [471, 234] width 19 height 4
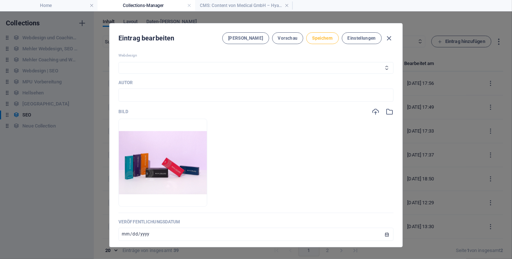
click at [317, 36] on span "Speichern" at bounding box center [322, 38] width 21 height 6
click at [388, 38] on icon "button" at bounding box center [389, 38] width 8 height 8
type input "medical-gmbh-hyaluron-filler-mesotherapie-produkte-fuer-aerzte-kliniken"
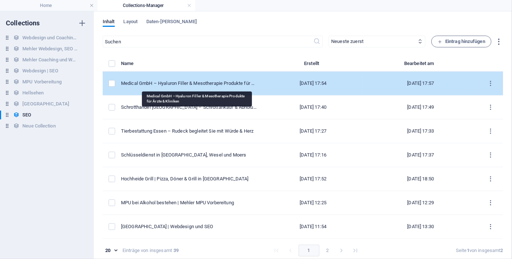
click at [207, 81] on div "Medical GmbH – Hyaluron Filler & Mesotherapie Produkte für Ärzte & Kliniken" at bounding box center [189, 83] width 137 height 7
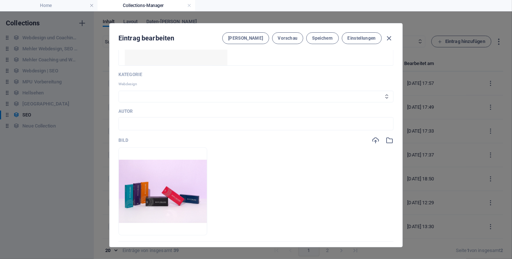
scroll to position [242, 0]
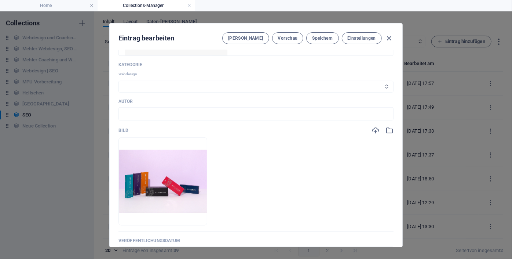
click at [289, 88] on select "Webdesign SEO MPU" at bounding box center [256, 87] width 275 height 12
select select "Webdesign"
click at [119, 81] on select "Webdesign SEO MPU" at bounding box center [256, 87] width 275 height 12
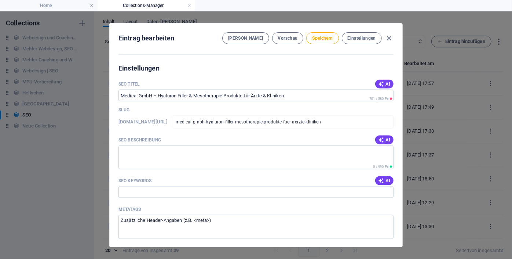
scroll to position [515, 0]
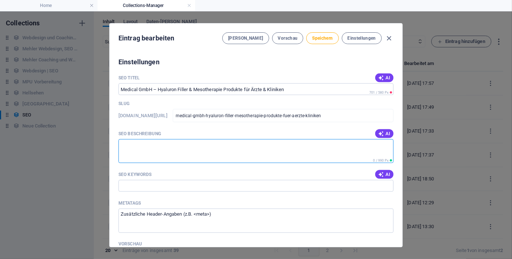
click at [383, 141] on textarea "SEO Beschreibung" at bounding box center [256, 151] width 275 height 24
click at [383, 172] on icon "button" at bounding box center [381, 174] width 6 height 6
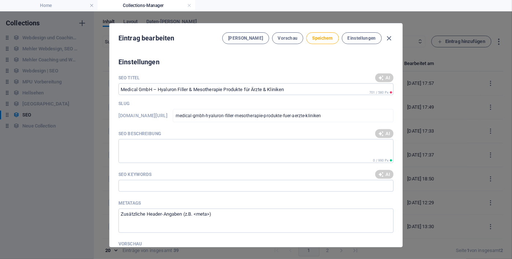
click at [387, 76] on div "AI" at bounding box center [385, 77] width 18 height 9
type input "Hyaluron Filler, Mesotherapie Produkte, Skinbooster kaufen, professionelle Kosm…"
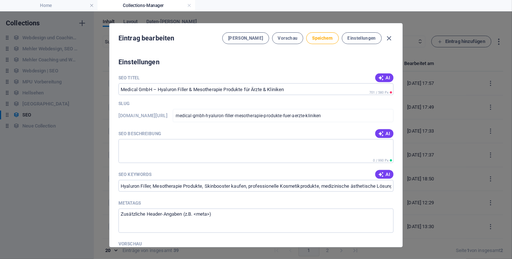
click at [387, 76] on span "AI" at bounding box center [384, 78] width 12 height 6
type input "Hyaluron Filler & Mesotherapie"
click at [383, 134] on icon "button" at bounding box center [381, 134] width 6 height 6
type textarea "Entdecken Sie hochwertige Hyaluron Filler & Mesotherapie-Produkte von LS Medica…"
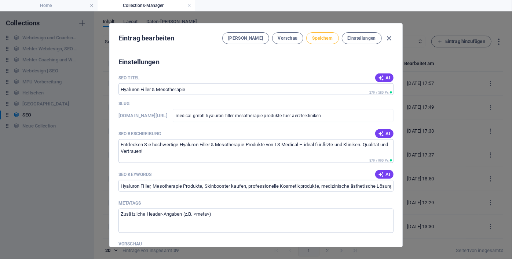
click at [322, 40] on span "Speichern" at bounding box center [322, 38] width 21 height 6
click at [387, 39] on icon "button" at bounding box center [389, 38] width 8 height 8
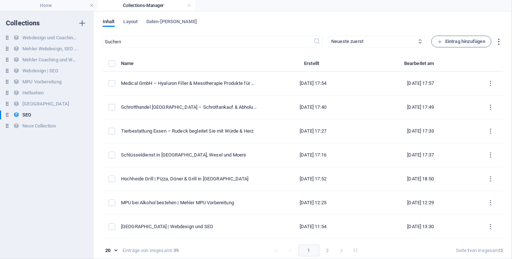
type input "medical-gmbh-hyaluron-filler-mesotherapie-produkte-fuer-aerzte-kliniken"
click at [58, 9] on h4 "Home" at bounding box center [49, 5] width 98 height 8
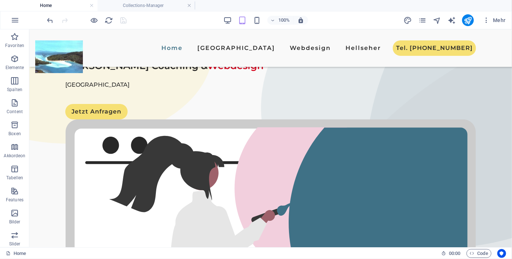
scroll to position [2430, 0]
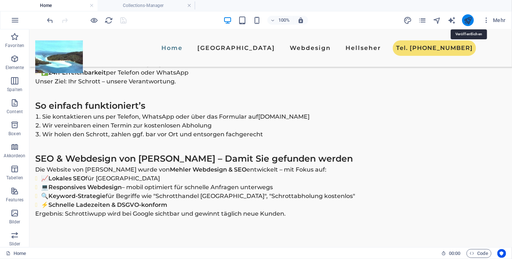
click at [471, 20] on icon "publish" at bounding box center [468, 20] width 8 height 8
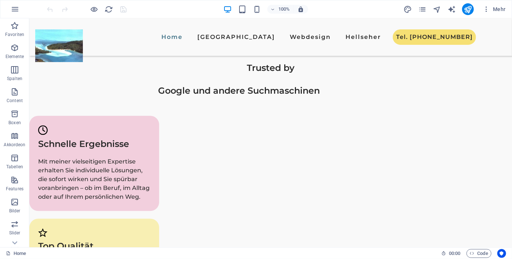
scroll to position [931, 0]
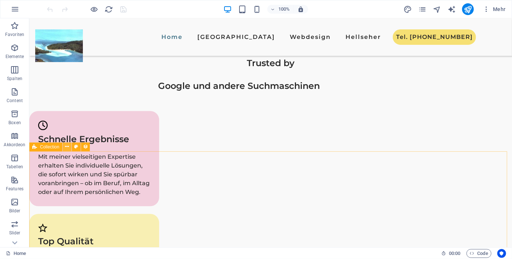
click at [68, 148] on icon at bounding box center [67, 147] width 4 height 8
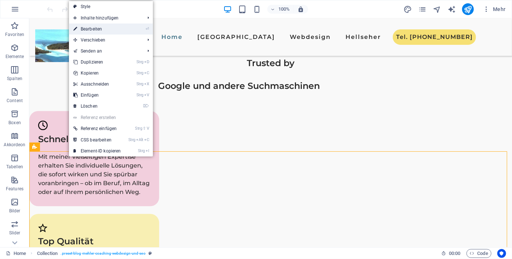
click at [109, 33] on link "⏎ Bearbeiten" at bounding box center [97, 28] width 57 height 11
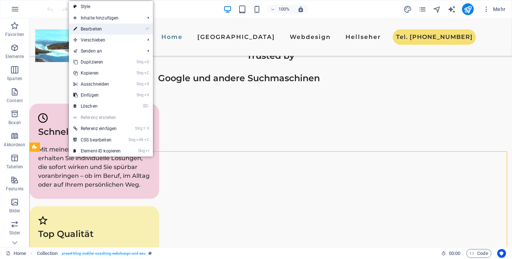
select select "689ca839f375b4d467044662"
select select "columns.publishing_date_DESC"
select select "columns.status"
select select "columns.publishing_date"
select select "past"
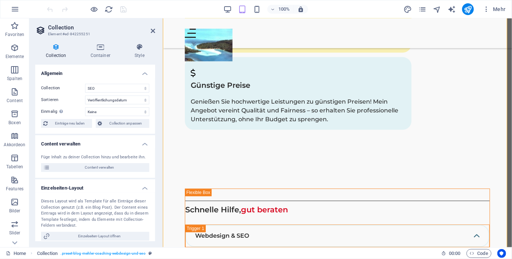
scroll to position [2430, 0]
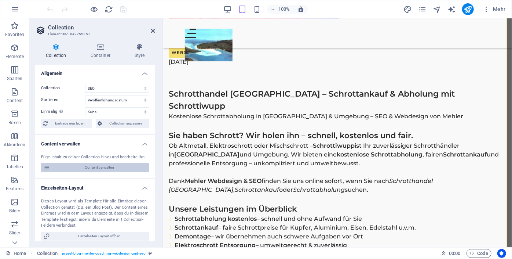
click at [105, 165] on span "Content verwalten" at bounding box center [99, 167] width 95 height 9
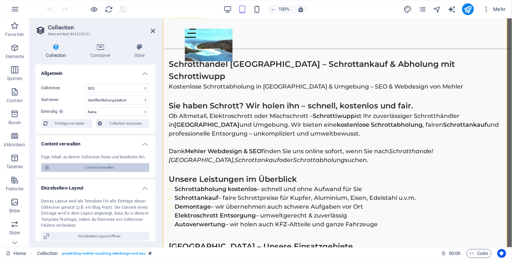
scroll to position [0, 0]
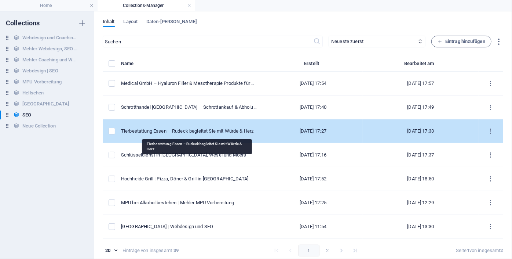
click at [189, 134] on div "Tierbestattung Essen – Rudeck begleitet Sie mit Würde & Herz" at bounding box center [189, 131] width 137 height 7
select select "Webdesign"
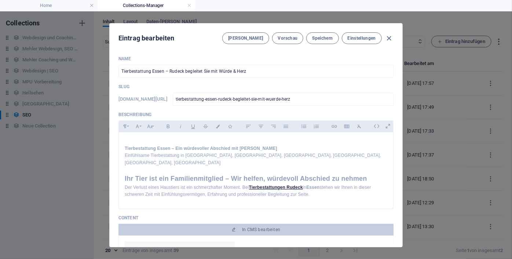
drag, startPoint x: 402, startPoint y: 78, endPoint x: 405, endPoint y: 107, distance: 28.9
click at [405, 107] on div "Eintrag bearbeiten [PERSON_NAME] Vorschau Speichern Einstellungen Name Tierbest…" at bounding box center [256, 134] width 512 height 247
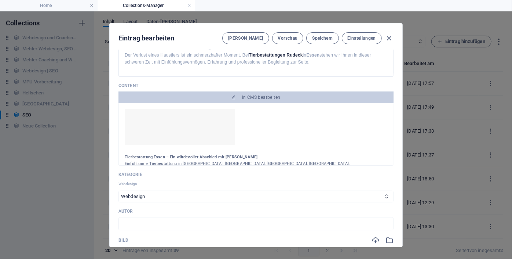
scroll to position [173, 0]
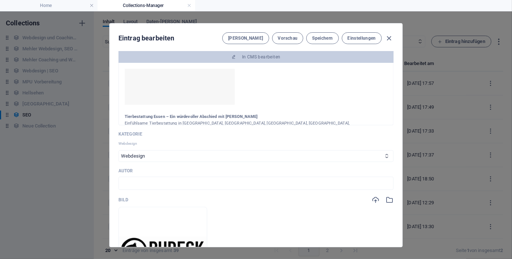
click at [199, 238] on img at bounding box center [163, 250] width 88 height 29
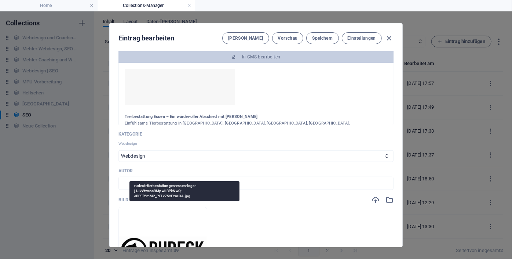
click at [199, 238] on img at bounding box center [163, 250] width 88 height 29
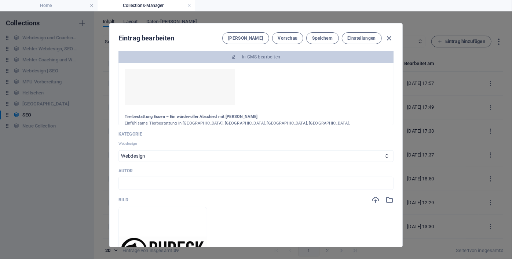
drag, startPoint x: 402, startPoint y: 94, endPoint x: 400, endPoint y: 111, distance: 17.8
click at [400, 111] on div "Eintrag bearbeiten [PERSON_NAME] Vorschau Speichern Einstellungen Name Tierbest…" at bounding box center [256, 135] width 294 height 224
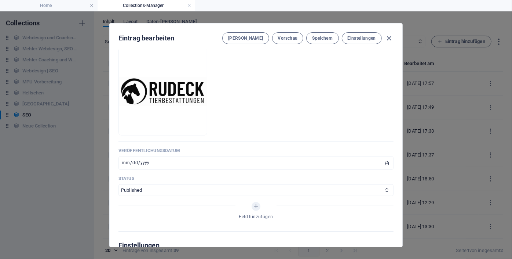
scroll to position [329, 0]
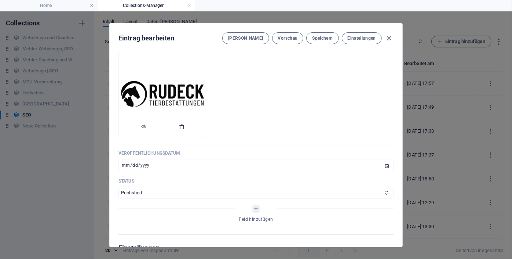
click at [185, 124] on icon "button" at bounding box center [182, 127] width 6 height 6
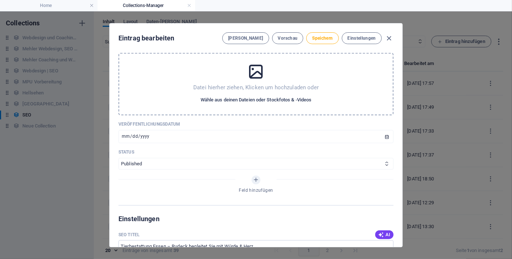
click at [237, 98] on span "Wähle aus deinen Dateien oder Stockfotos & -Videos" at bounding box center [256, 99] width 111 height 9
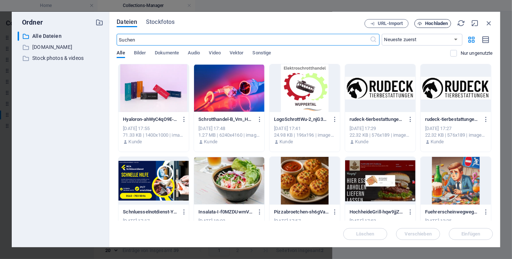
click at [438, 22] on span "Hochladen" at bounding box center [437, 23] width 23 height 4
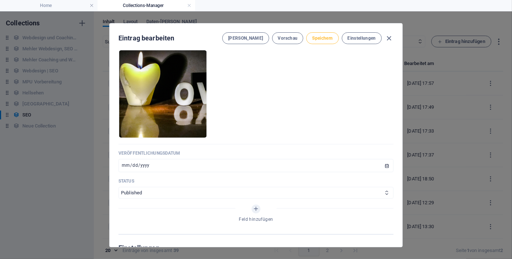
click at [322, 38] on span "Speichern" at bounding box center [322, 38] width 21 height 6
click at [316, 40] on span "Speichern" at bounding box center [322, 38] width 21 height 6
click at [389, 38] on icon "button" at bounding box center [389, 38] width 8 height 8
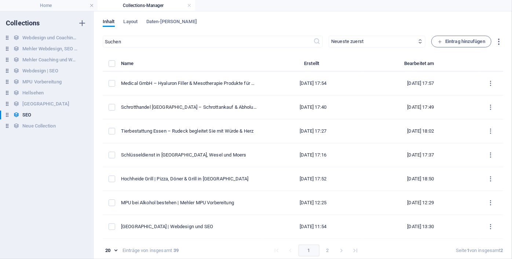
type input "tierbestattung-essen-rudeck-begleitet-sie-mit-wuerde-herz"
drag, startPoint x: 503, startPoint y: 65, endPoint x: 502, endPoint y: 35, distance: 30.5
click at [502, 35] on div "Inhalt Layout Daten-[PERSON_NAME] ​ Neueste zuerst Älteste zuerst Zuletzt bearb…" at bounding box center [303, 134] width 418 height 247
click at [502, 41] on icon "button" at bounding box center [499, 41] width 8 height 8
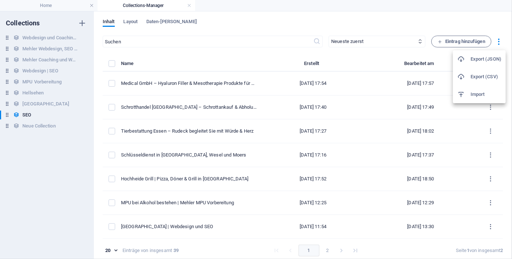
click at [68, 4] on div at bounding box center [256, 129] width 512 height 259
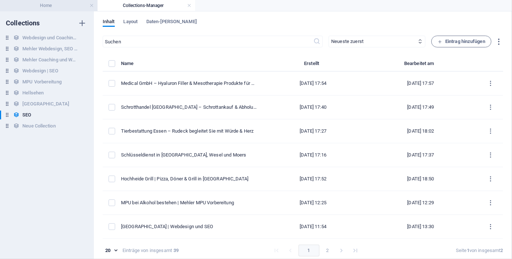
click at [68, 7] on h4 "Home" at bounding box center [49, 5] width 98 height 8
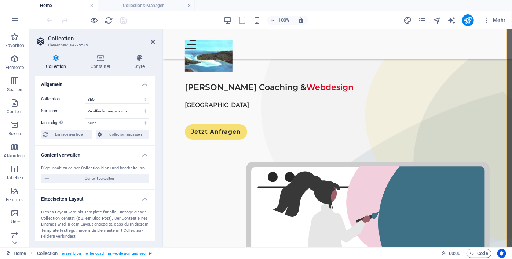
scroll to position [2430, 0]
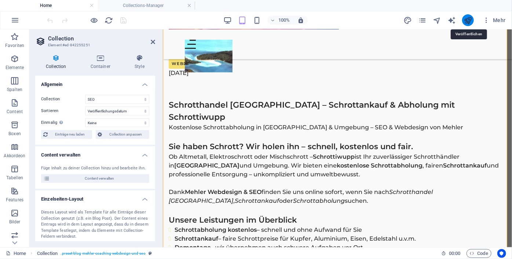
click at [467, 22] on icon "publish" at bounding box center [468, 20] width 8 height 8
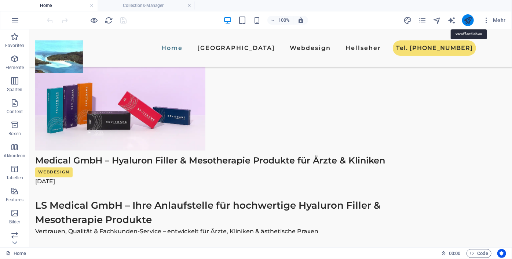
scroll to position [1989, 0]
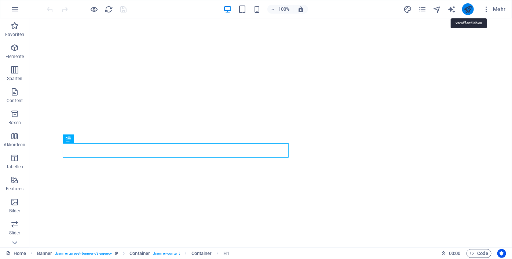
click at [469, 11] on icon "publish" at bounding box center [468, 9] width 8 height 8
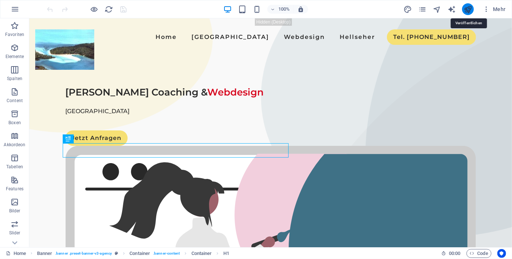
click at [469, 8] on icon "publish" at bounding box center [468, 9] width 8 height 8
